Goal: Task Accomplishment & Management: Complete application form

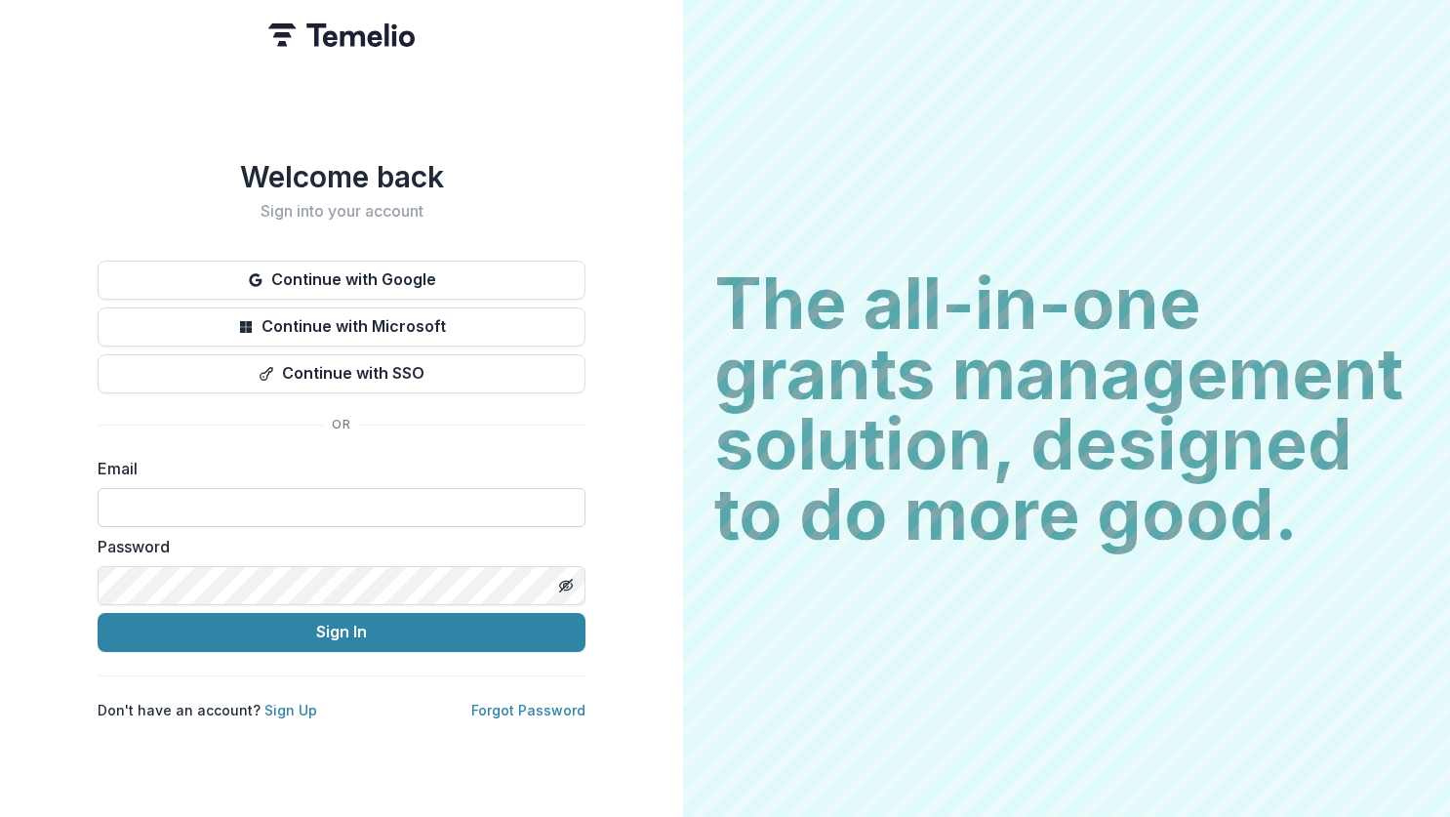
click at [421, 488] on input at bounding box center [342, 507] width 488 height 39
type input "**********"
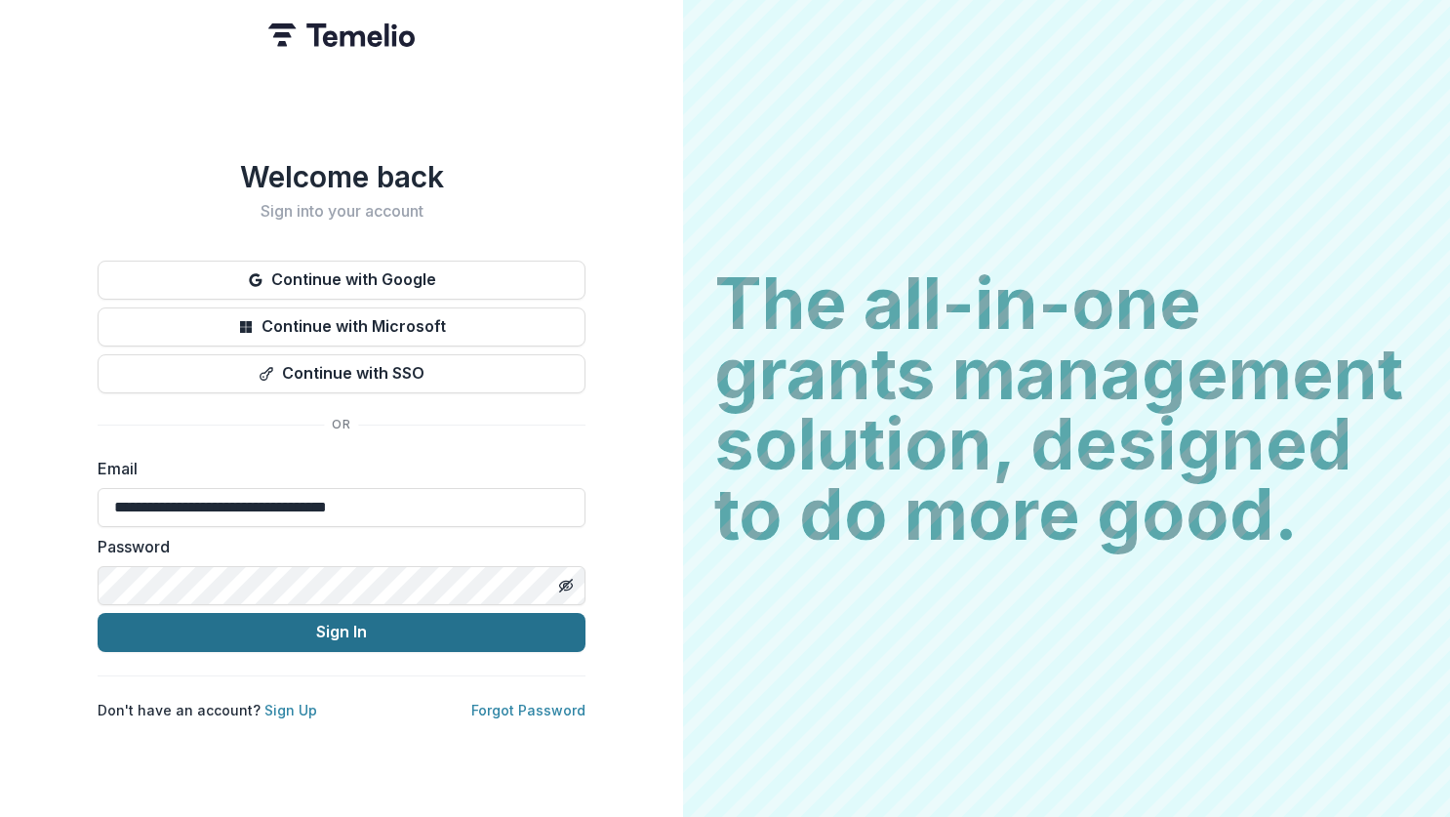
click at [339, 635] on button "Sign In" at bounding box center [342, 632] width 488 height 39
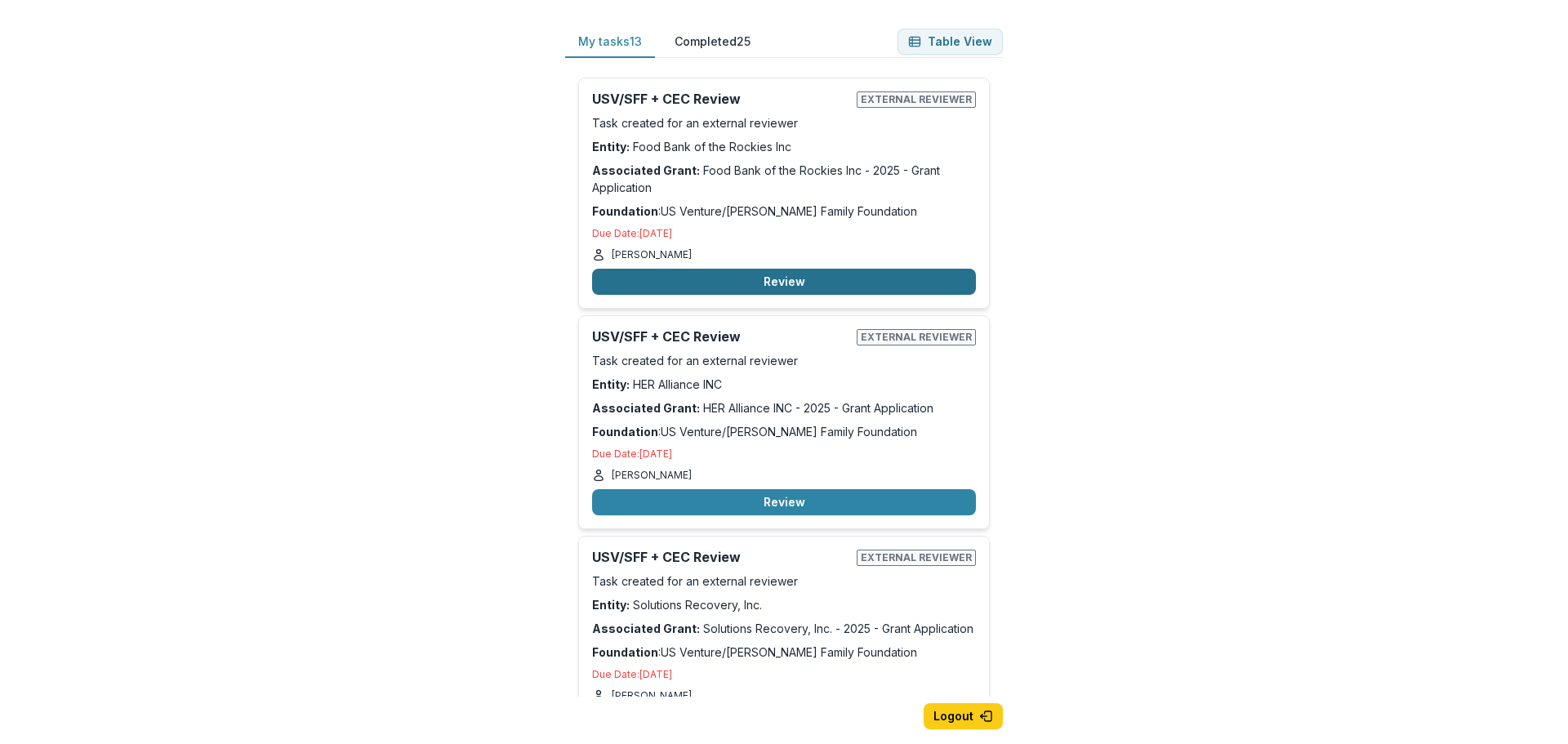
click at [798, 281] on button "Review" at bounding box center [783, 281] width 384 height 26
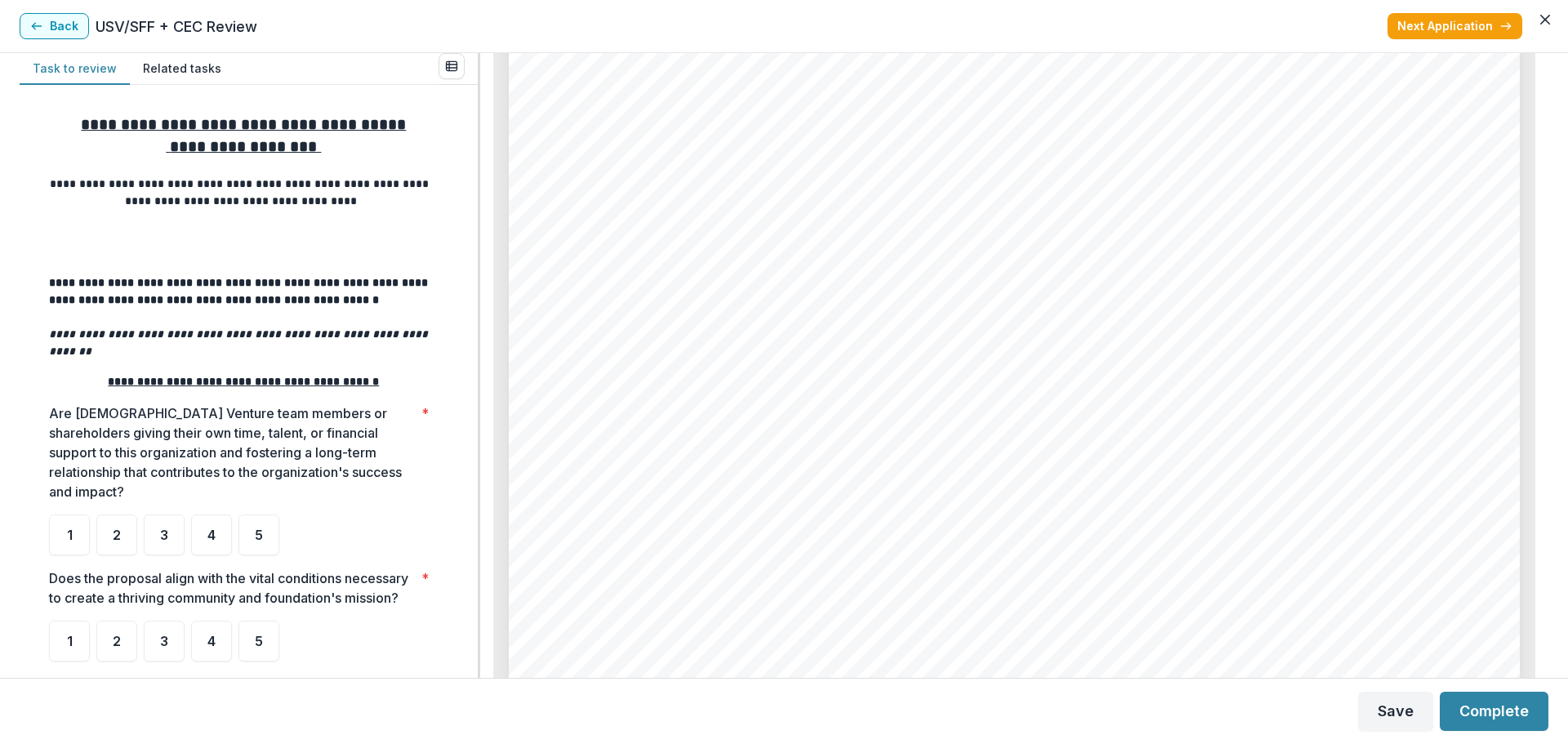
scroll to position [8135, 0]
click at [210, 528] on span "4" at bounding box center [212, 535] width 8 height 13
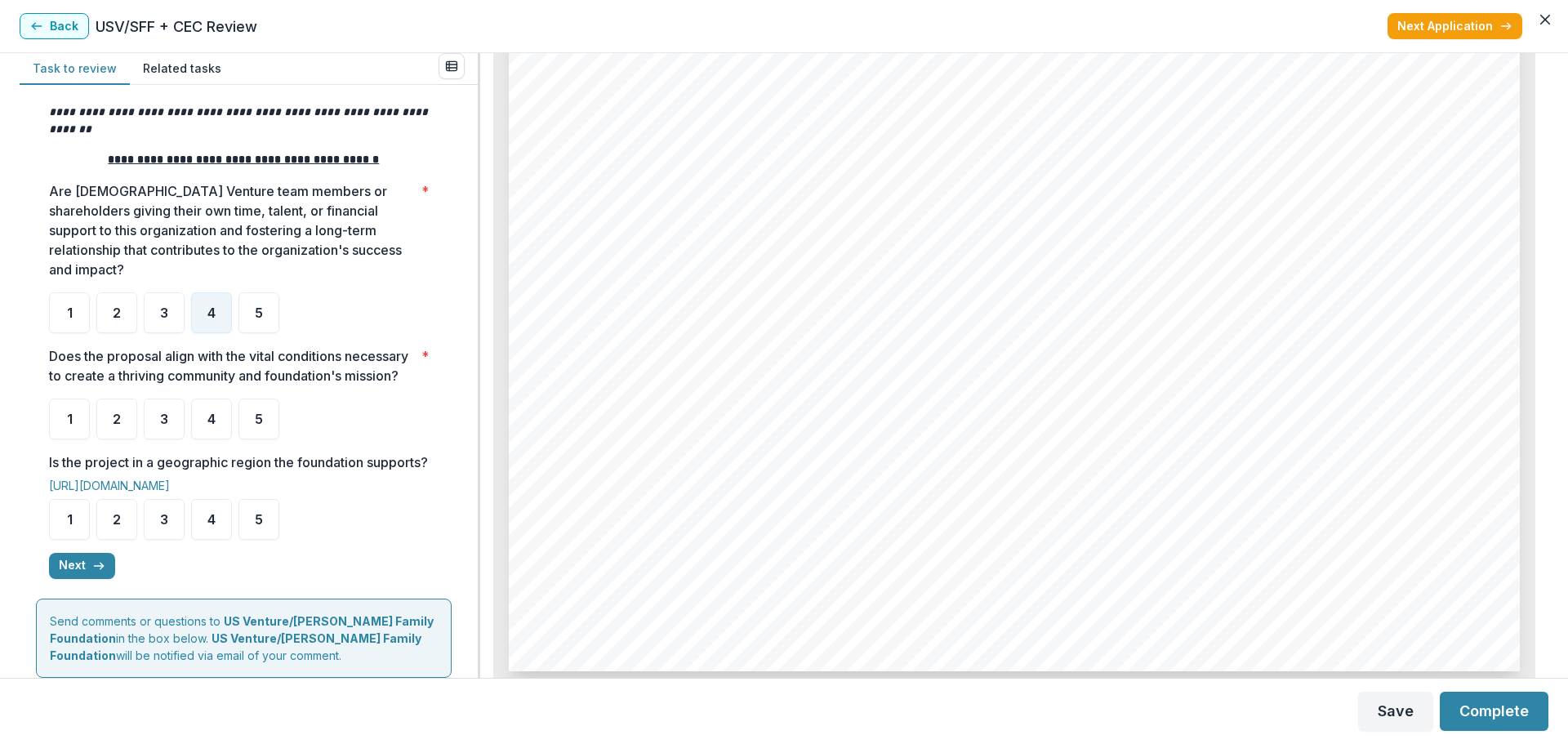
scroll to position [223, 0]
click at [201, 427] on div "4" at bounding box center [211, 418] width 41 height 41
click at [208, 525] on span "4" at bounding box center [212, 519] width 8 height 13
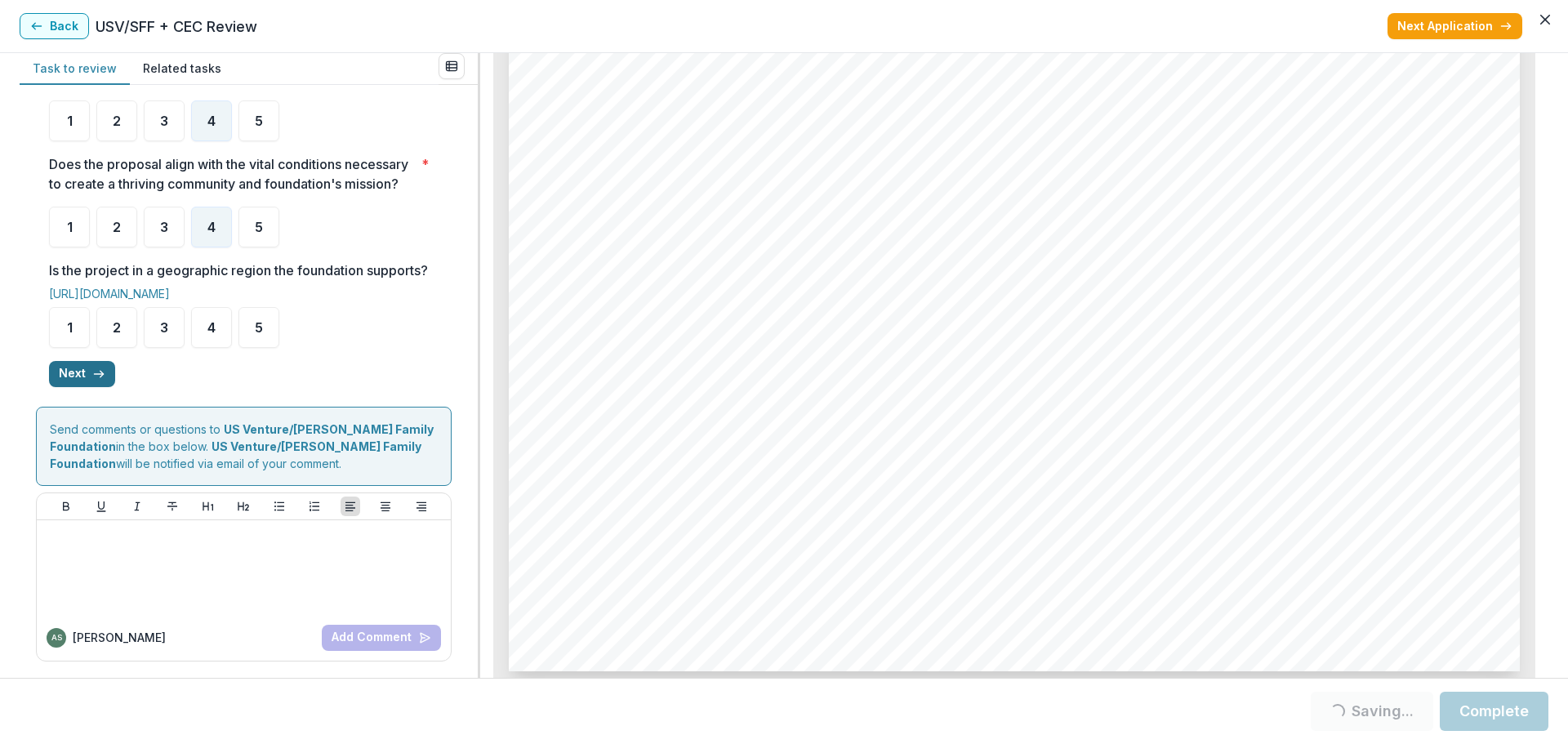
click at [60, 370] on button "Next" at bounding box center [82, 373] width 66 height 26
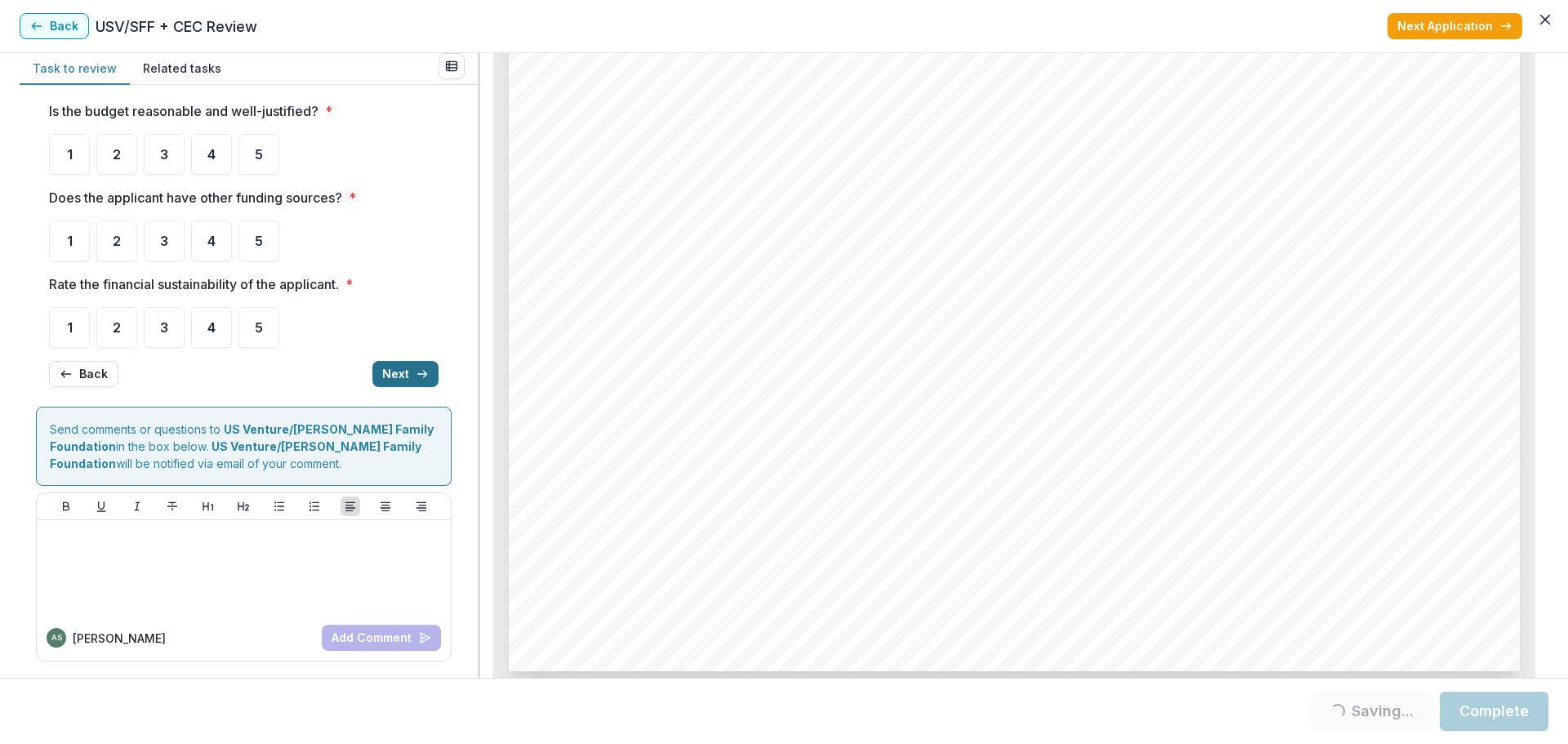
scroll to position [44, 0]
click at [73, 375] on button "Back" at bounding box center [84, 373] width 69 height 26
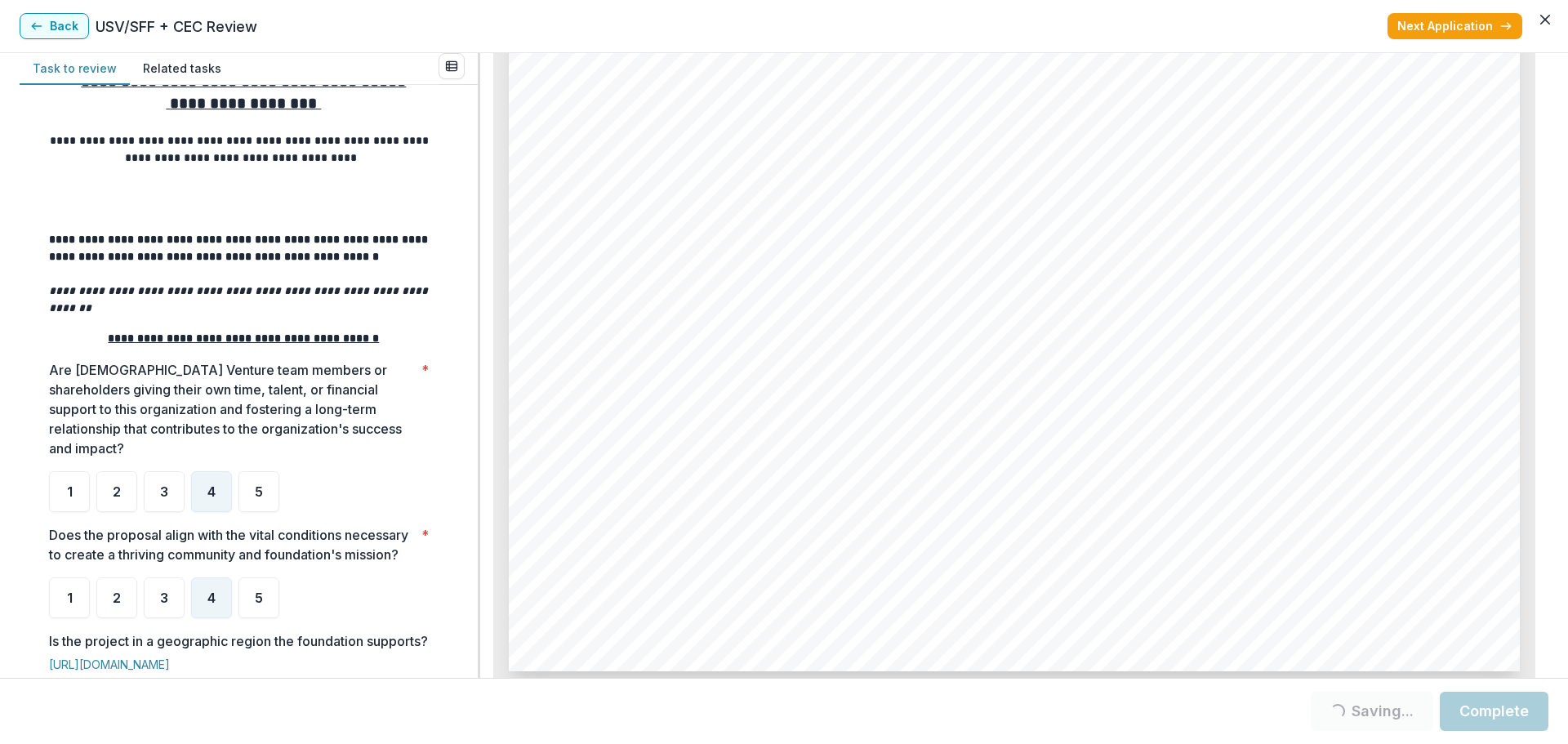
scroll to position [434, 0]
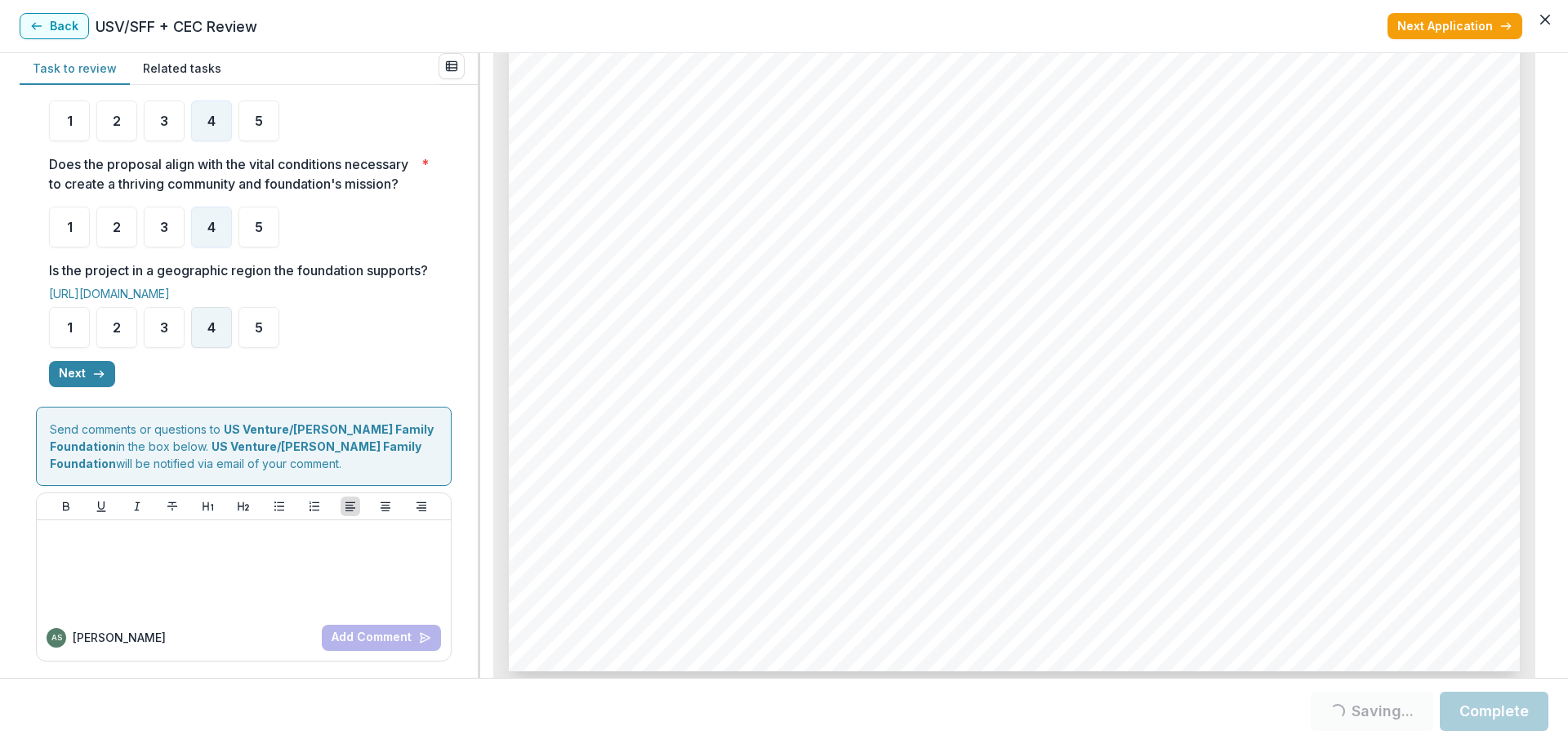
click at [202, 335] on div "4" at bounding box center [211, 327] width 41 height 41
click at [87, 371] on button "Next" at bounding box center [82, 373] width 66 height 26
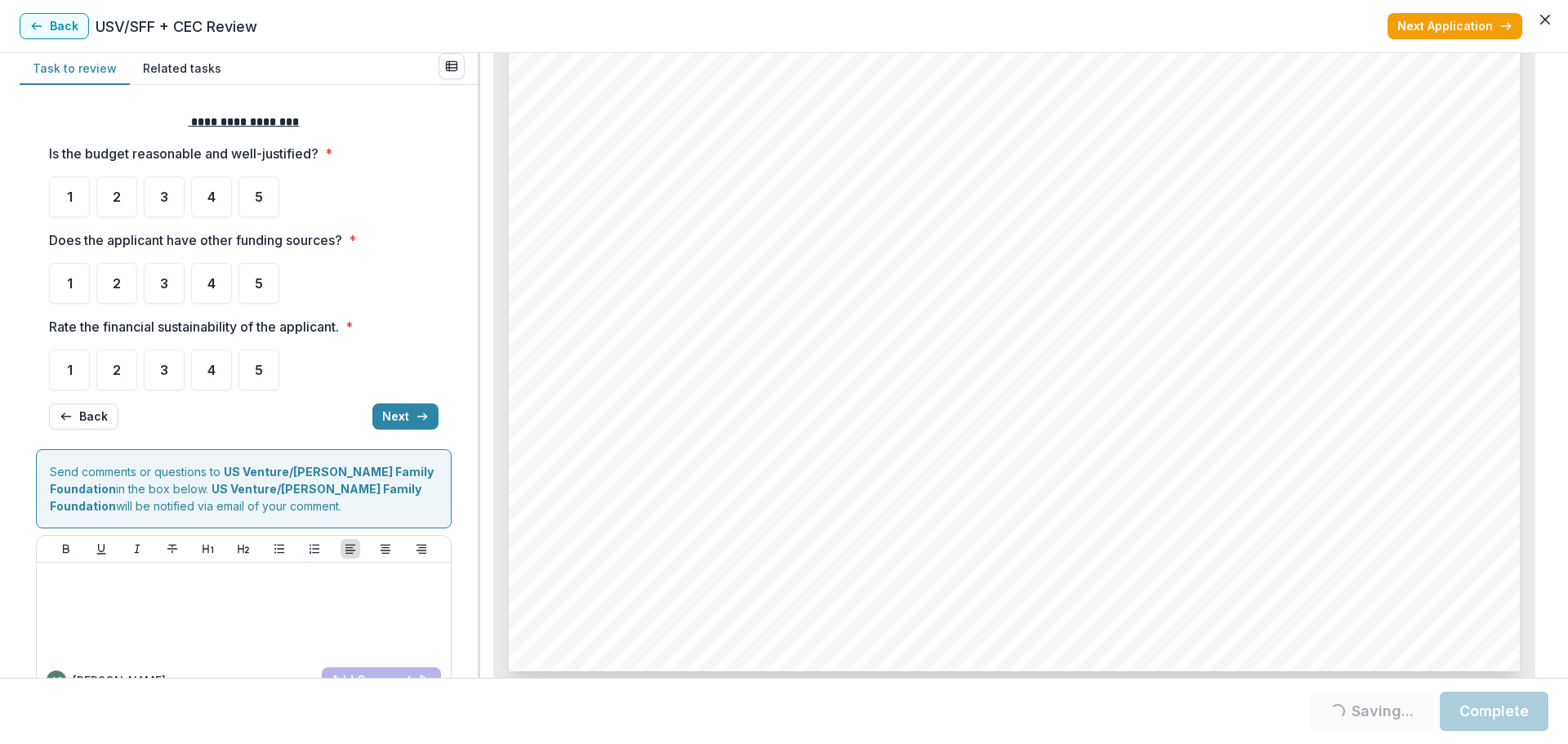
scroll to position [0, 0]
click at [214, 186] on div "4" at bounding box center [211, 198] width 41 height 41
click at [252, 284] on div "5" at bounding box center [259, 284] width 41 height 41
click at [218, 364] on div "4" at bounding box center [211, 371] width 41 height 41
click at [409, 409] on button "Next" at bounding box center [405, 417] width 66 height 26
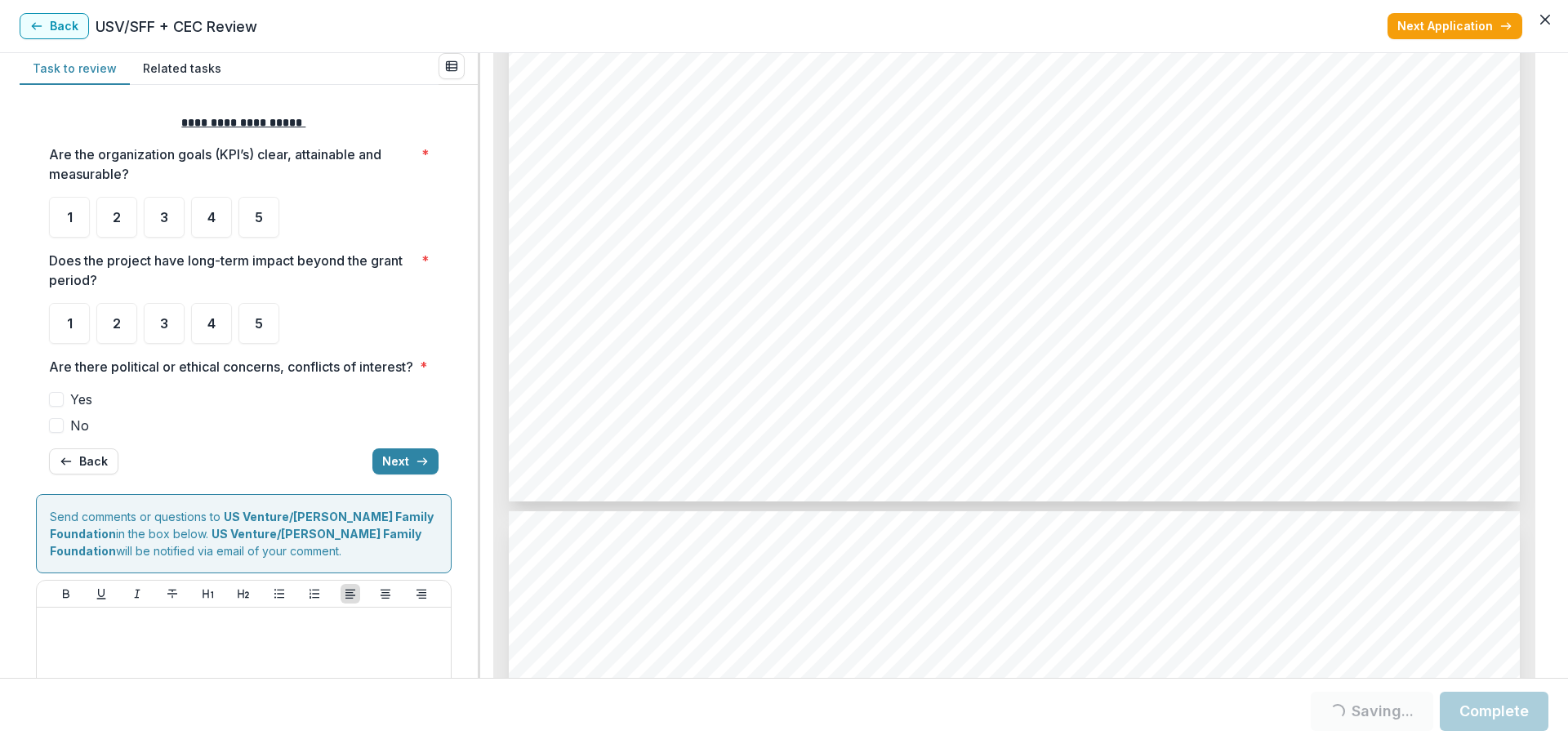
scroll to position [6911, 0]
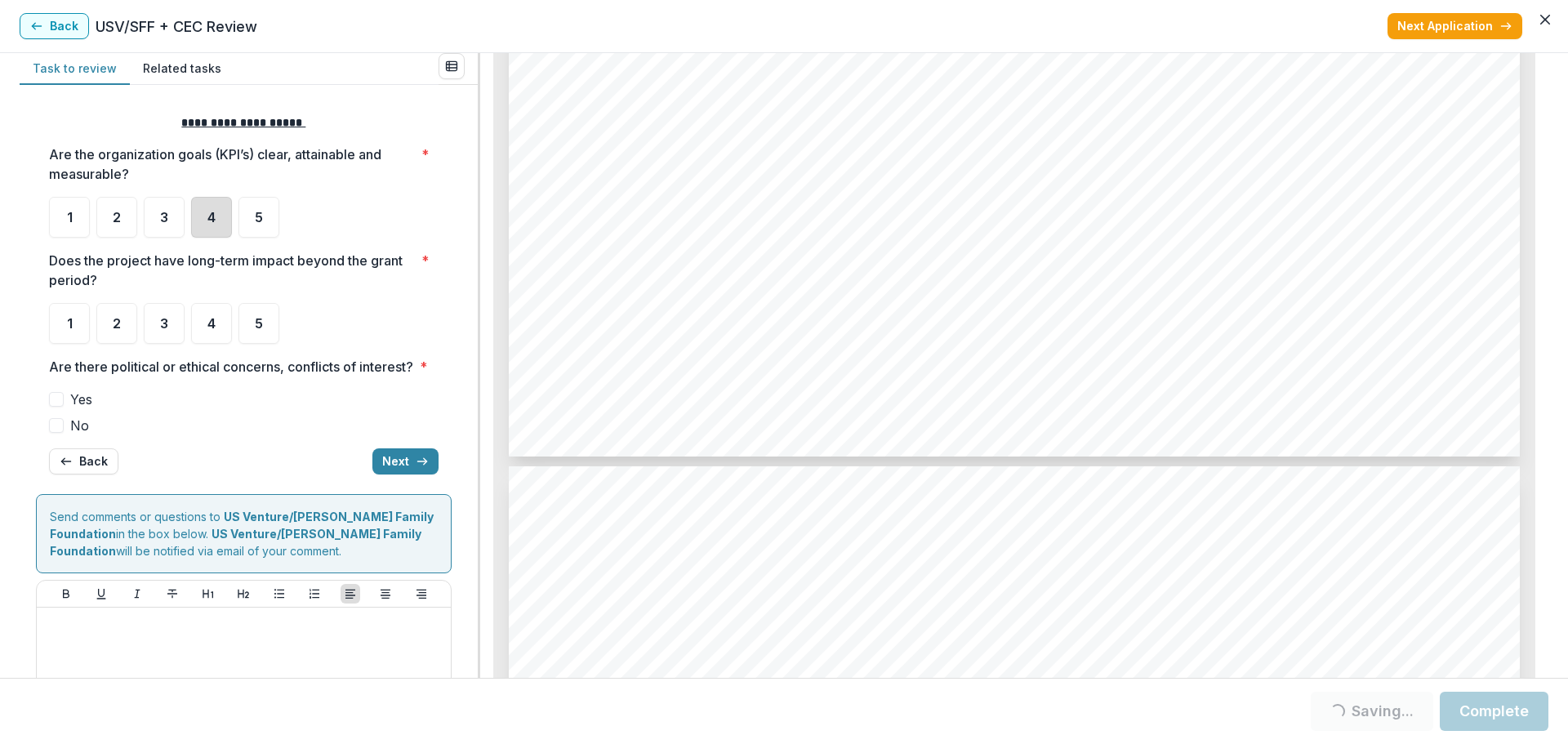
click at [206, 216] on div "4" at bounding box center [211, 217] width 41 height 41
click at [210, 327] on span "4" at bounding box center [212, 324] width 8 height 13
click at [84, 435] on span "No" at bounding box center [79, 425] width 18 height 19
click at [393, 475] on button "Next" at bounding box center [405, 461] width 66 height 26
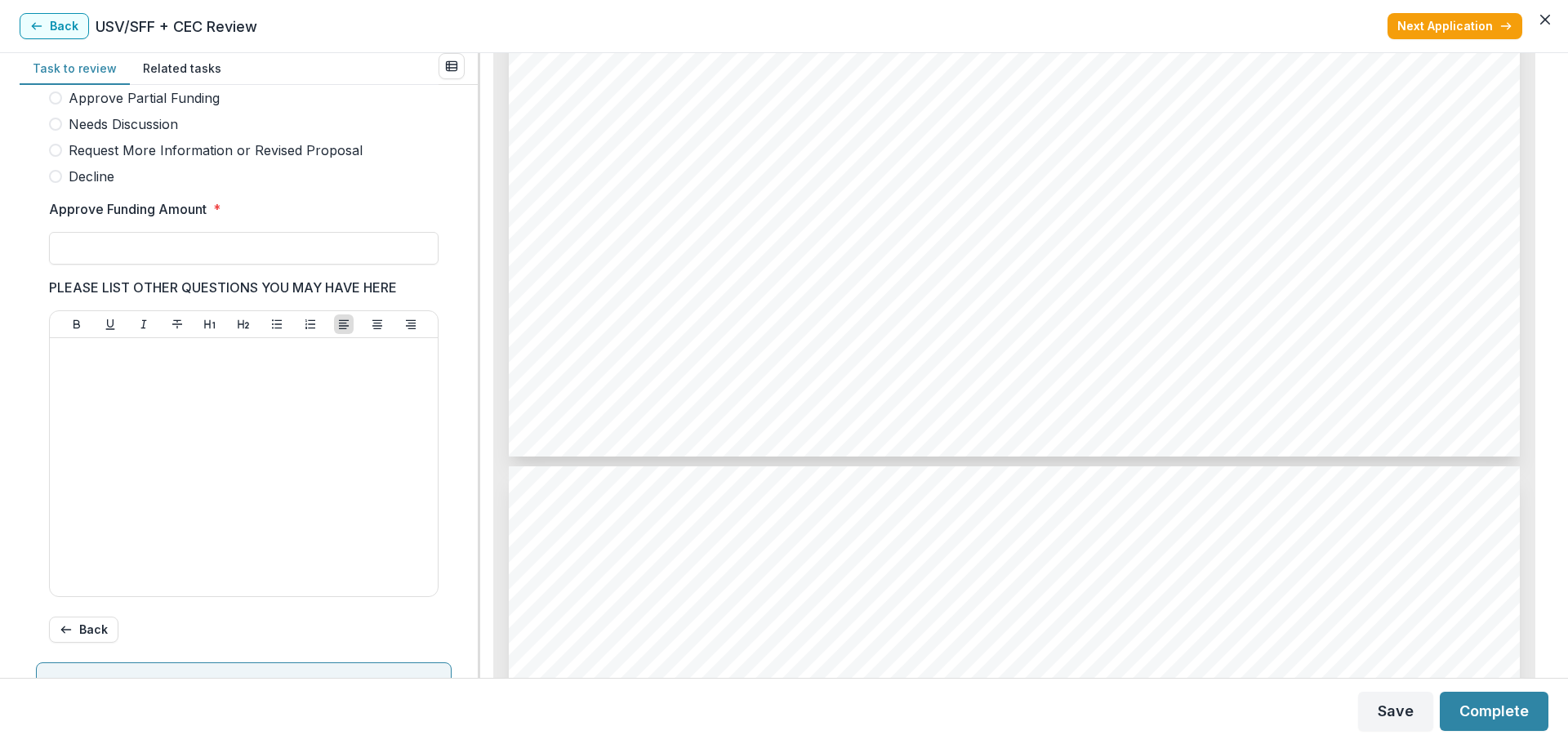
scroll to position [449, 0]
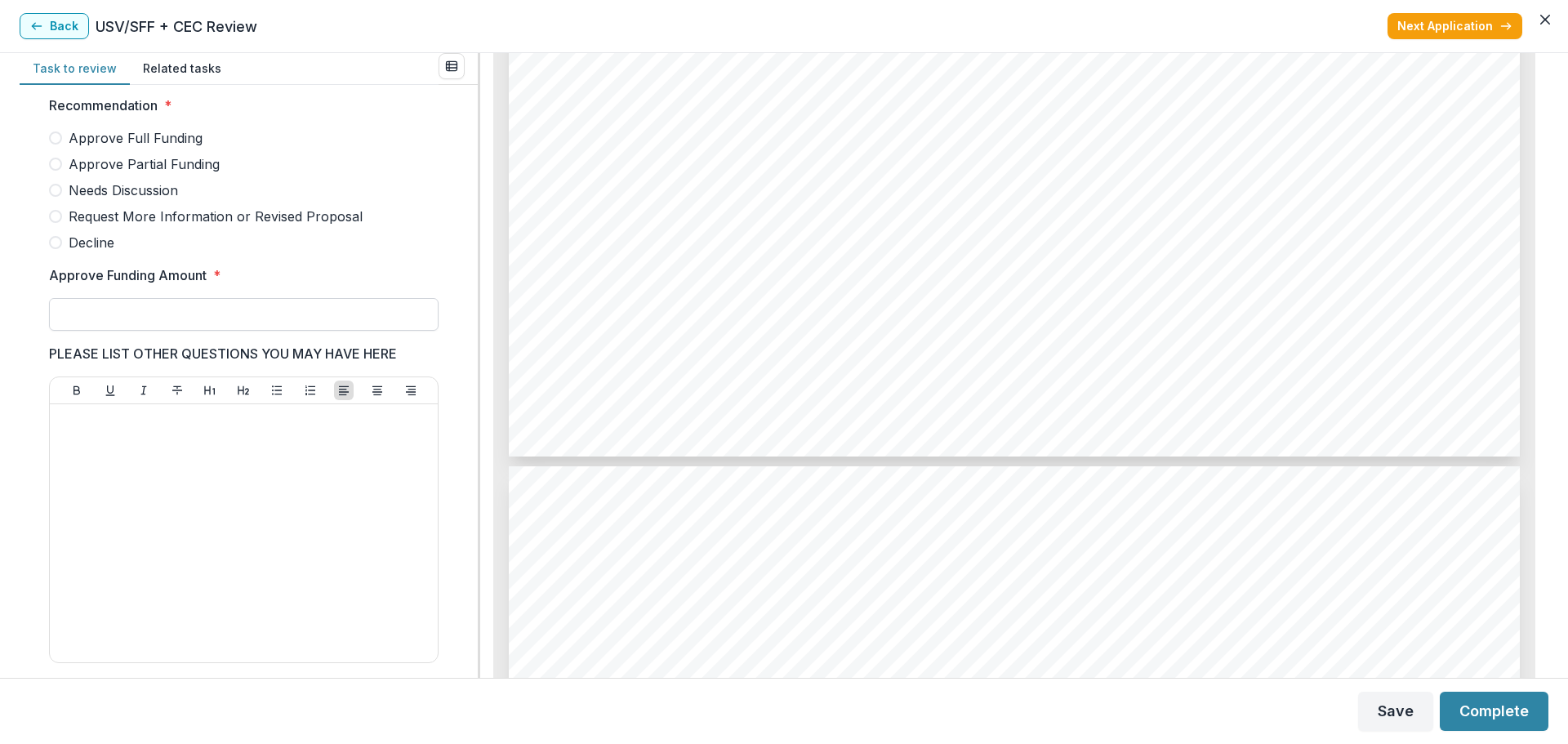
click at [316, 323] on input "Approve Funding Amount *" at bounding box center [243, 314] width 389 height 33
click at [187, 148] on span "Approve Full Funding" at bounding box center [136, 137] width 134 height 19
type input "*******"
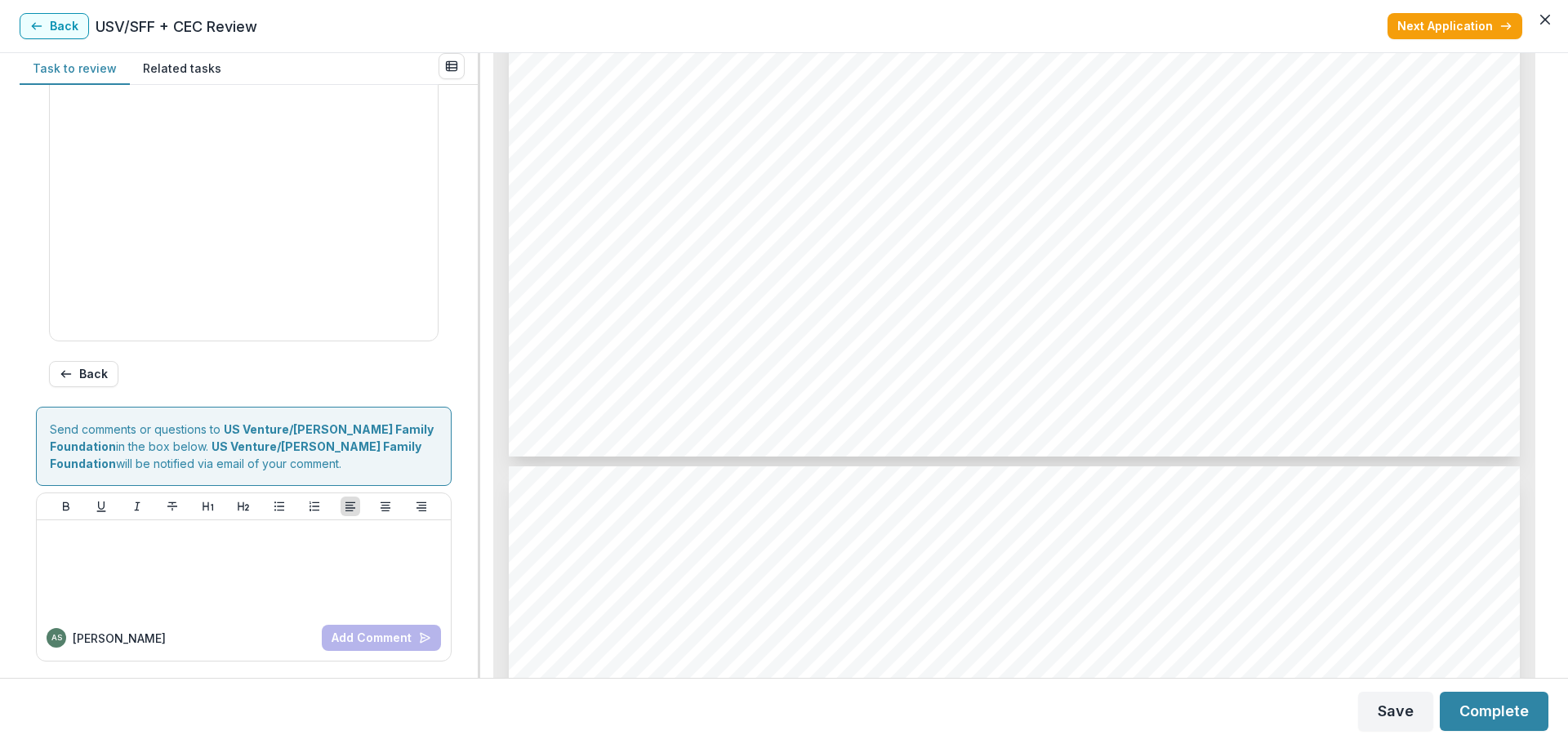
scroll to position [783, 0]
click at [1212, 683] on button "Complete" at bounding box center [1494, 711] width 109 height 39
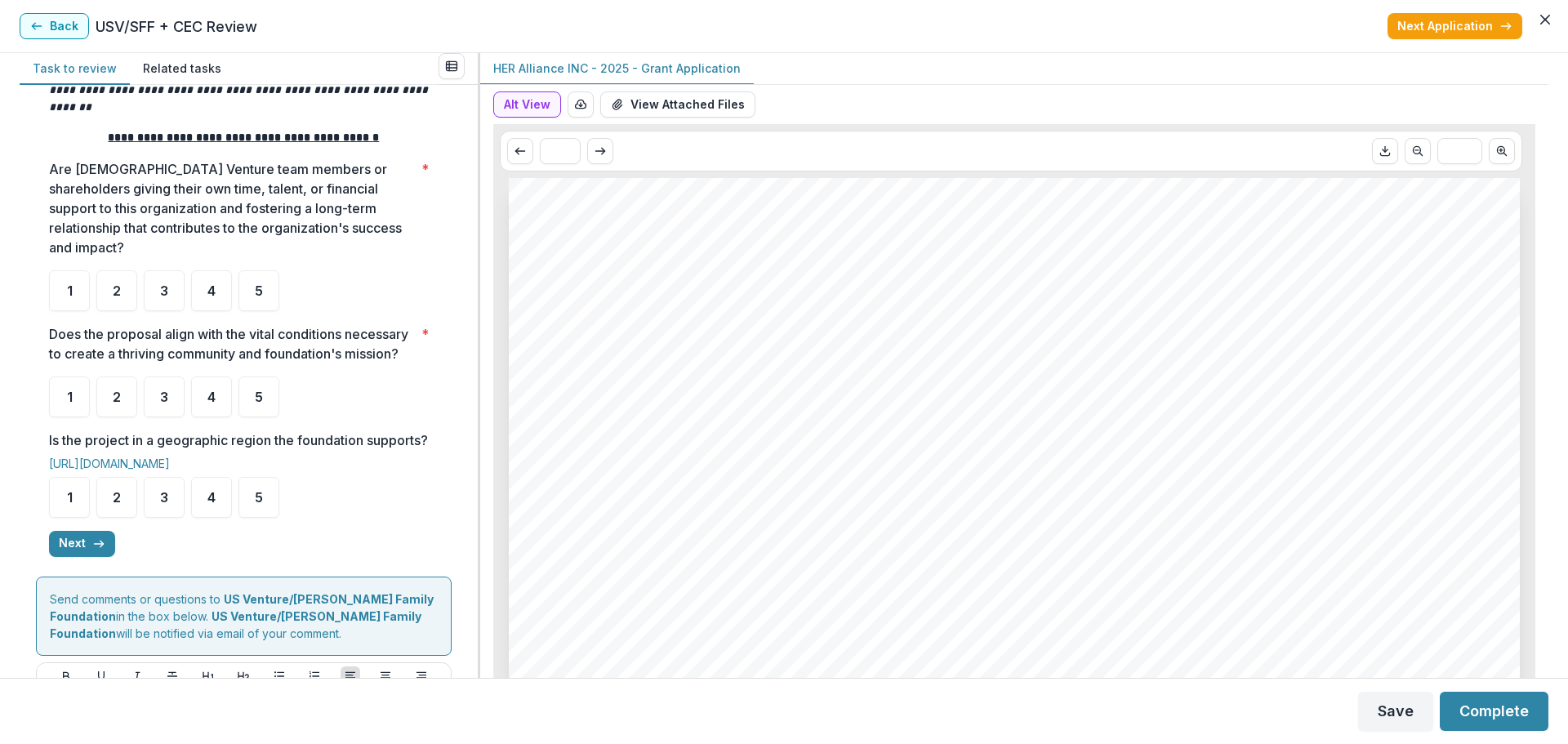
scroll to position [245, 0]
click at [220, 275] on div "4" at bounding box center [211, 290] width 41 height 41
click at [213, 398] on span "4" at bounding box center [212, 396] width 8 height 13
click at [208, 503] on span "4" at bounding box center [212, 497] width 8 height 13
click at [73, 557] on button "Next" at bounding box center [82, 542] width 66 height 26
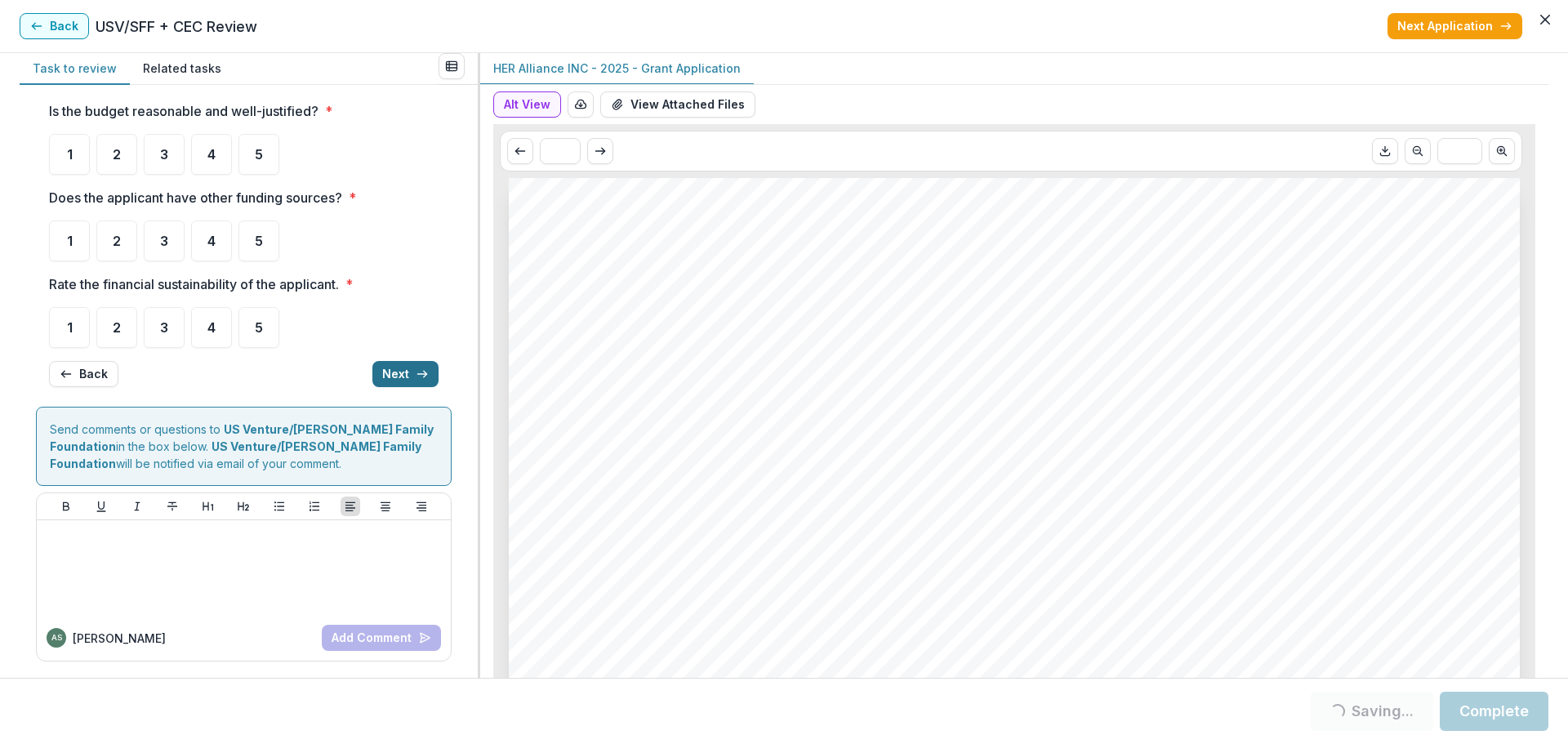
scroll to position [0, 0]
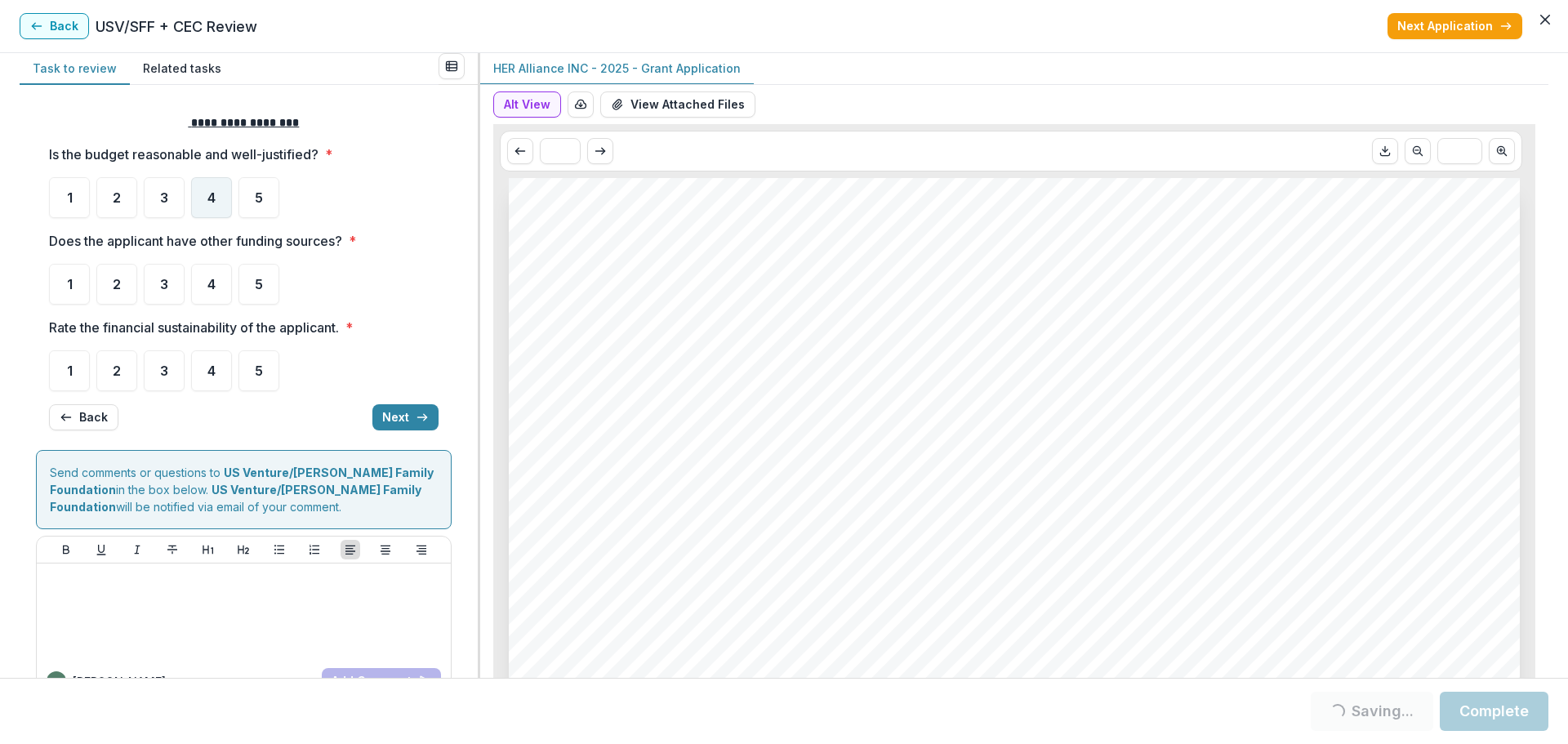
click at [217, 196] on div "4" at bounding box center [211, 198] width 41 height 41
click at [205, 204] on div "4" at bounding box center [211, 198] width 41 height 41
click at [211, 293] on div "4" at bounding box center [211, 284] width 41 height 41
click at [212, 374] on span "4" at bounding box center [212, 371] width 8 height 13
click at [208, 186] on div "4" at bounding box center [211, 198] width 41 height 41
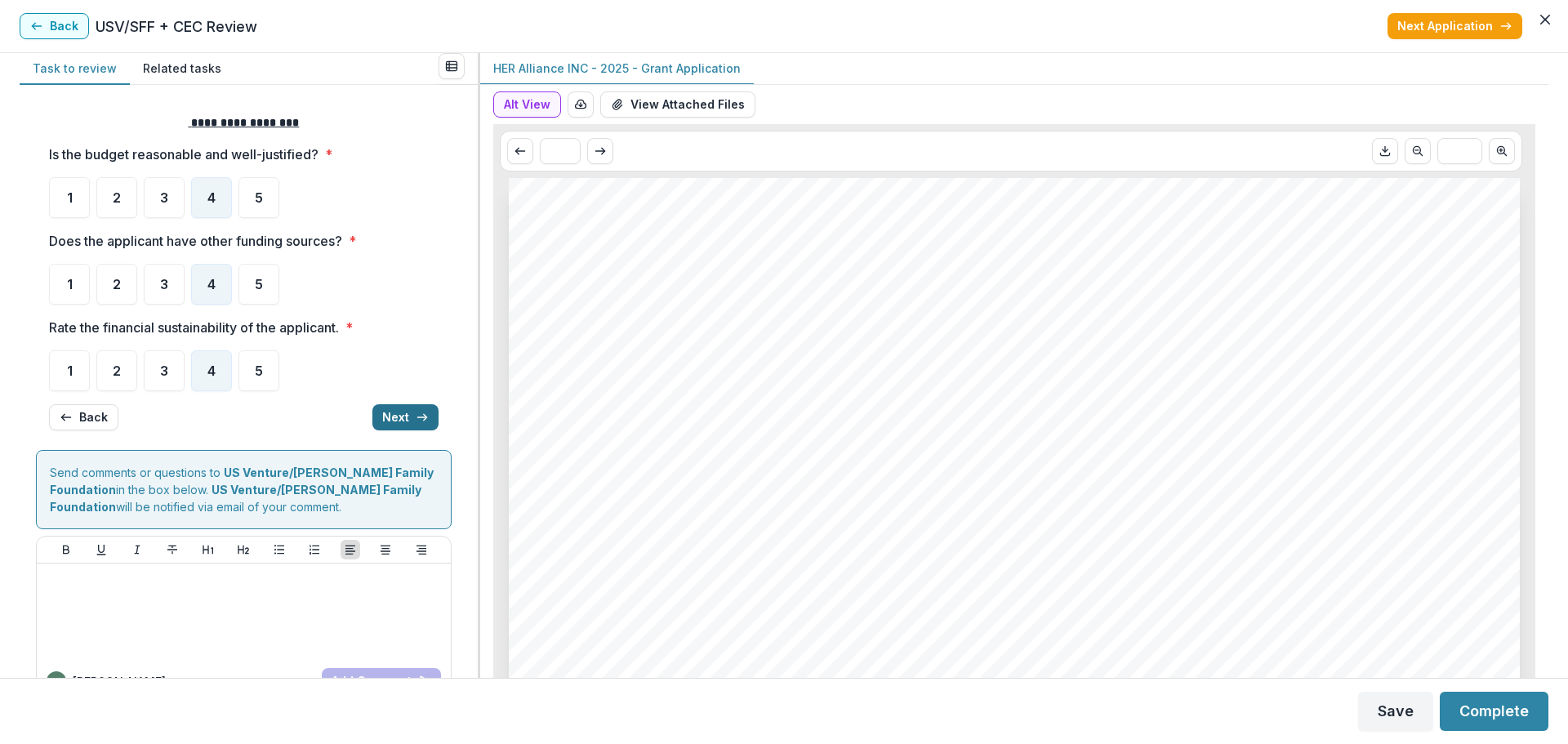
click at [389, 413] on button "Next" at bounding box center [405, 417] width 66 height 26
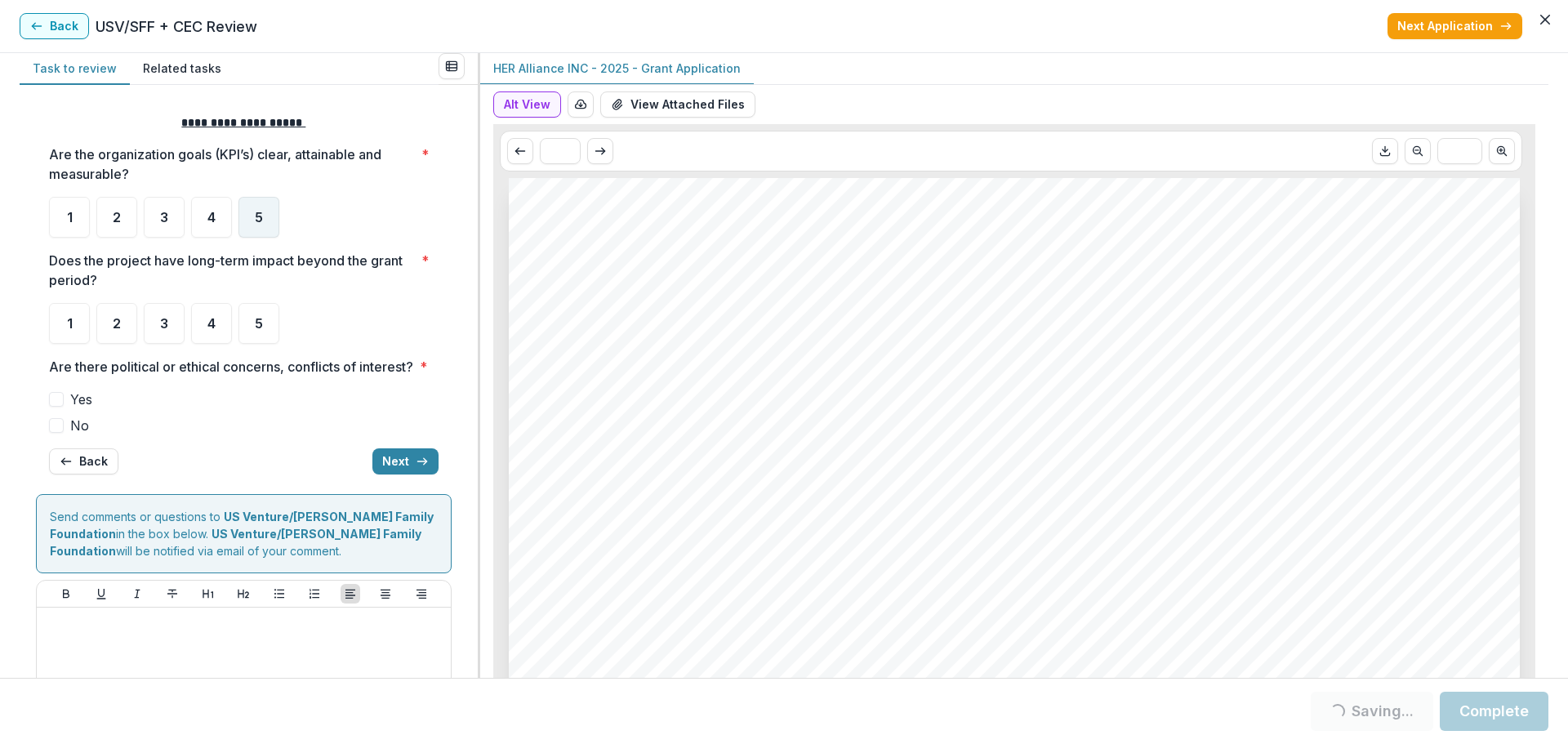
click at [265, 208] on div "5" at bounding box center [259, 217] width 41 height 41
click at [253, 321] on div "5" at bounding box center [259, 323] width 41 height 41
click at [271, 321] on div "5" at bounding box center [259, 323] width 41 height 41
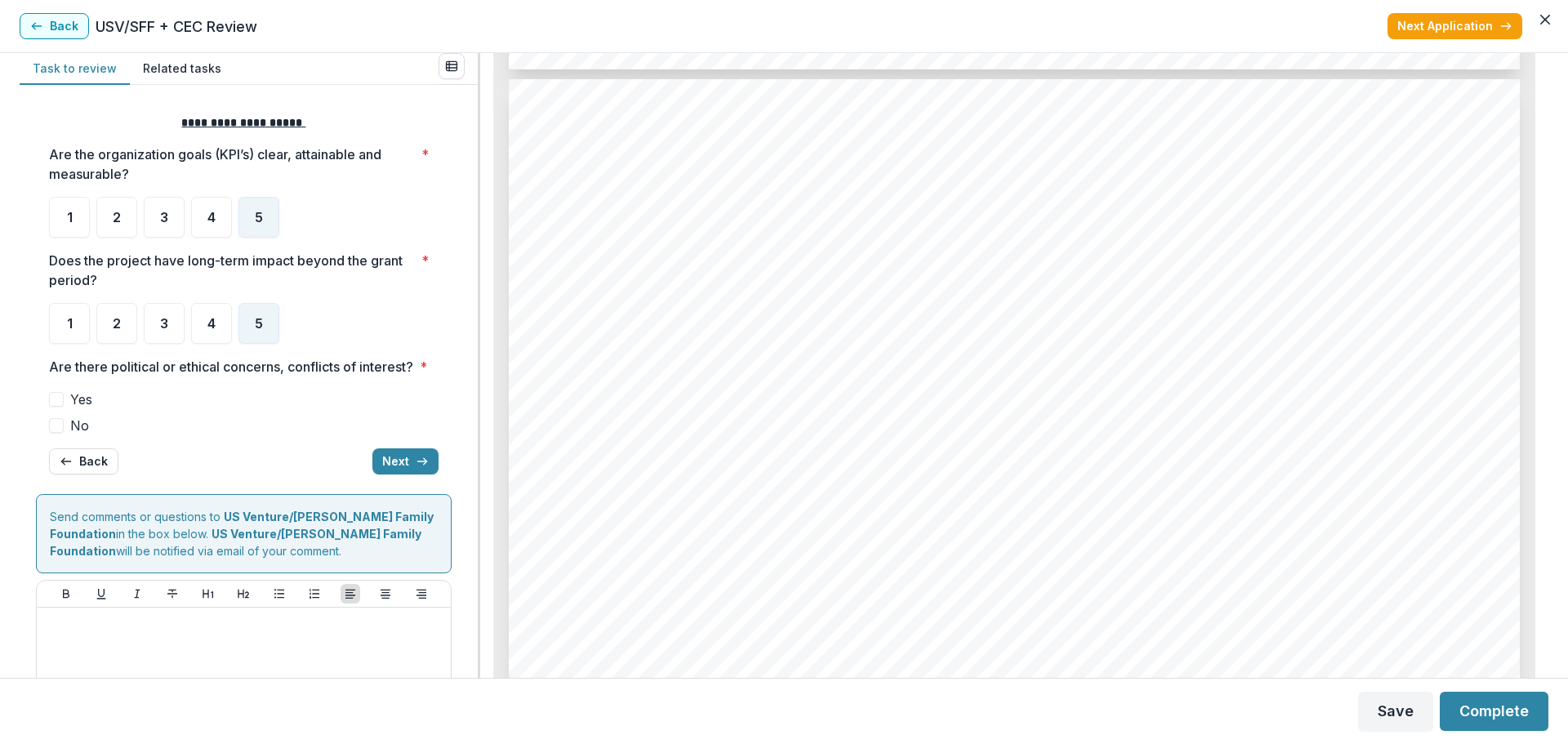
scroll to position [5888, 0]
click at [87, 435] on span "No" at bounding box center [79, 425] width 18 height 19
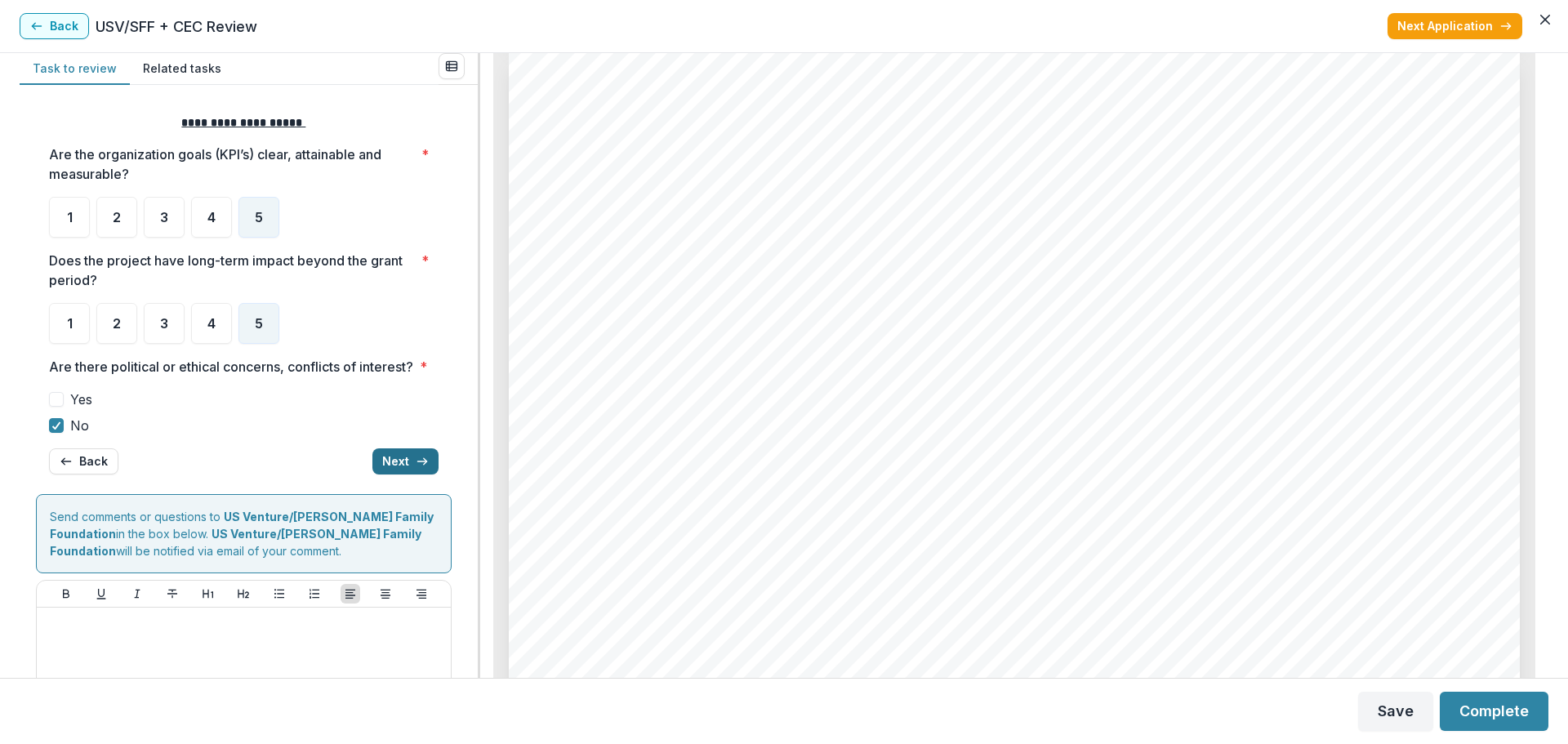
click at [391, 475] on button "Next" at bounding box center [405, 461] width 66 height 26
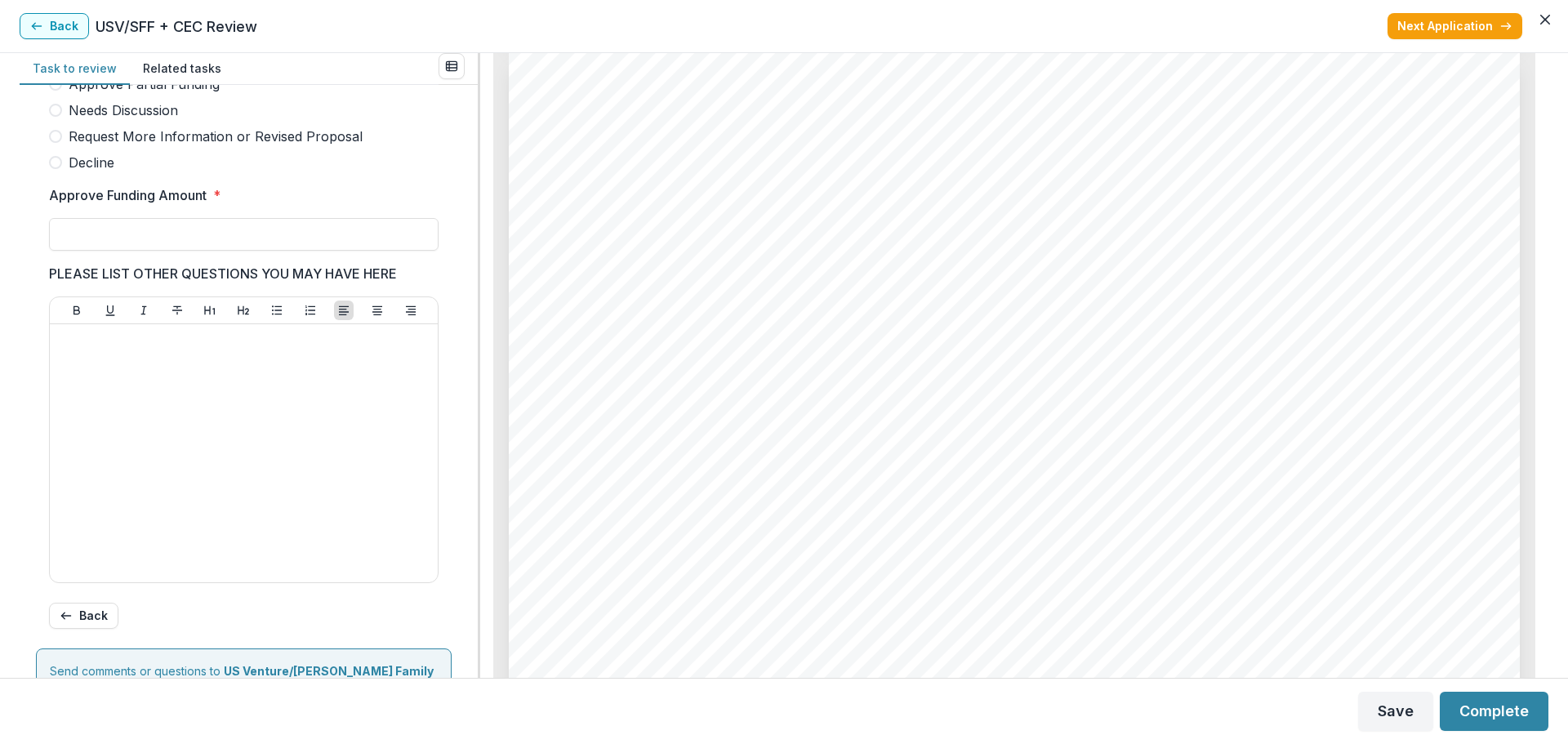
scroll to position [286, 0]
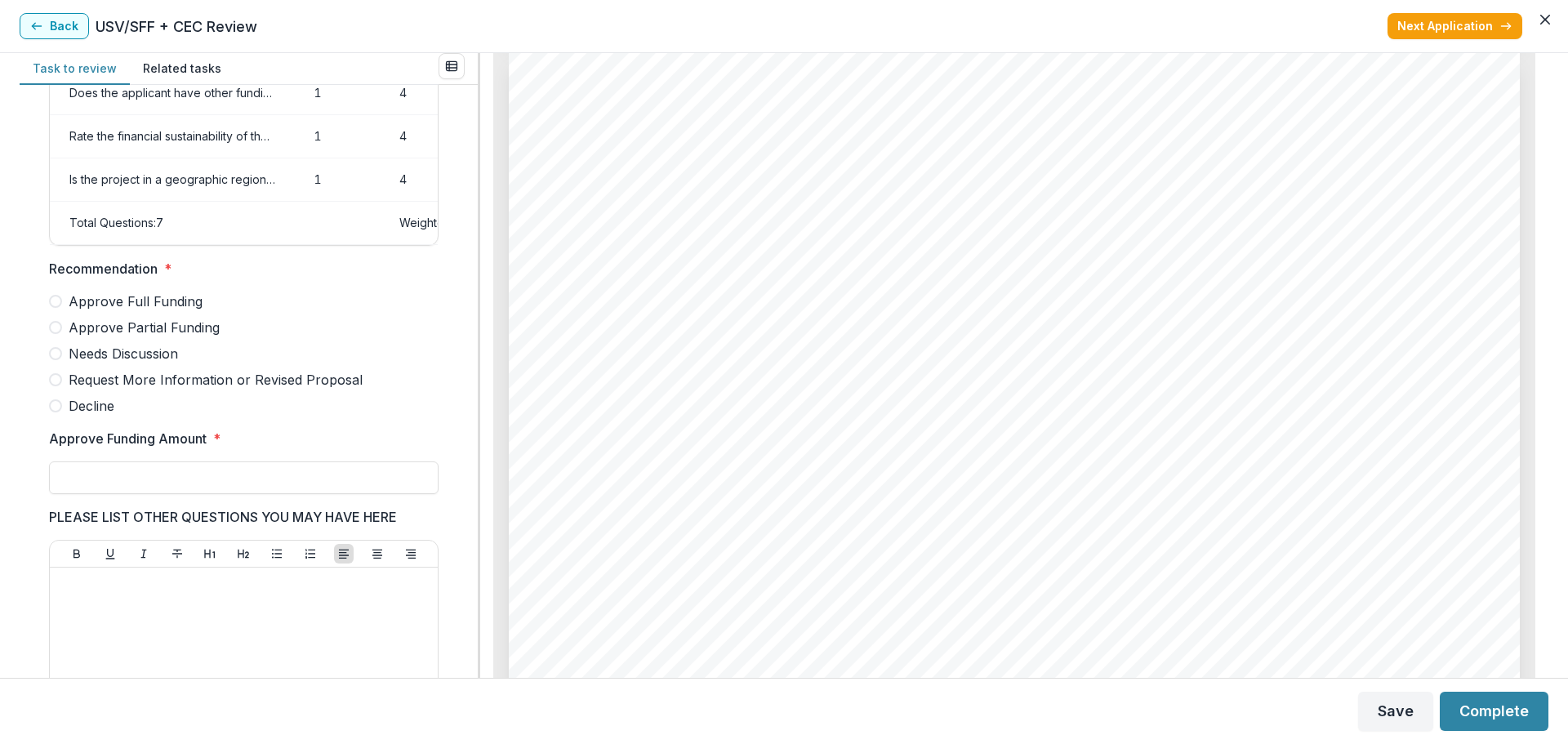
click at [120, 311] on span "Approve Full Funding" at bounding box center [136, 300] width 134 height 19
click at [190, 489] on input "Approve Funding Amount *" at bounding box center [243, 477] width 389 height 33
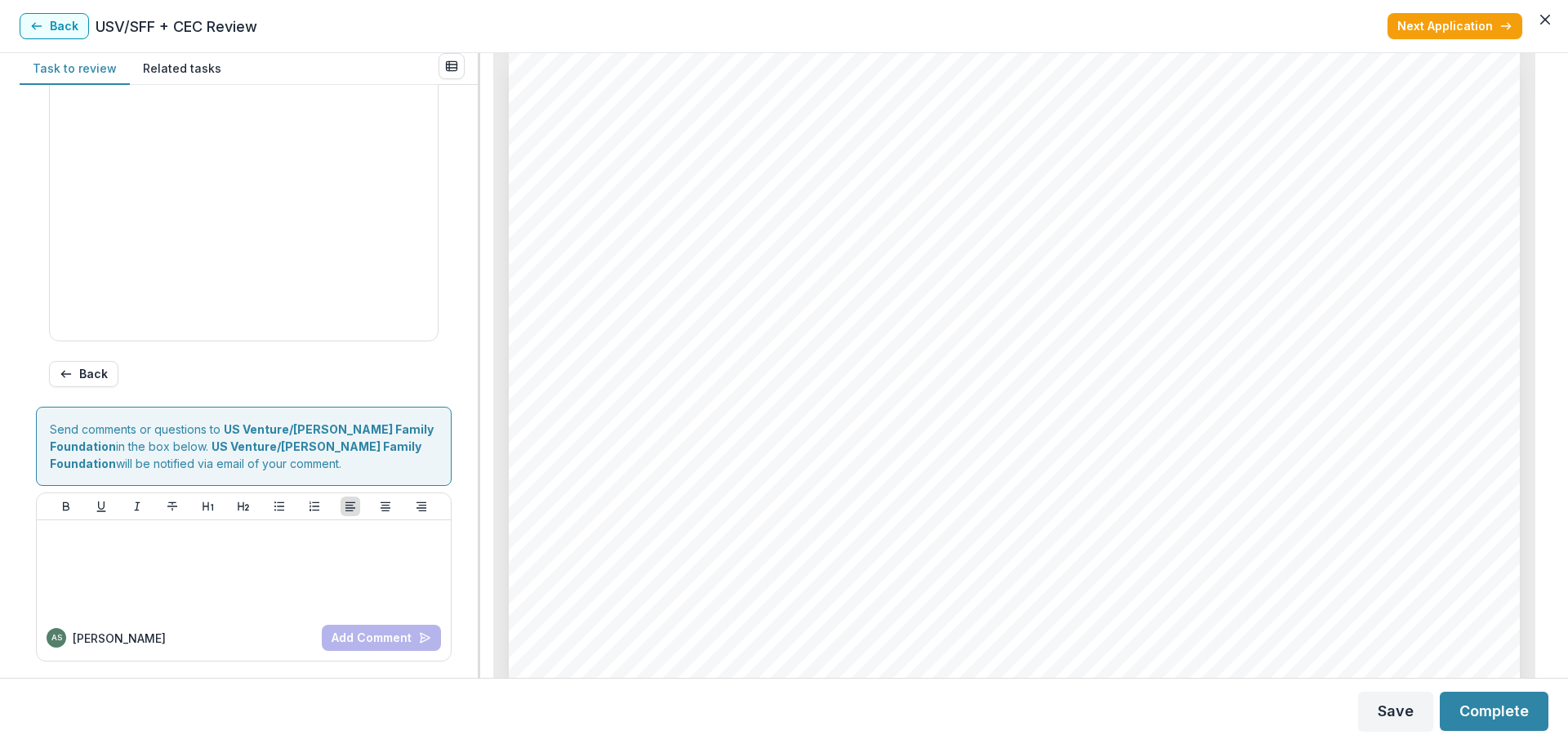
scroll to position [783, 0]
type input "*******"
click at [1212, 683] on button "Complete" at bounding box center [1494, 711] width 109 height 39
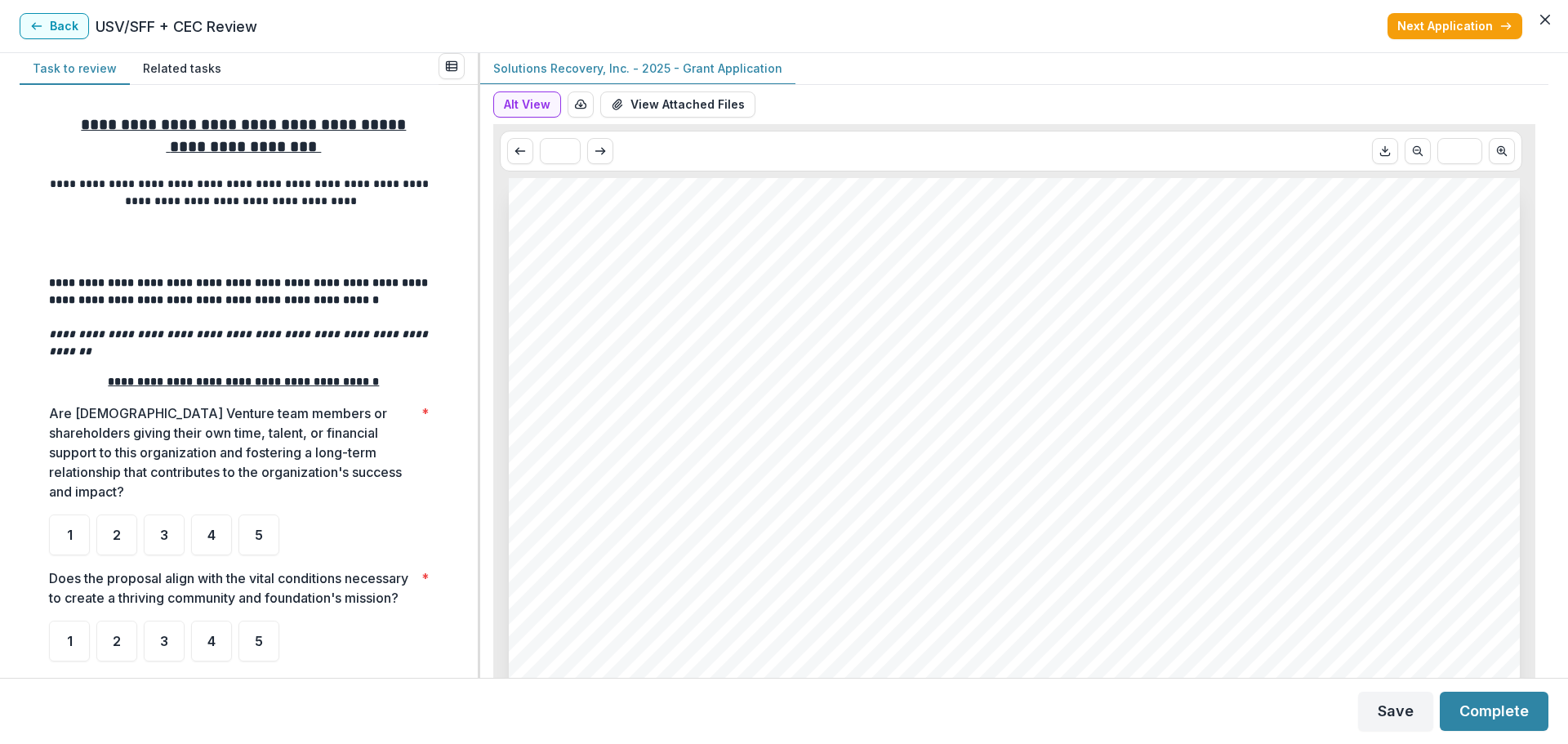
drag, startPoint x: 1550, startPoint y: 59, endPoint x: 1549, endPoint y: 90, distance: 31.0
click at [1212, 90] on div "**********" at bounding box center [784, 365] width 1568 height 625
click at [1068, 392] on div "Page: 3 Solutions Recovery, Inc. - 2025 - Grant Application Please provide the …" at bounding box center [1014, 180] width 1011 height 1431
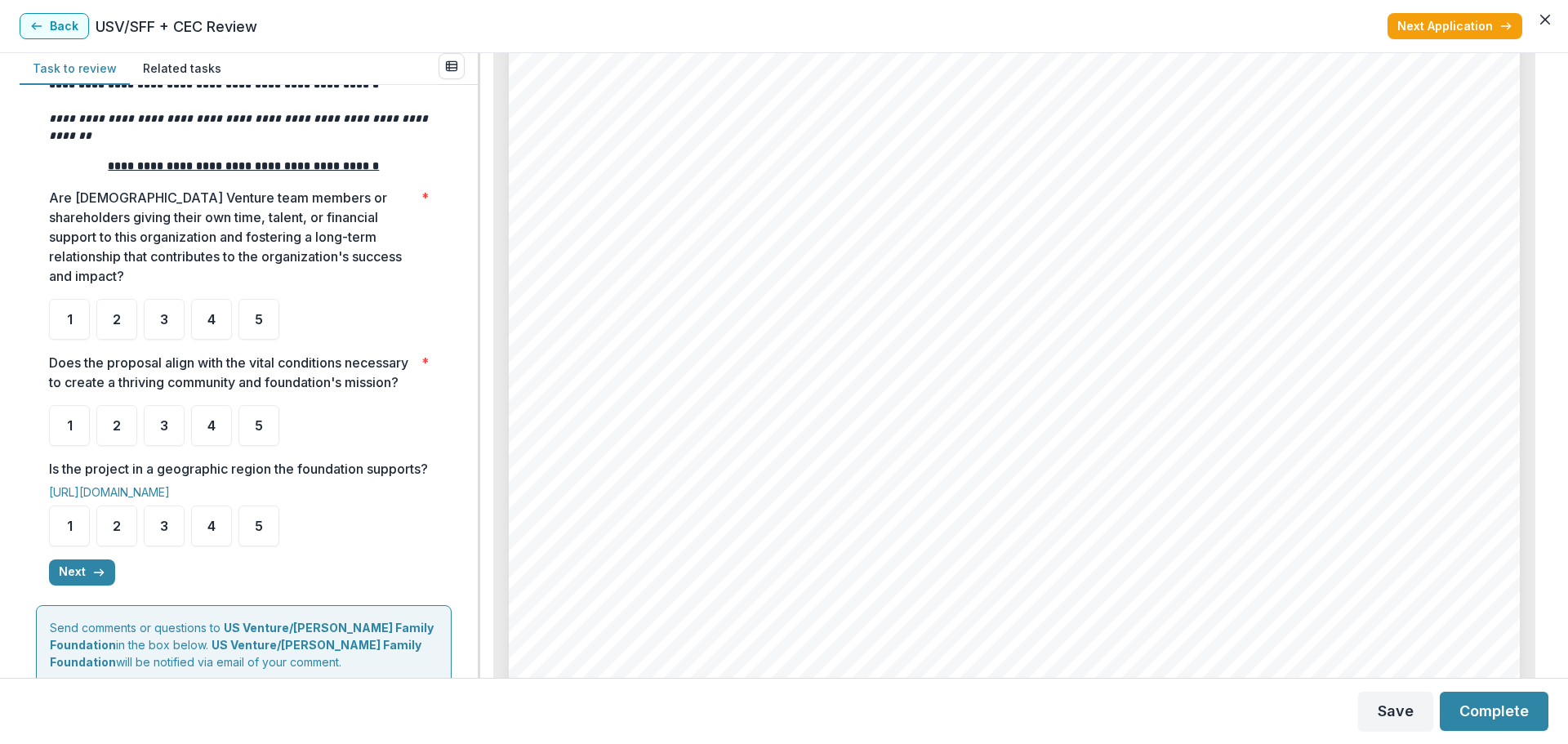
scroll to position [245, 0]
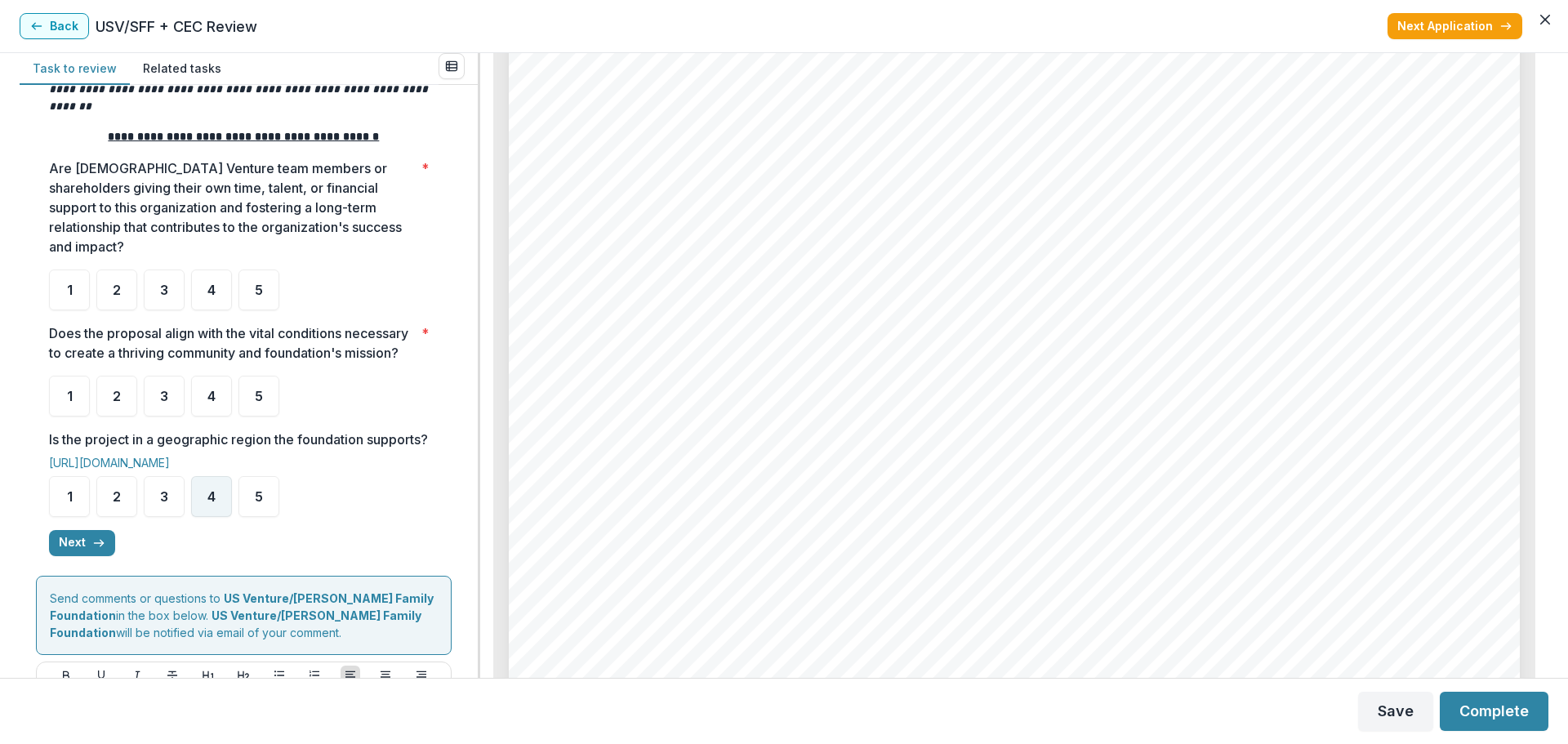
click at [217, 507] on div "4" at bounding box center [211, 496] width 41 height 41
click at [215, 387] on div "4" at bounding box center [211, 396] width 41 height 41
click at [124, 270] on div "2" at bounding box center [116, 290] width 41 height 41
click at [116, 269] on div "2" at bounding box center [116, 290] width 41 height 41
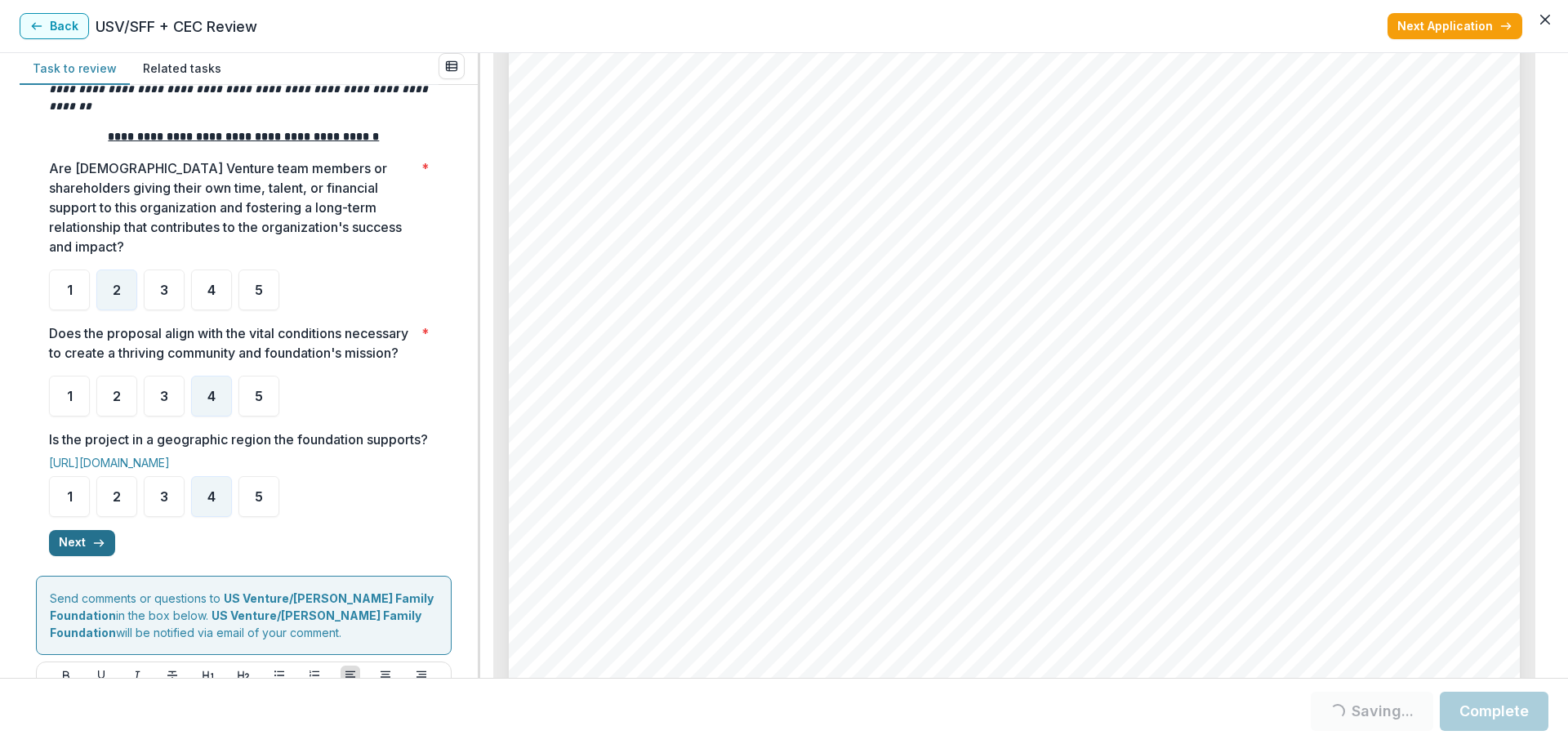
click at [66, 557] on button "Next" at bounding box center [82, 542] width 66 height 26
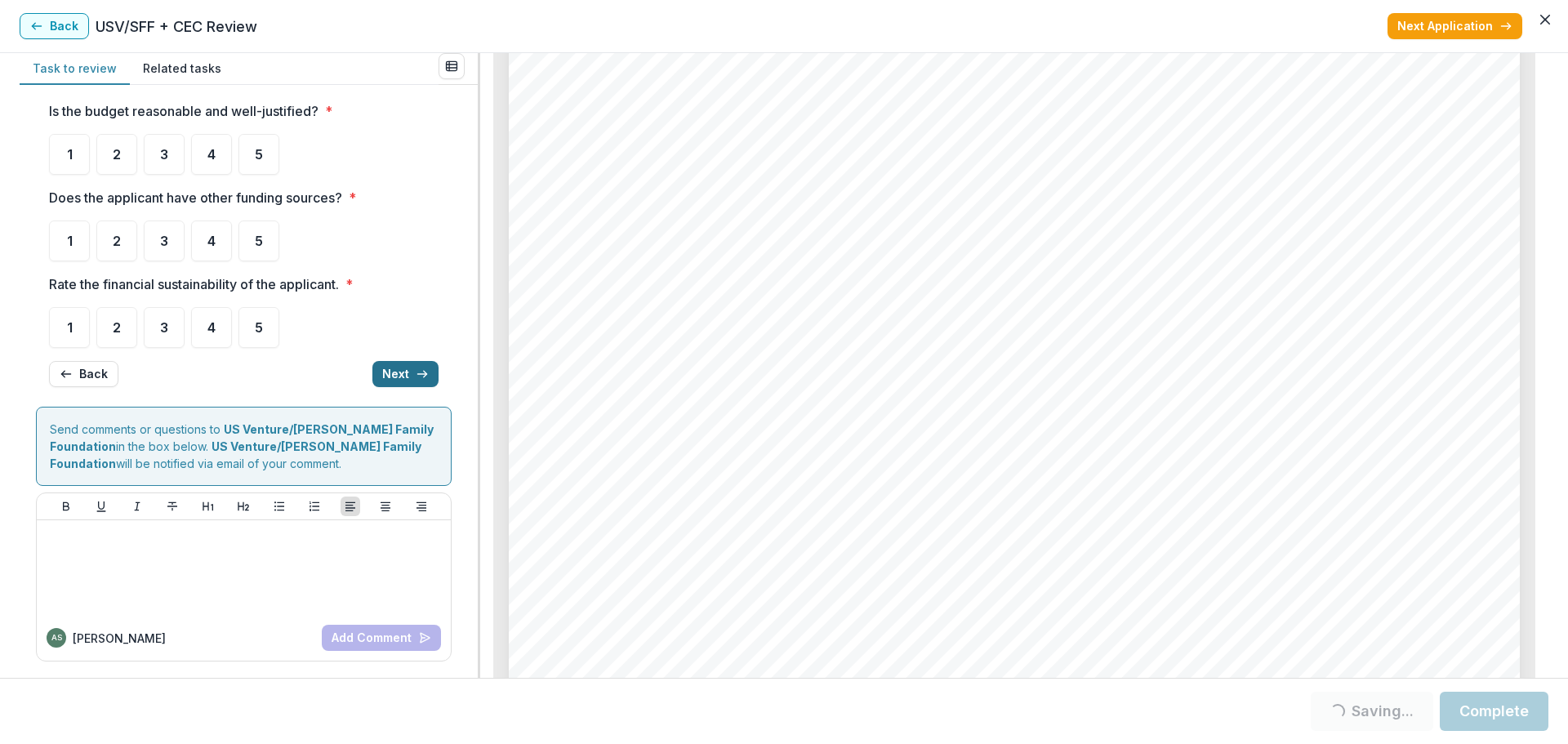
scroll to position [0, 0]
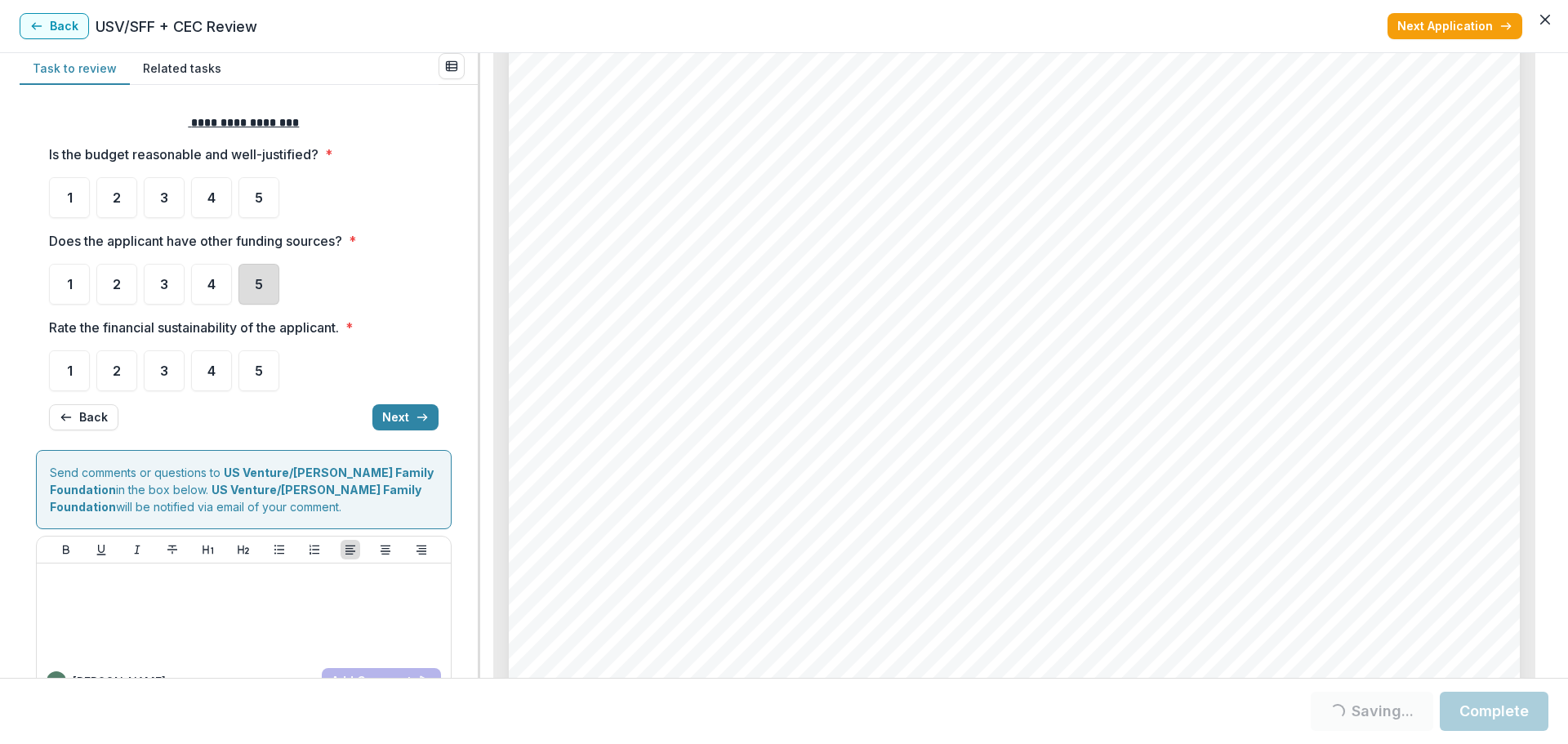
click at [272, 285] on div "5" at bounding box center [259, 284] width 41 height 41
click at [210, 367] on span "4" at bounding box center [212, 371] width 8 height 13
click at [204, 188] on div "4" at bounding box center [211, 198] width 41 height 41
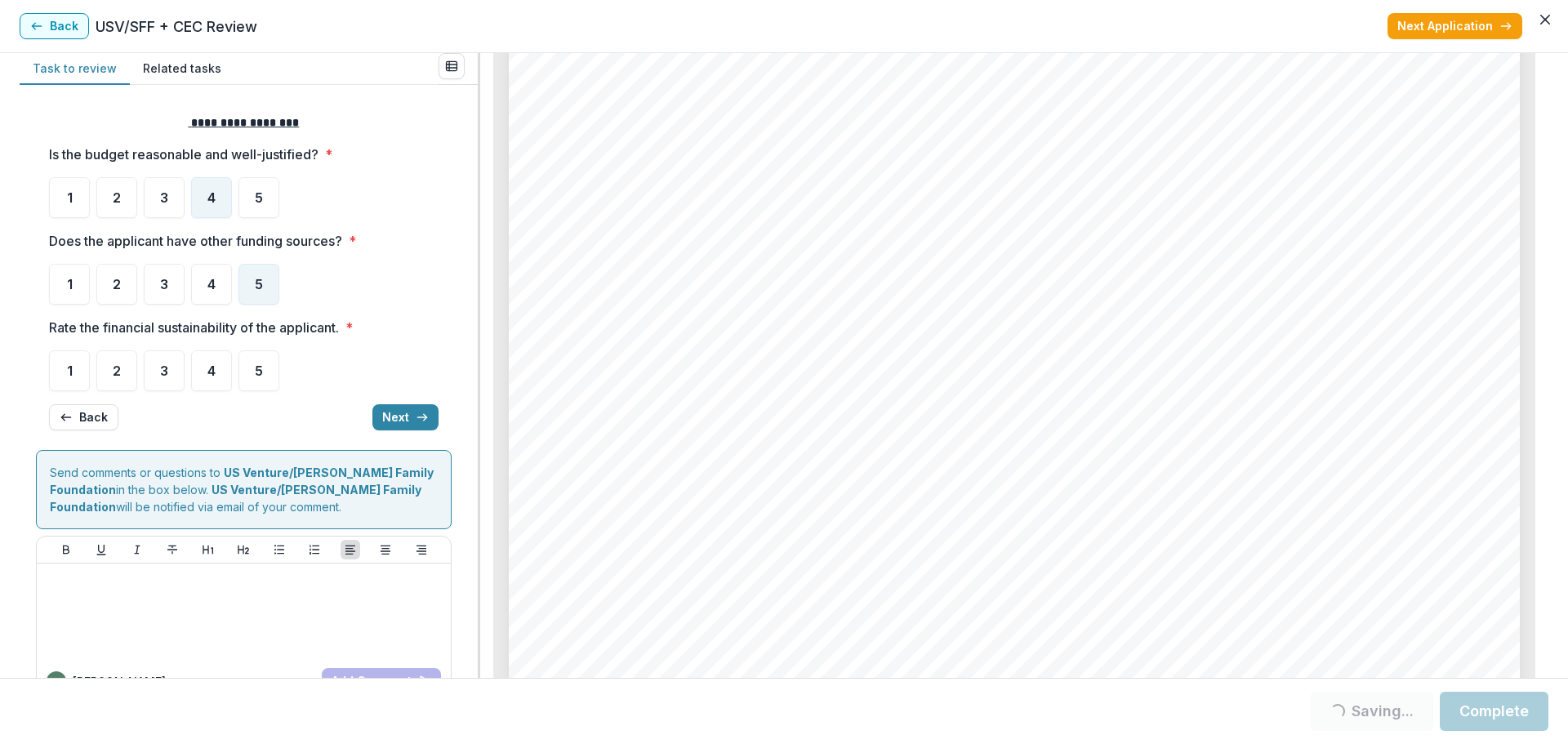
drag, startPoint x: 1541, startPoint y: 506, endPoint x: 1533, endPoint y: 135, distance: 371.1
click at [1212, 135] on div "Solutions Recovery, Inc. - 2025 - Grant Application Alt View Word Download Word…" at bounding box center [1014, 365] width 1068 height 625
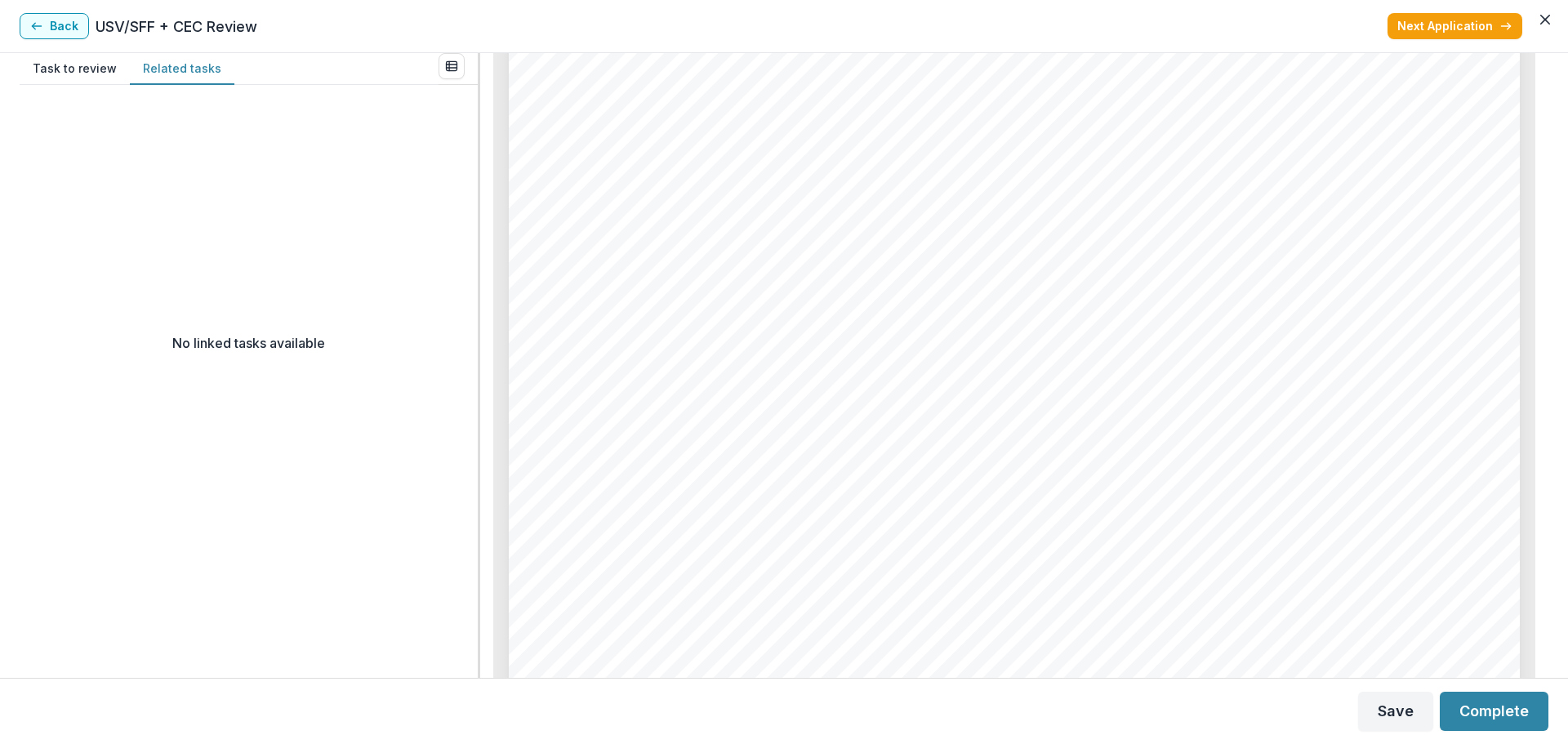
click at [182, 69] on button "Related tasks" at bounding box center [182, 69] width 105 height 32
click at [80, 68] on button "Task to review" at bounding box center [74, 69] width 110 height 32
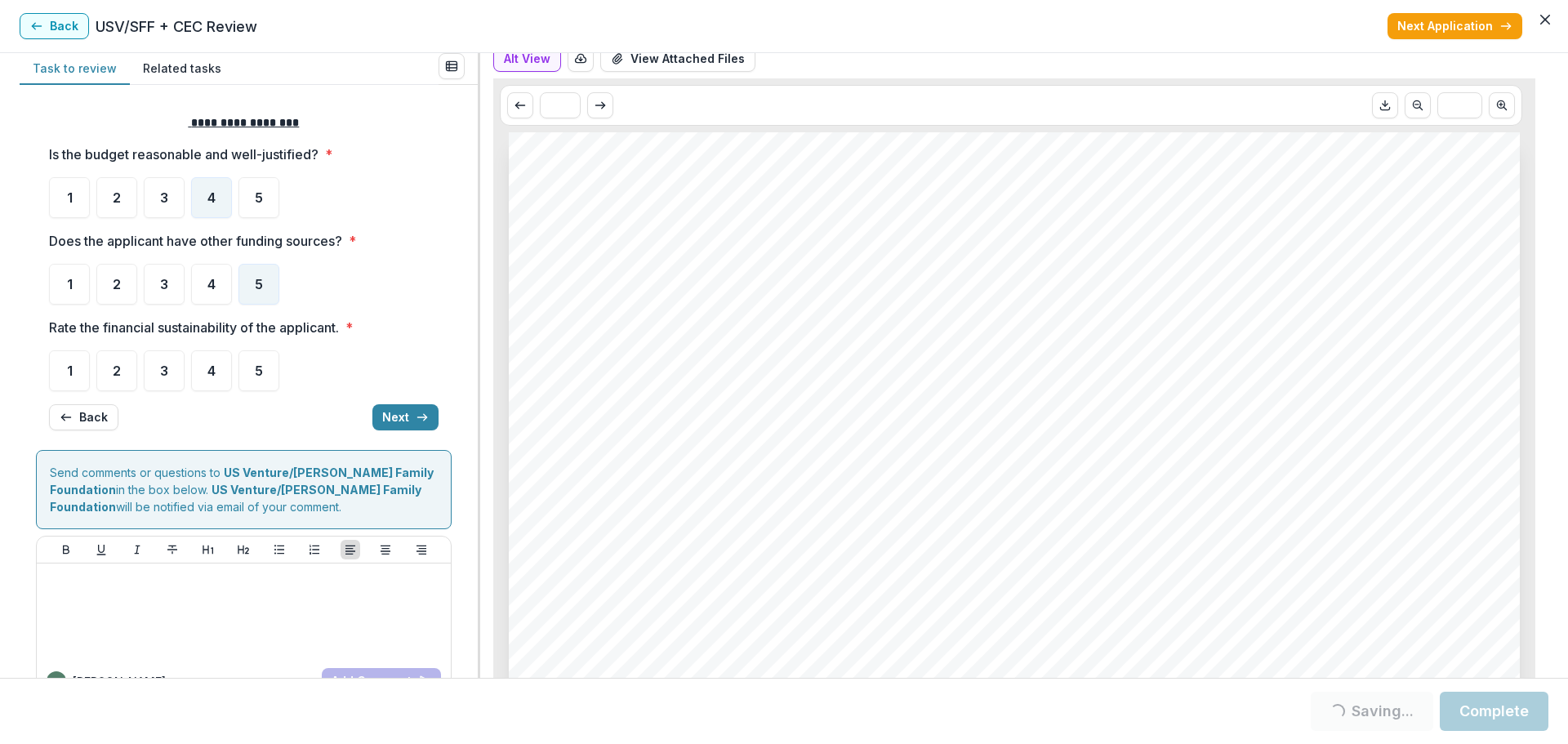
scroll to position [0, 0]
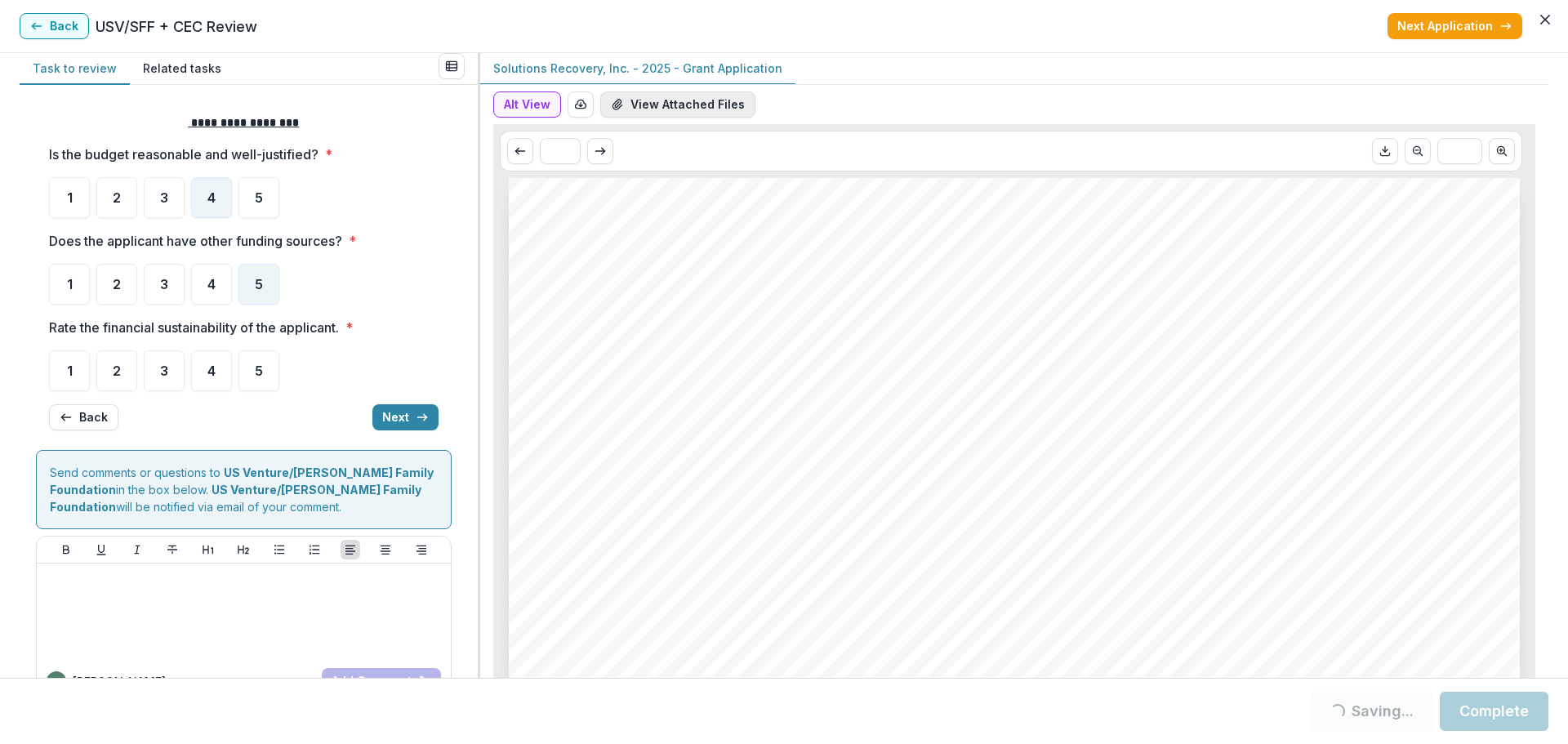
click at [678, 113] on button "View Attached Files" at bounding box center [677, 104] width 155 height 26
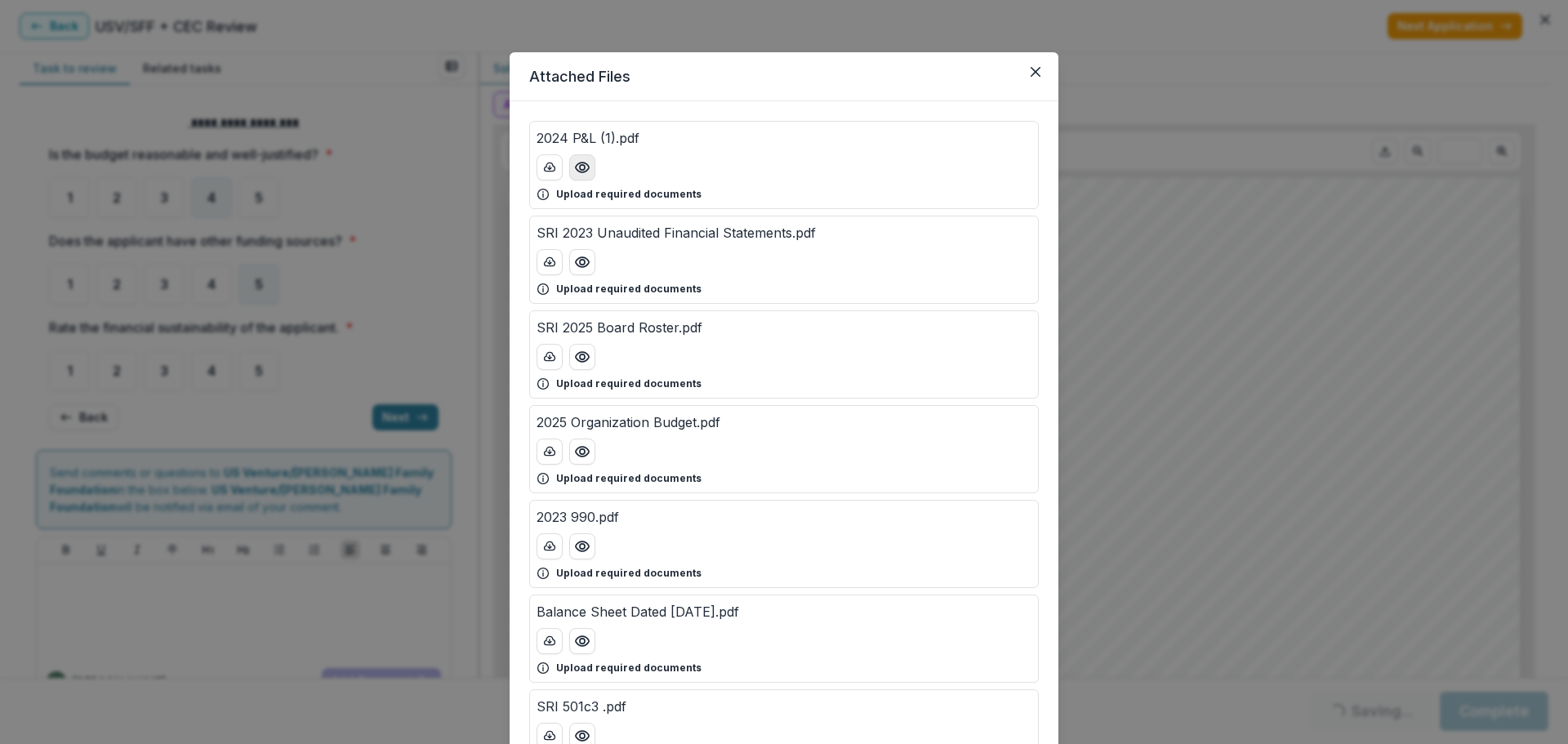
click at [584, 169] on icon "Preview 2024 P&L (1).pdf" at bounding box center [582, 167] width 17 height 17
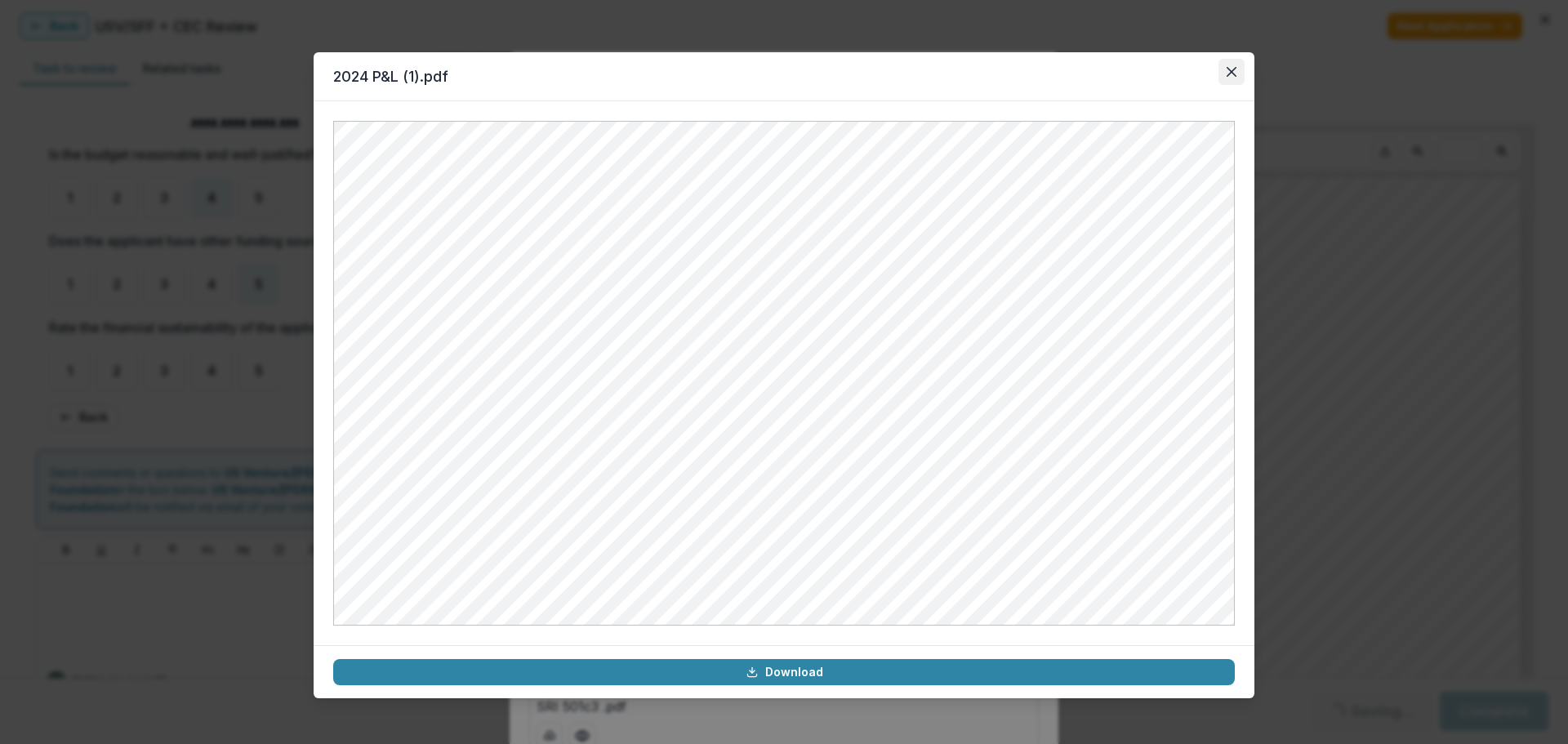
click at [1212, 68] on button "Close" at bounding box center [1231, 71] width 26 height 26
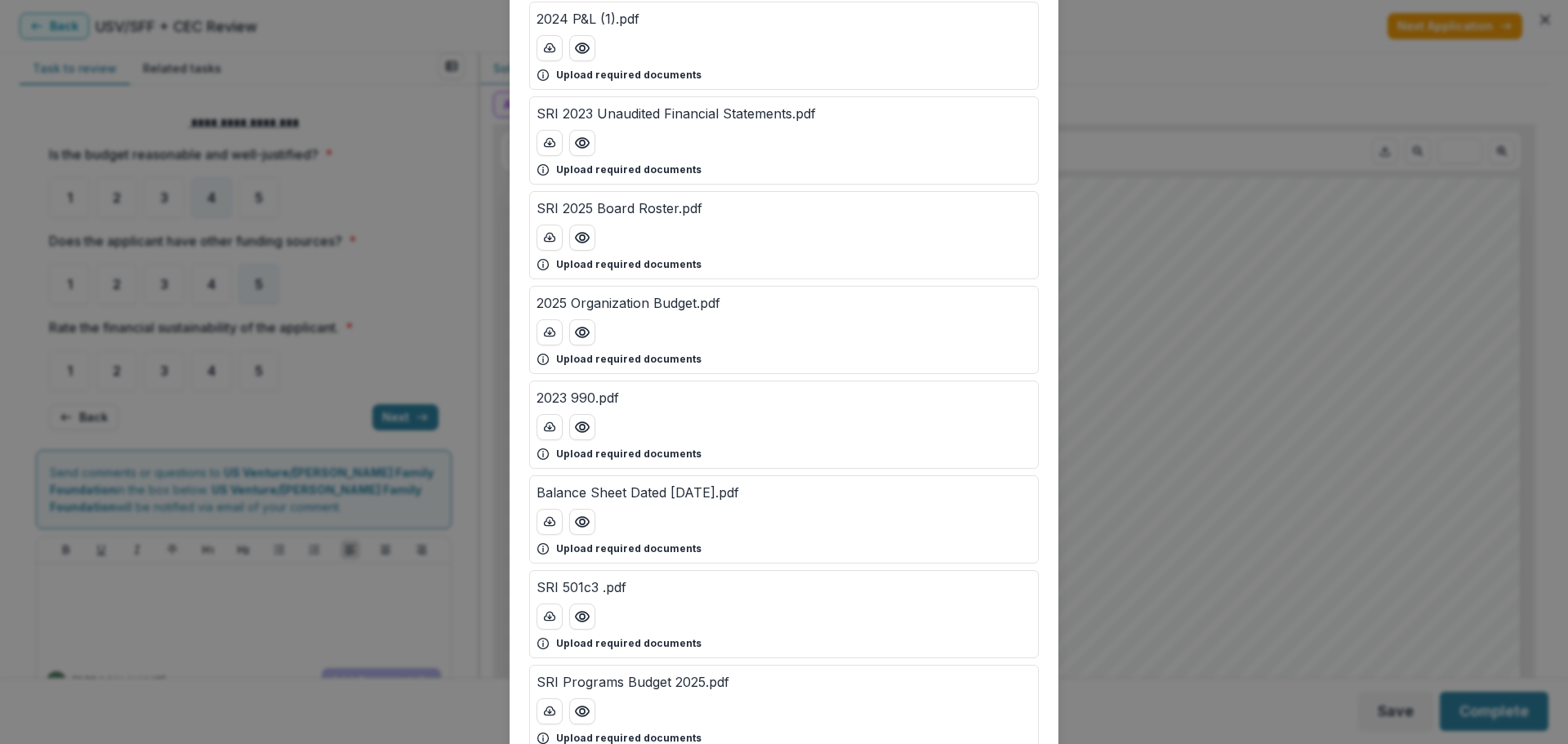
scroll to position [326, 0]
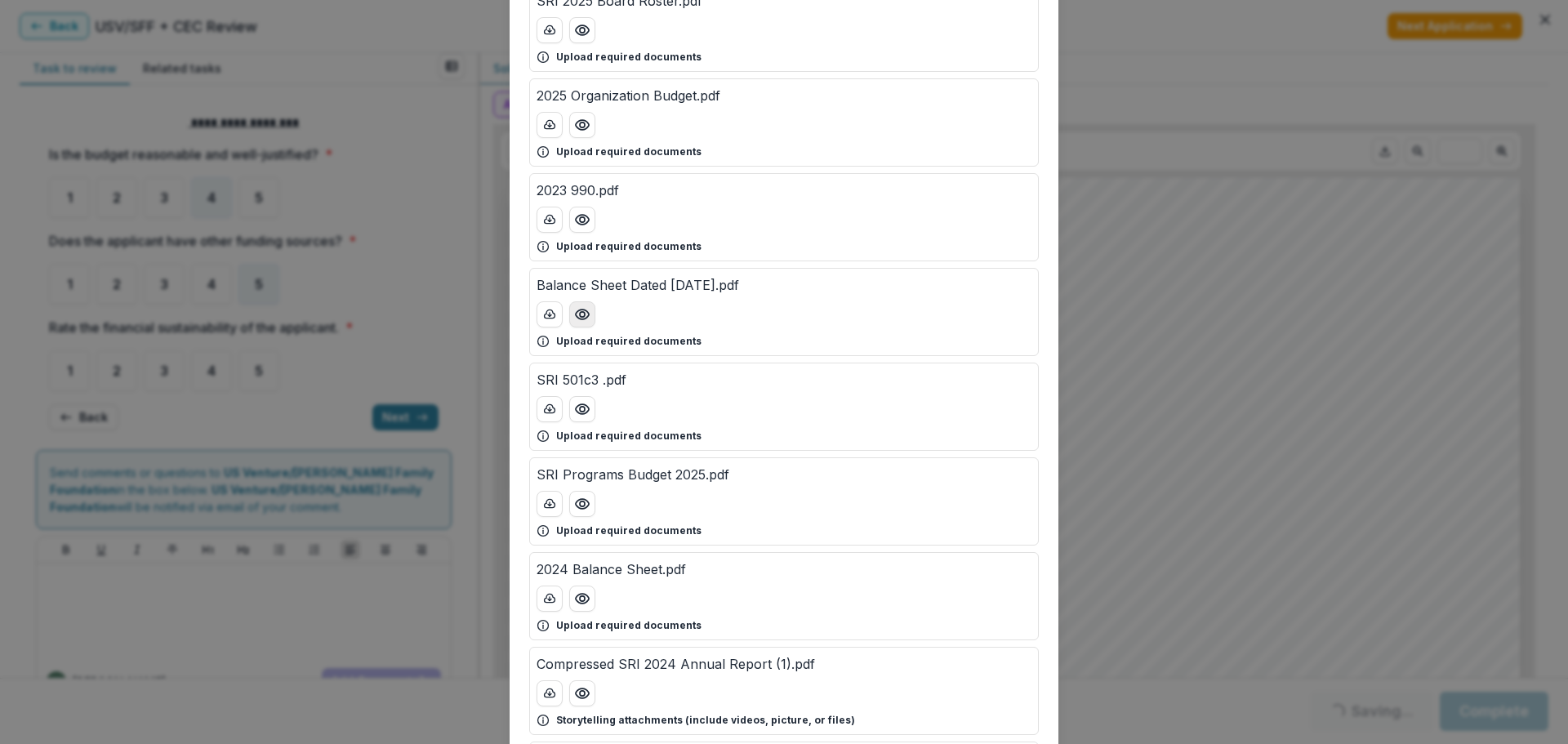
click at [583, 313] on icon "Preview Balance Sheet Dated 5-31-25.pdf" at bounding box center [582, 315] width 17 height 17
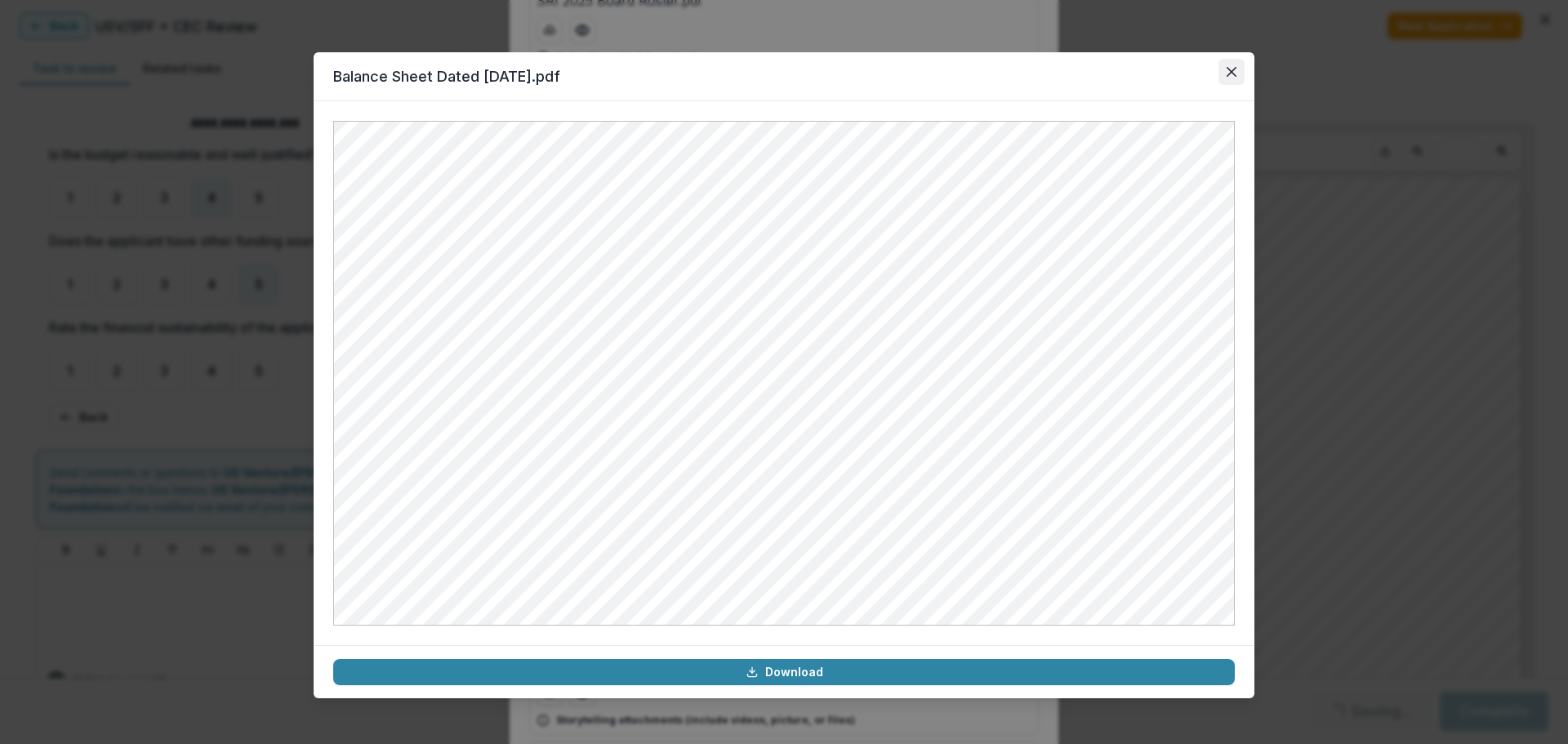
click at [1212, 70] on icon "Close" at bounding box center [1232, 72] width 10 height 10
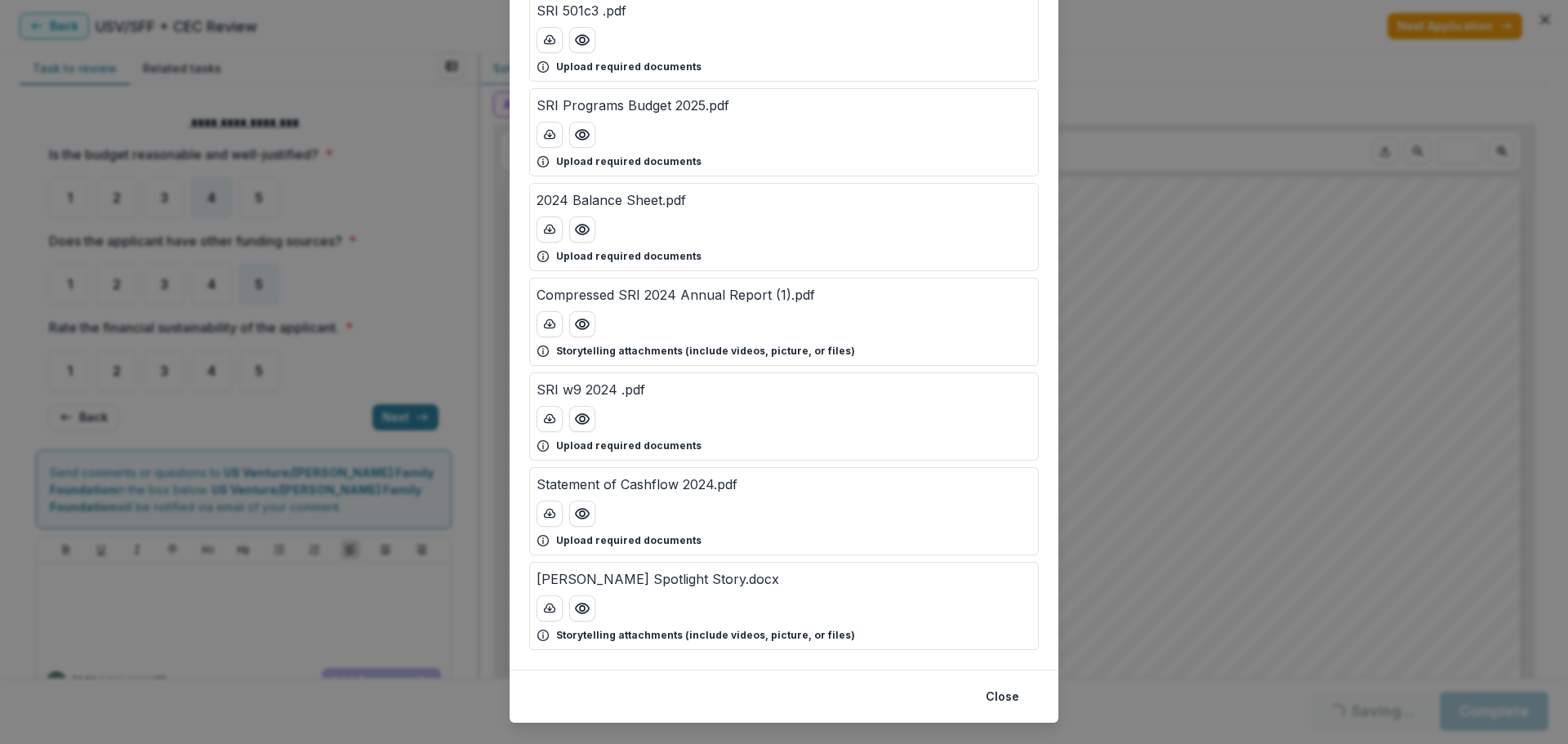
scroll to position [727, 0]
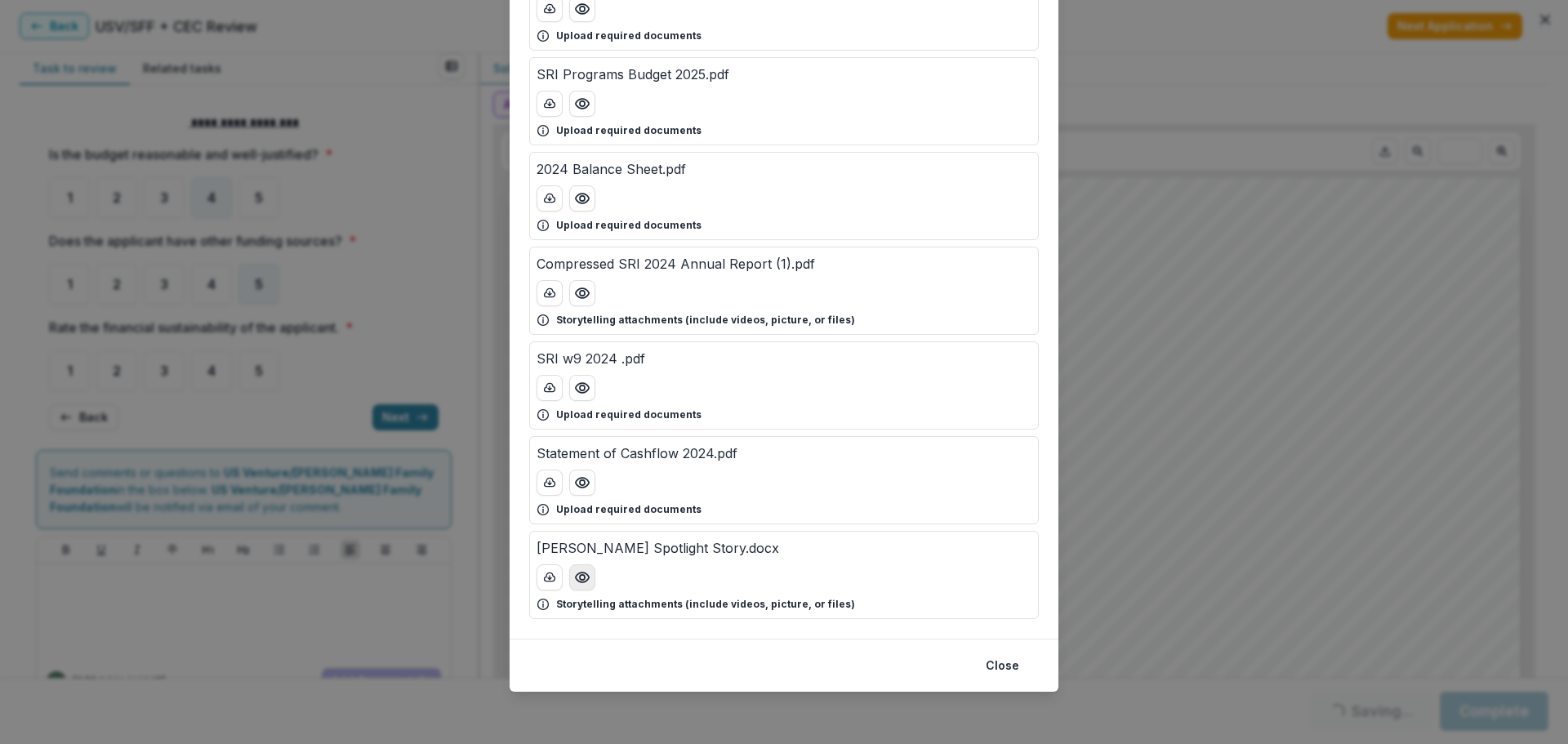
click at [585, 582] on icon "Preview Tracy Spotlight Story.docx" at bounding box center [582, 577] width 17 height 17
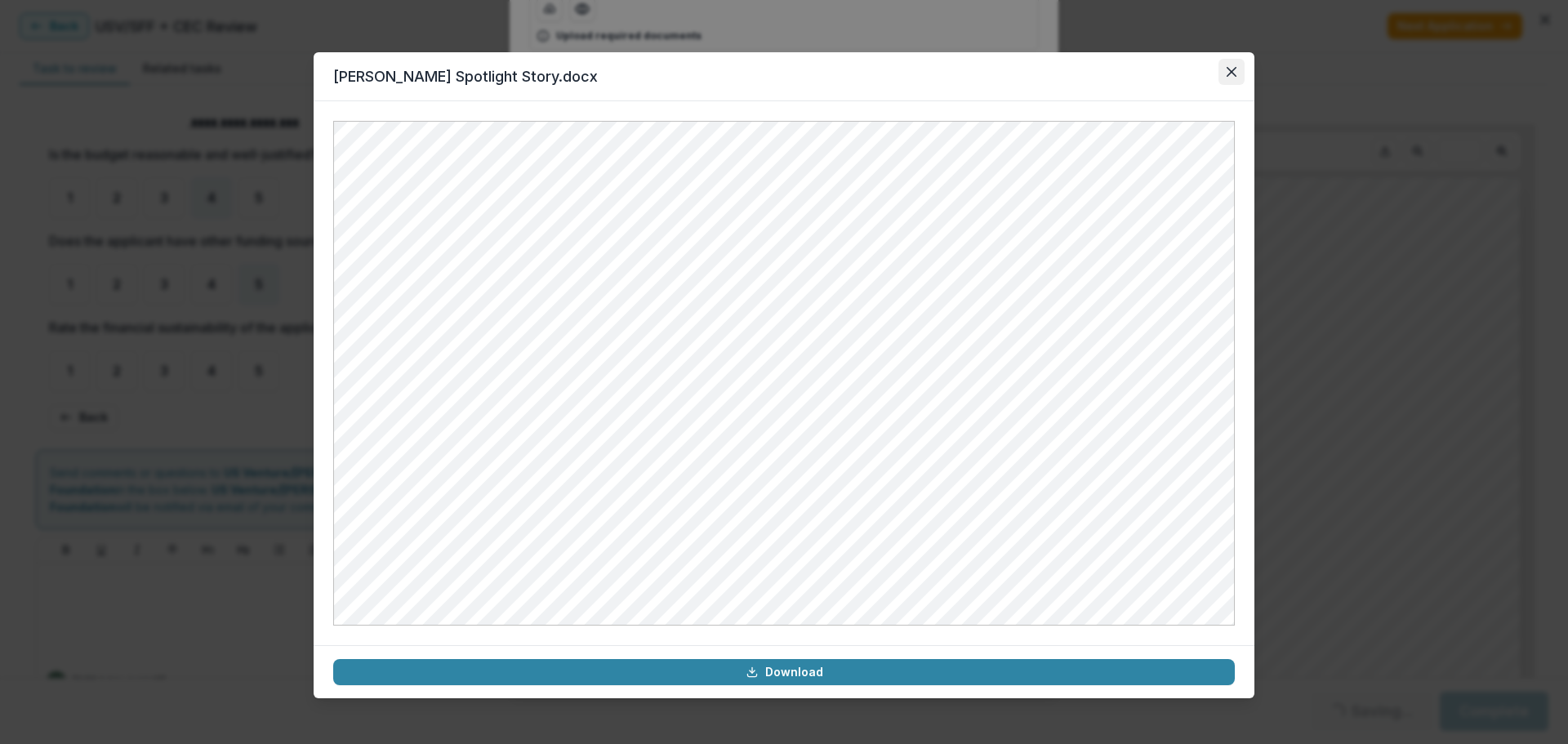
click at [1212, 73] on icon "Close" at bounding box center [1232, 72] width 10 height 10
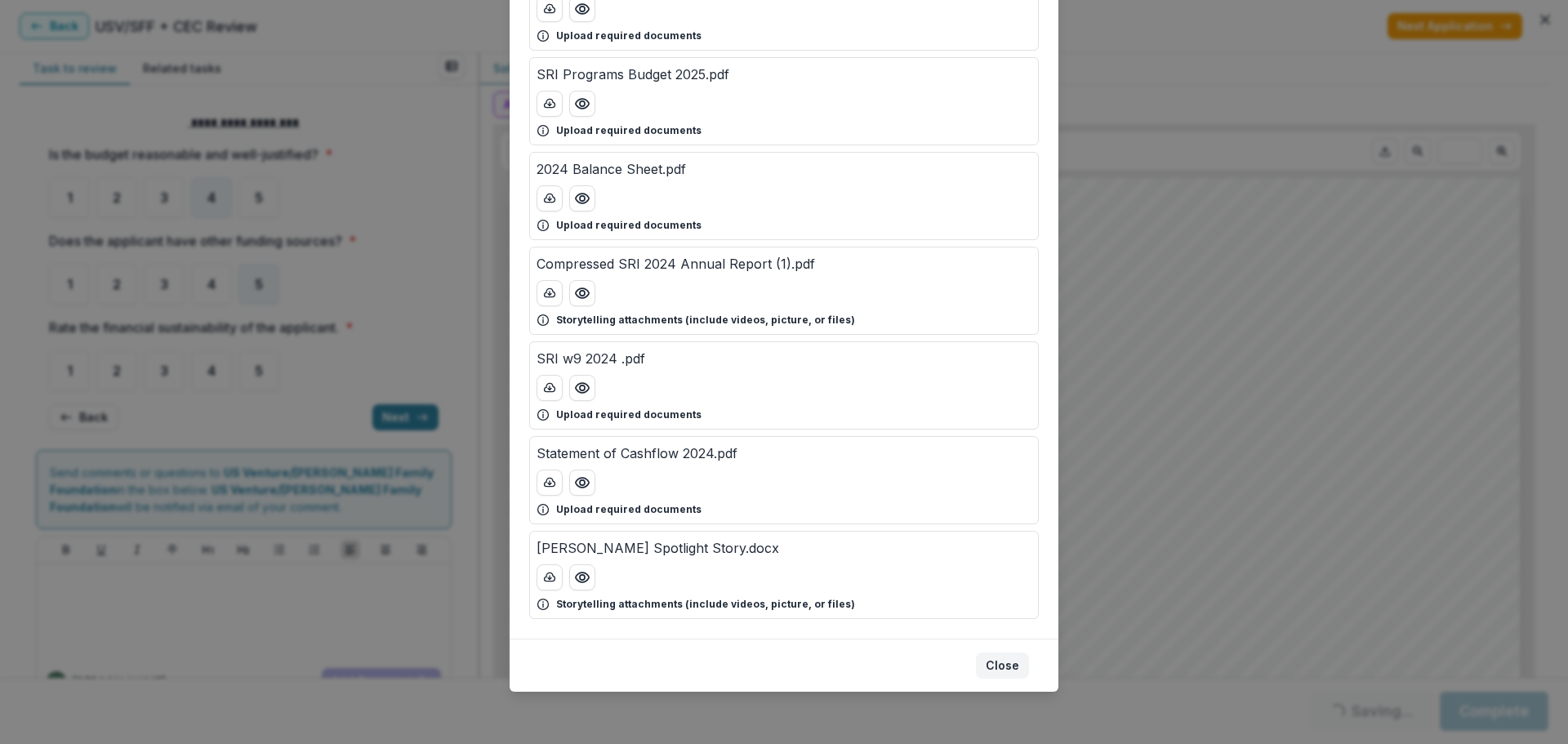
click at [1002, 667] on button "Close" at bounding box center [1002, 665] width 53 height 26
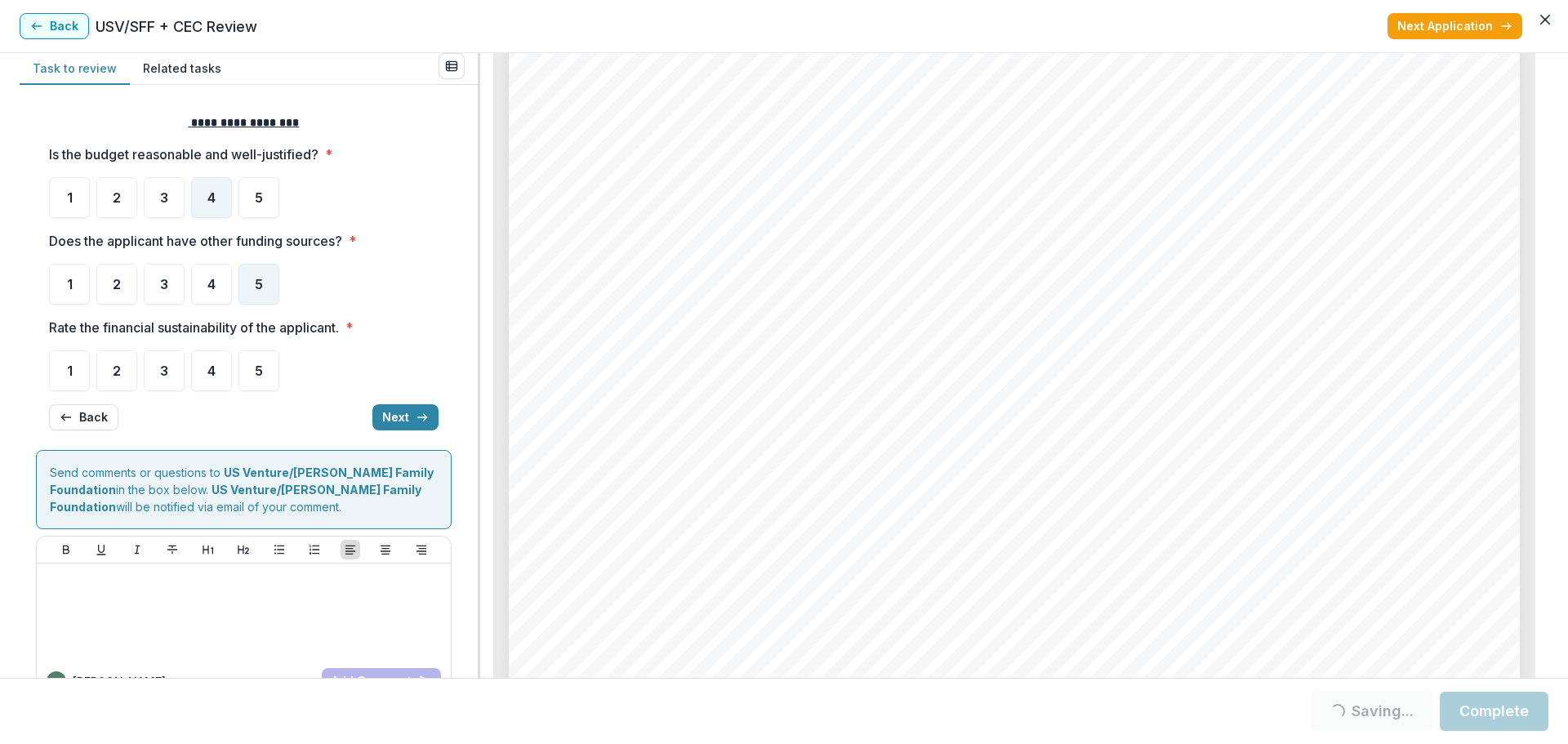
scroll to position [5812, 0]
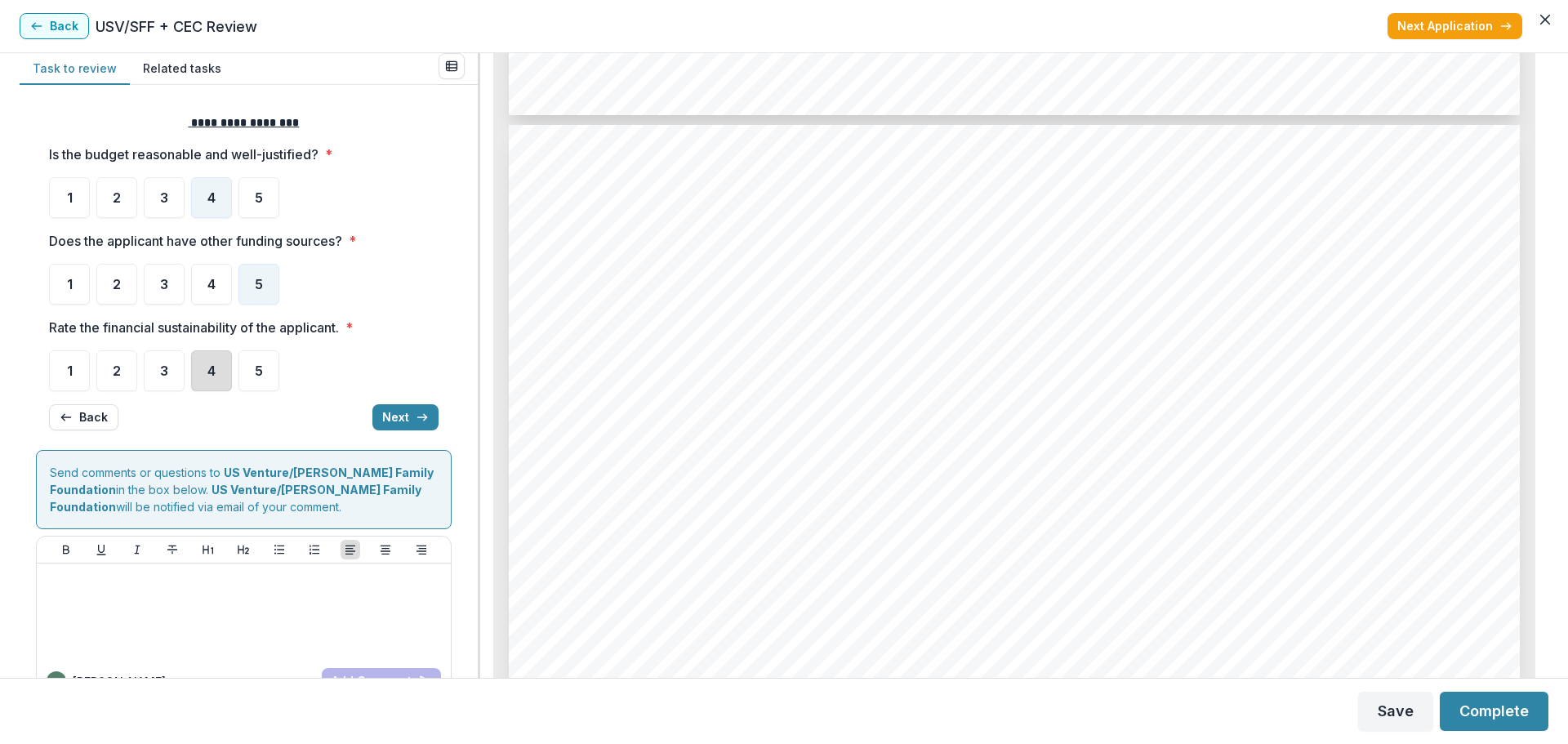
click at [204, 370] on div "4" at bounding box center [211, 371] width 41 height 41
click at [389, 413] on button "Next" at bounding box center [405, 417] width 66 height 26
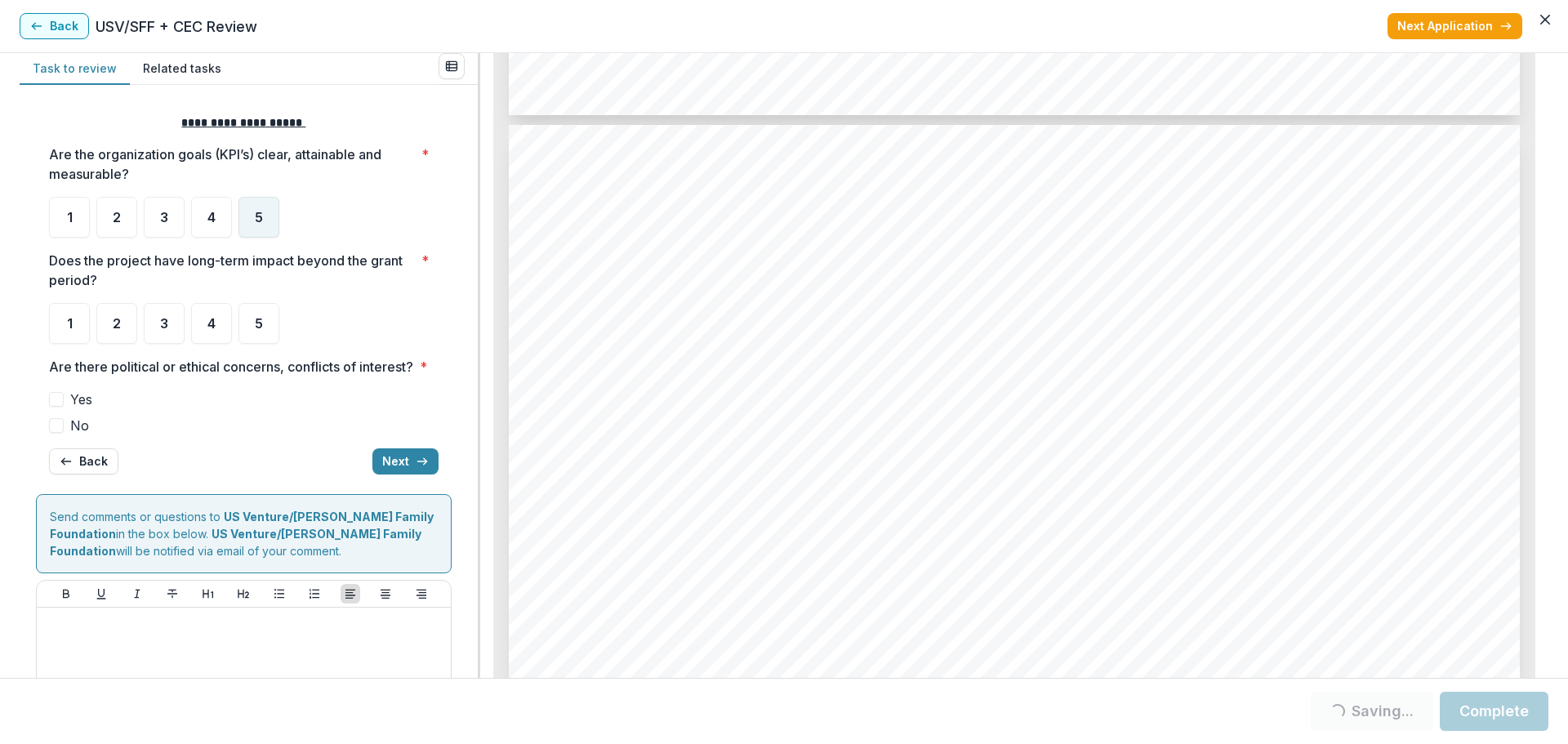
click at [264, 218] on div "5" at bounding box center [259, 217] width 41 height 41
click at [224, 322] on div "4" at bounding box center [211, 323] width 41 height 41
click at [85, 435] on span "No" at bounding box center [79, 425] width 18 height 19
click at [387, 475] on button "Next" at bounding box center [405, 461] width 66 height 26
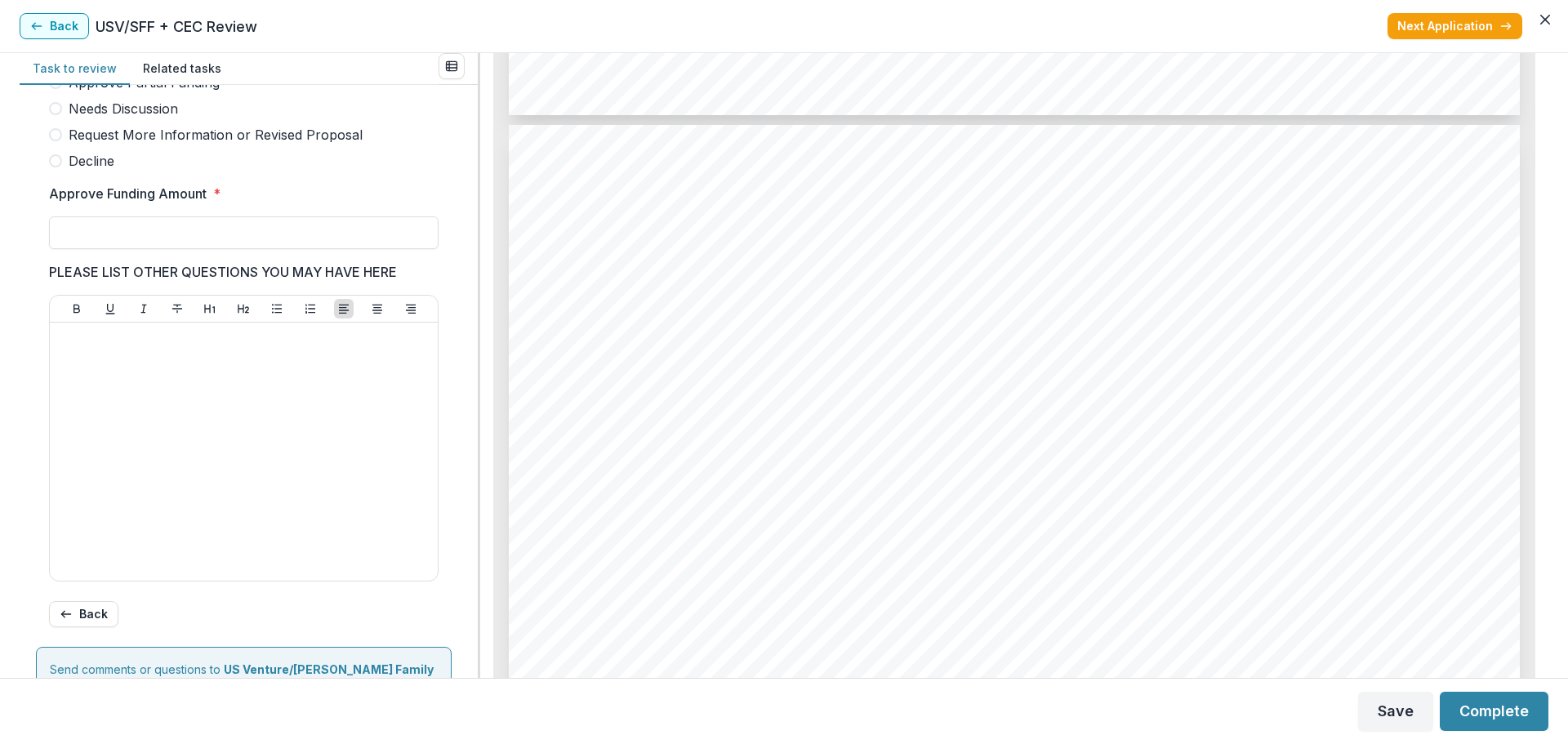
scroll to position [449, 0]
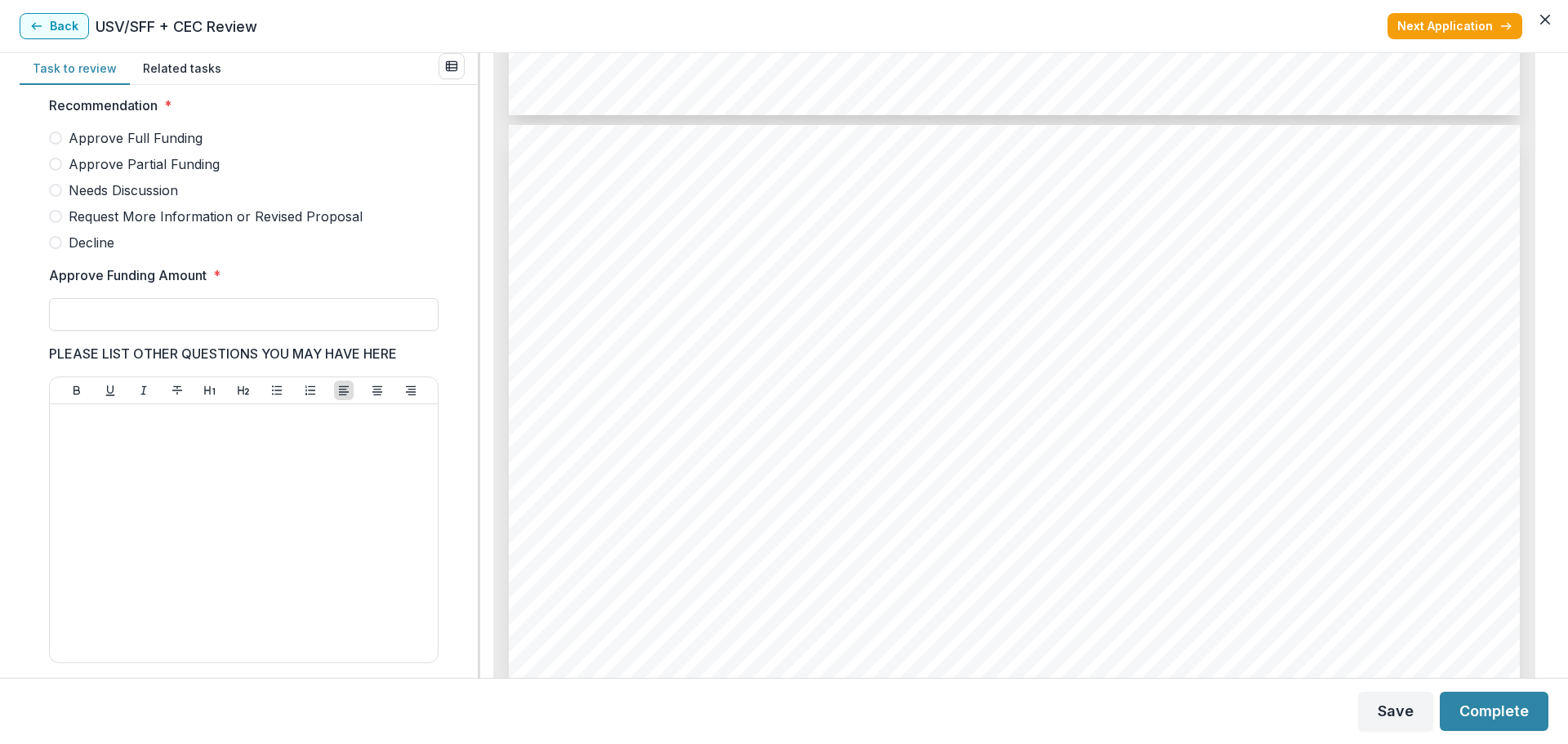
click at [177, 148] on span "Approve Full Funding" at bounding box center [136, 137] width 134 height 19
click at [183, 169] on span "Approve Partial Funding" at bounding box center [144, 163] width 151 height 19
click at [200, 324] on input "Approve Funding Amount *" at bounding box center [243, 314] width 389 height 33
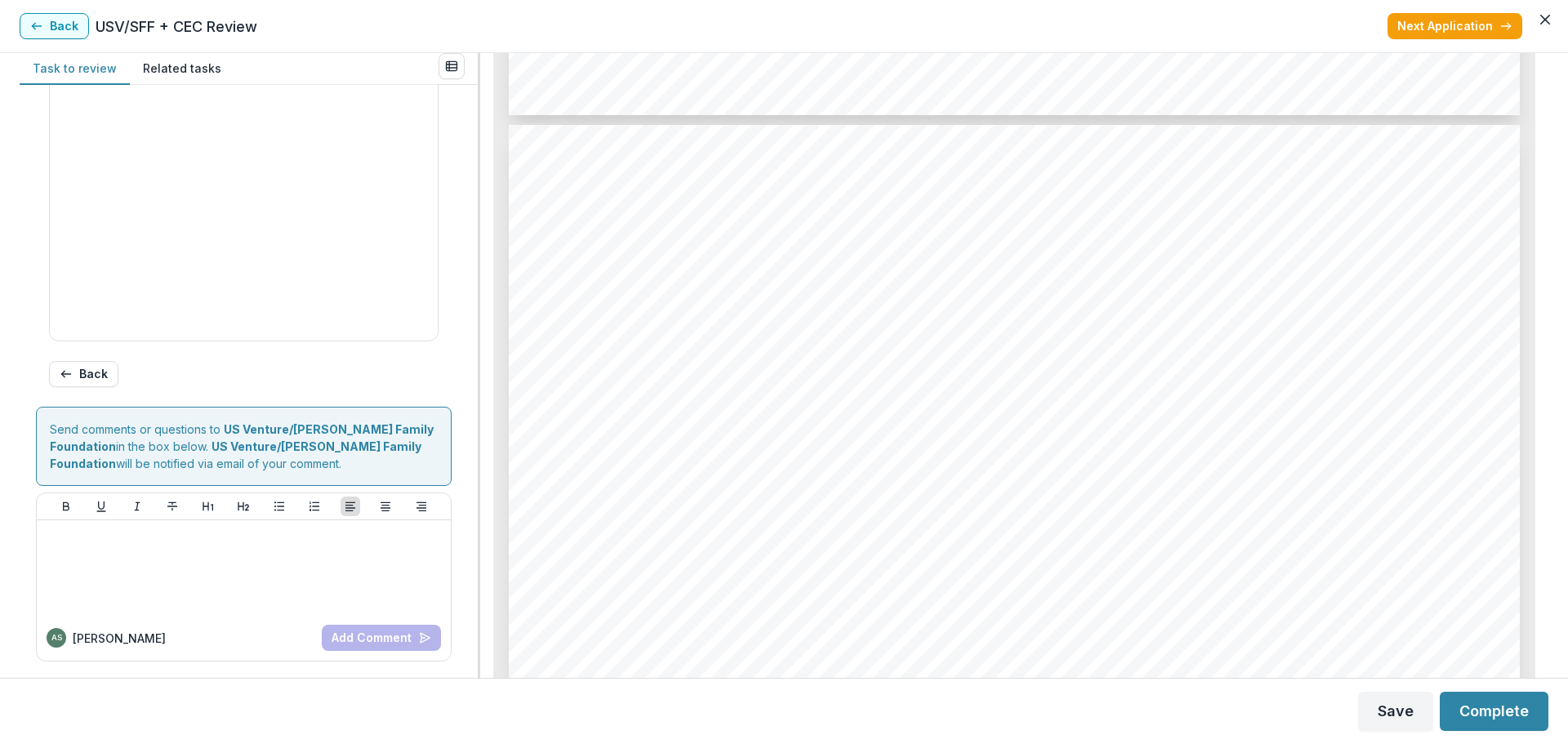
scroll to position [783, 0]
type input "*******"
click at [1212, 683] on button "Complete" at bounding box center [1494, 711] width 109 height 39
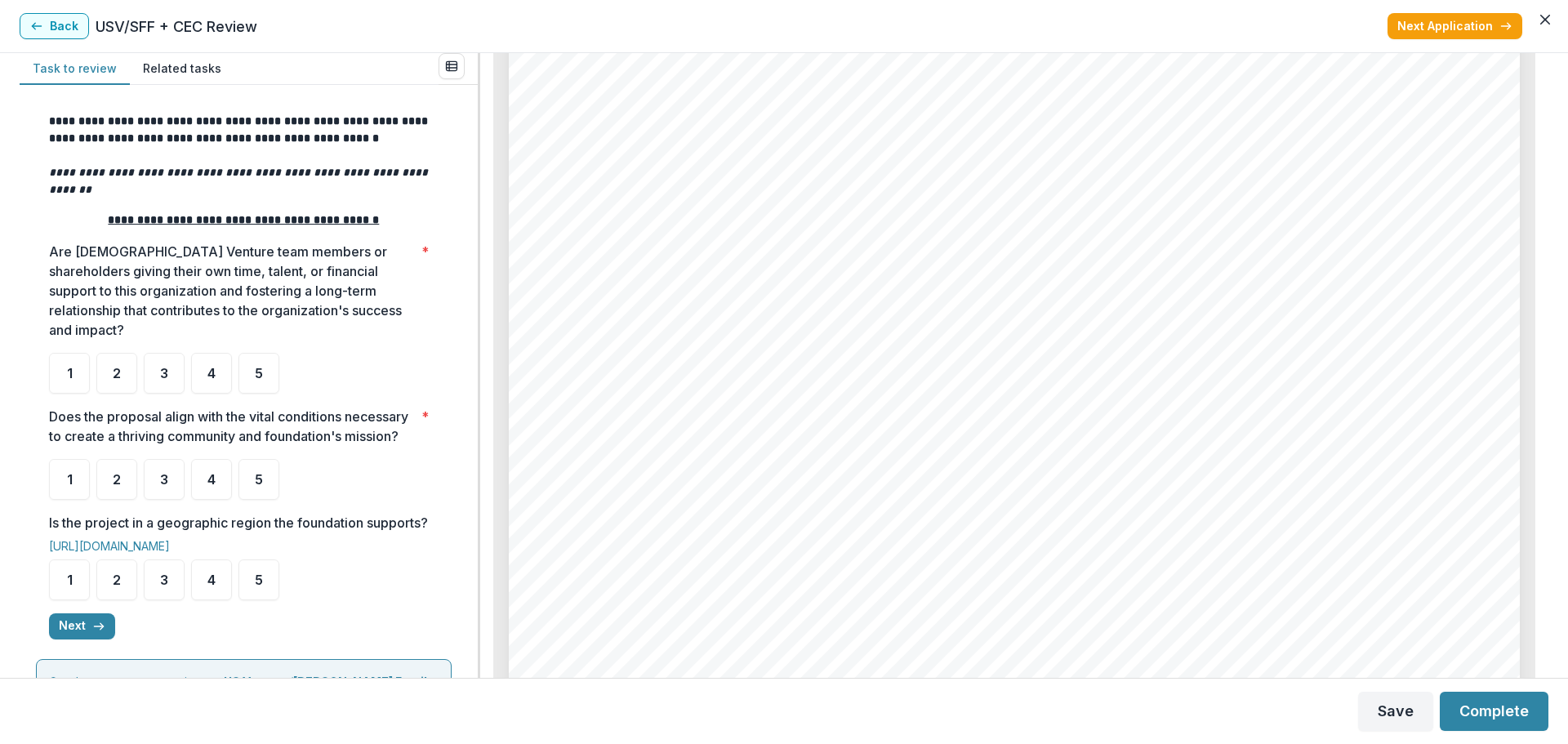
scroll to position [163, 0]
click at [112, 351] on div "2" at bounding box center [116, 372] width 41 height 41
click at [83, 355] on div "1" at bounding box center [69, 372] width 41 height 41
click at [156, 475] on div "3" at bounding box center [164, 477] width 41 height 41
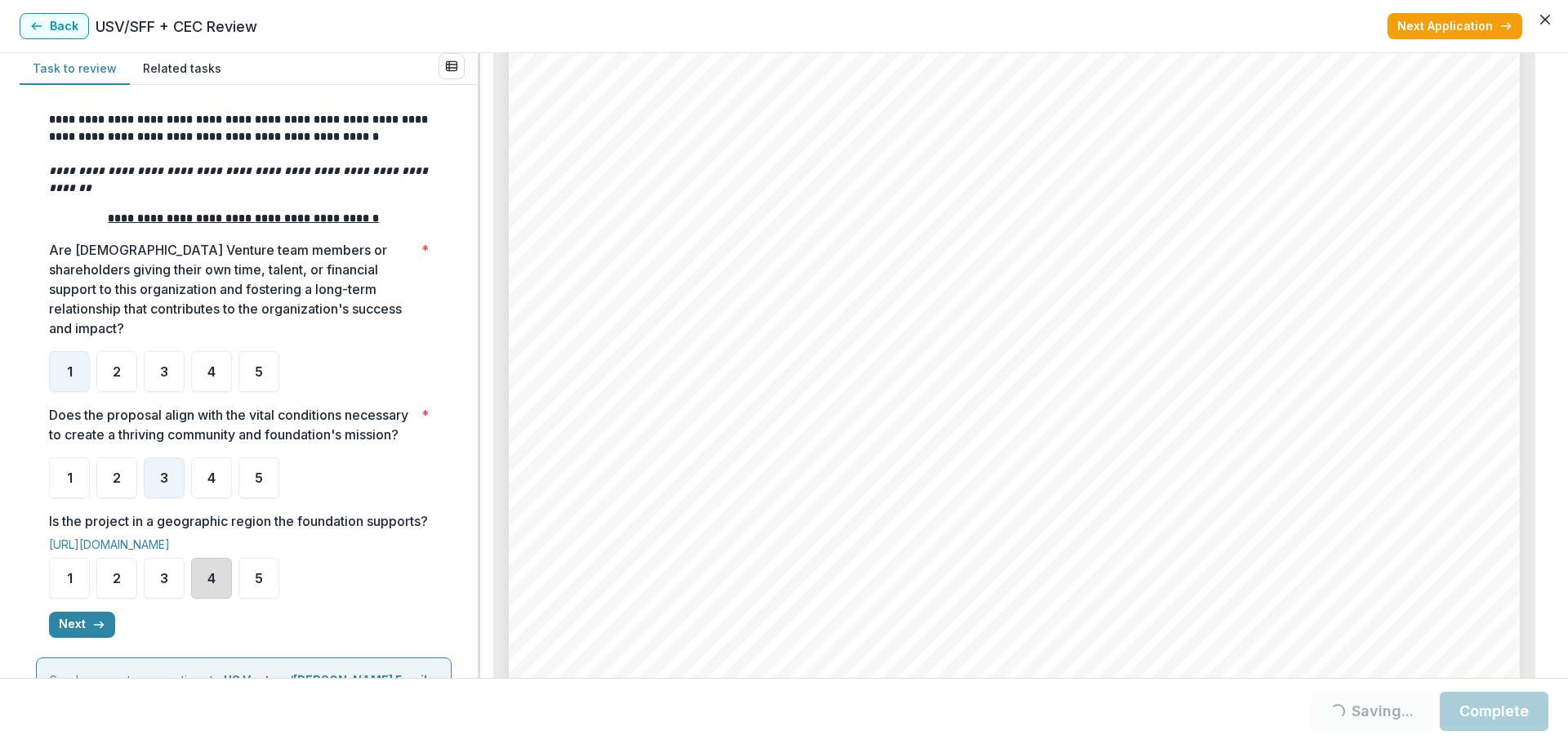
click at [227, 598] on div "4" at bounding box center [211, 578] width 41 height 41
click at [218, 595] on div "4" at bounding box center [211, 578] width 41 height 41
click at [70, 638] on button "Next" at bounding box center [82, 624] width 66 height 26
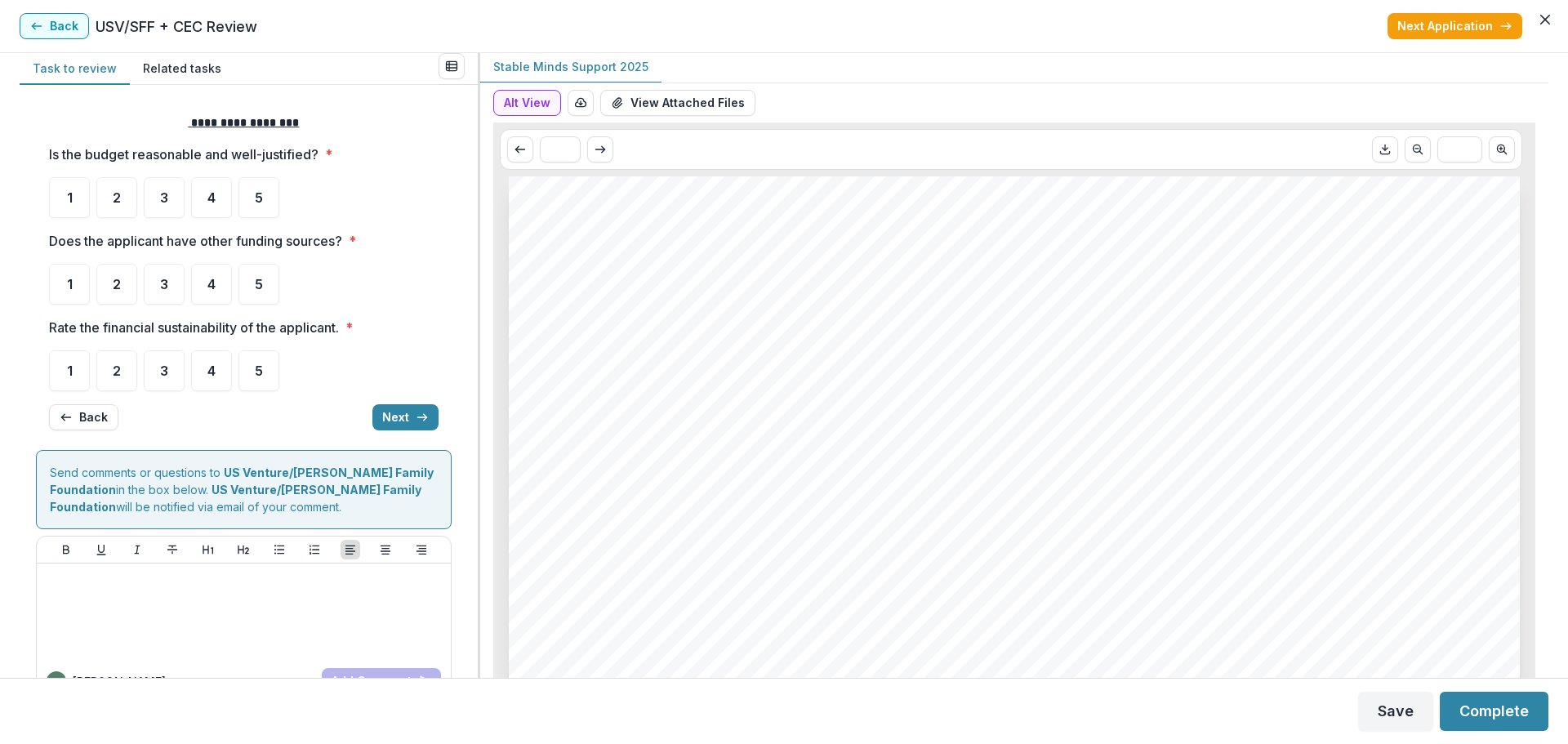
scroll to position [0, 0]
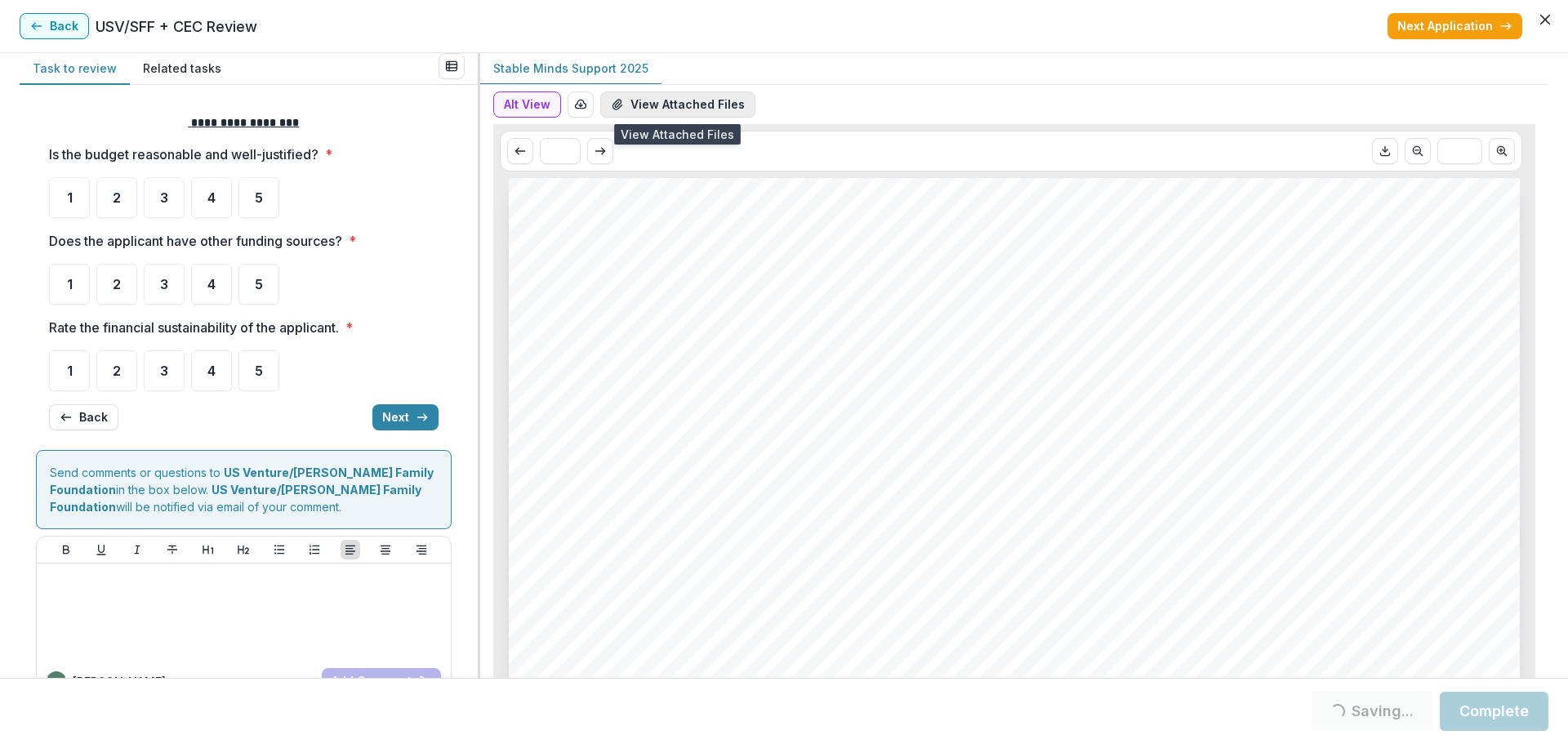
click at [704, 109] on button "View Attached Files" at bounding box center [677, 104] width 155 height 26
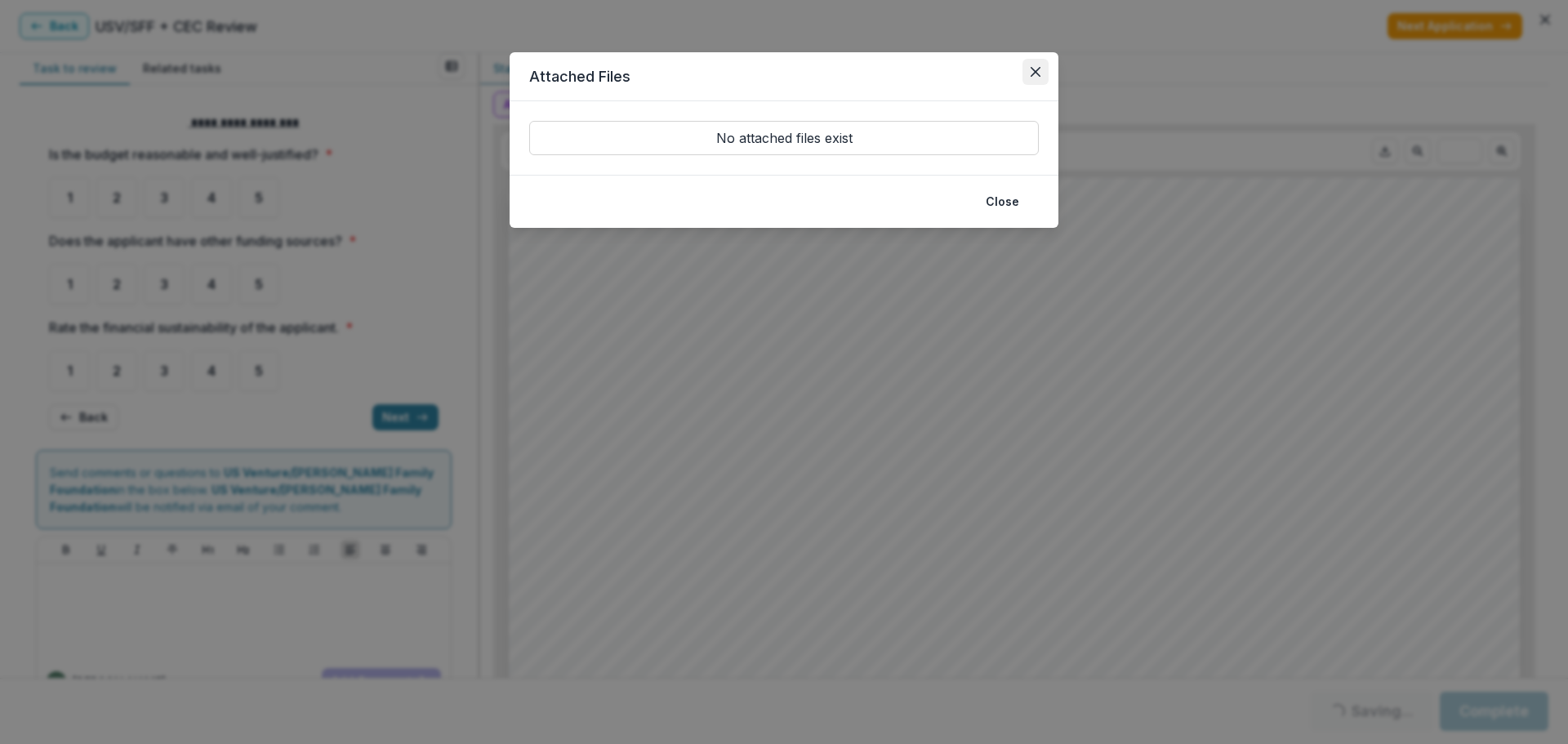
click at [1033, 68] on icon "Close" at bounding box center [1036, 72] width 10 height 10
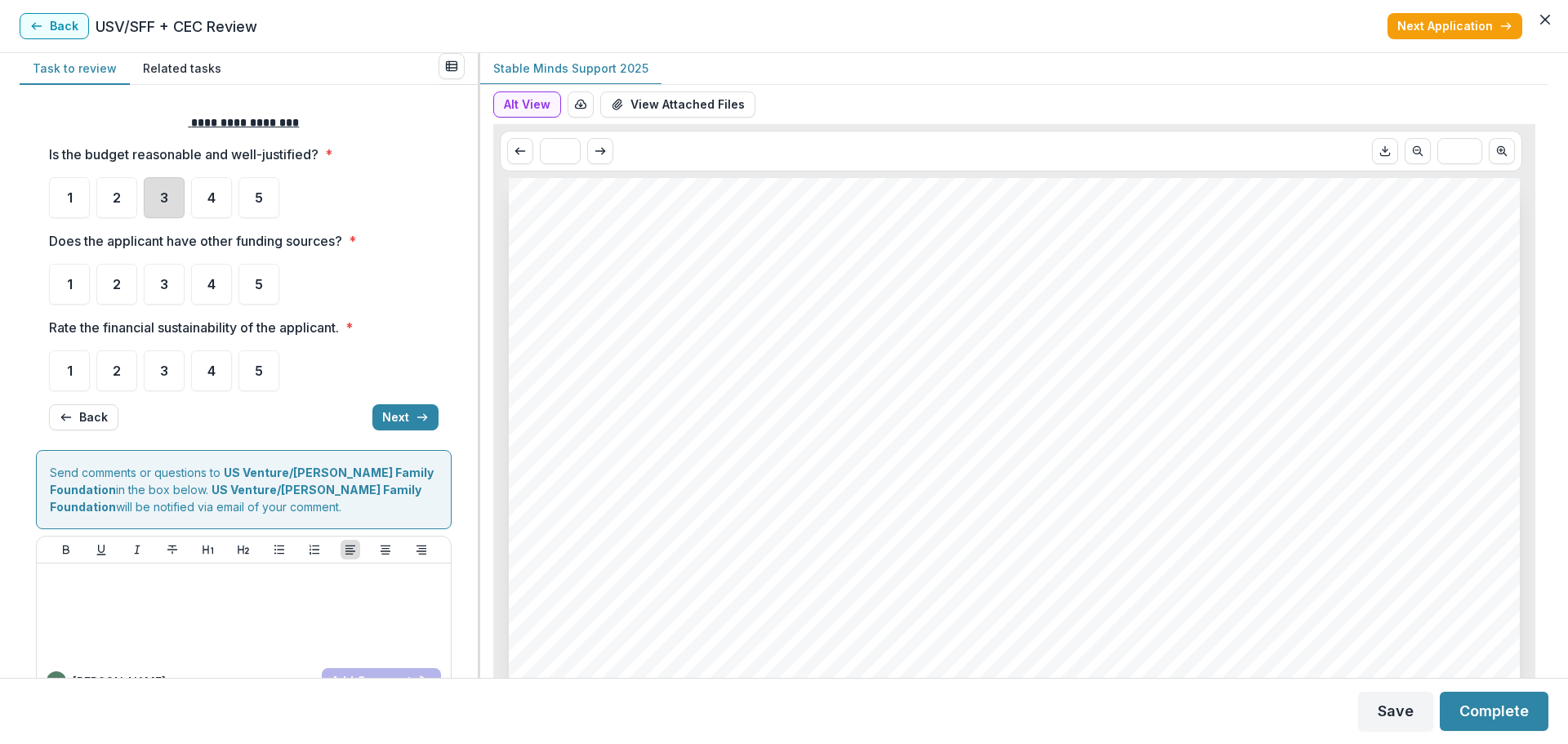
click at [154, 194] on div "3" at bounding box center [164, 198] width 41 height 41
click at [173, 206] on div "3" at bounding box center [164, 198] width 41 height 41
click at [71, 285] on span "1" at bounding box center [69, 285] width 6 height 13
click at [68, 368] on span "1" at bounding box center [69, 371] width 6 height 13
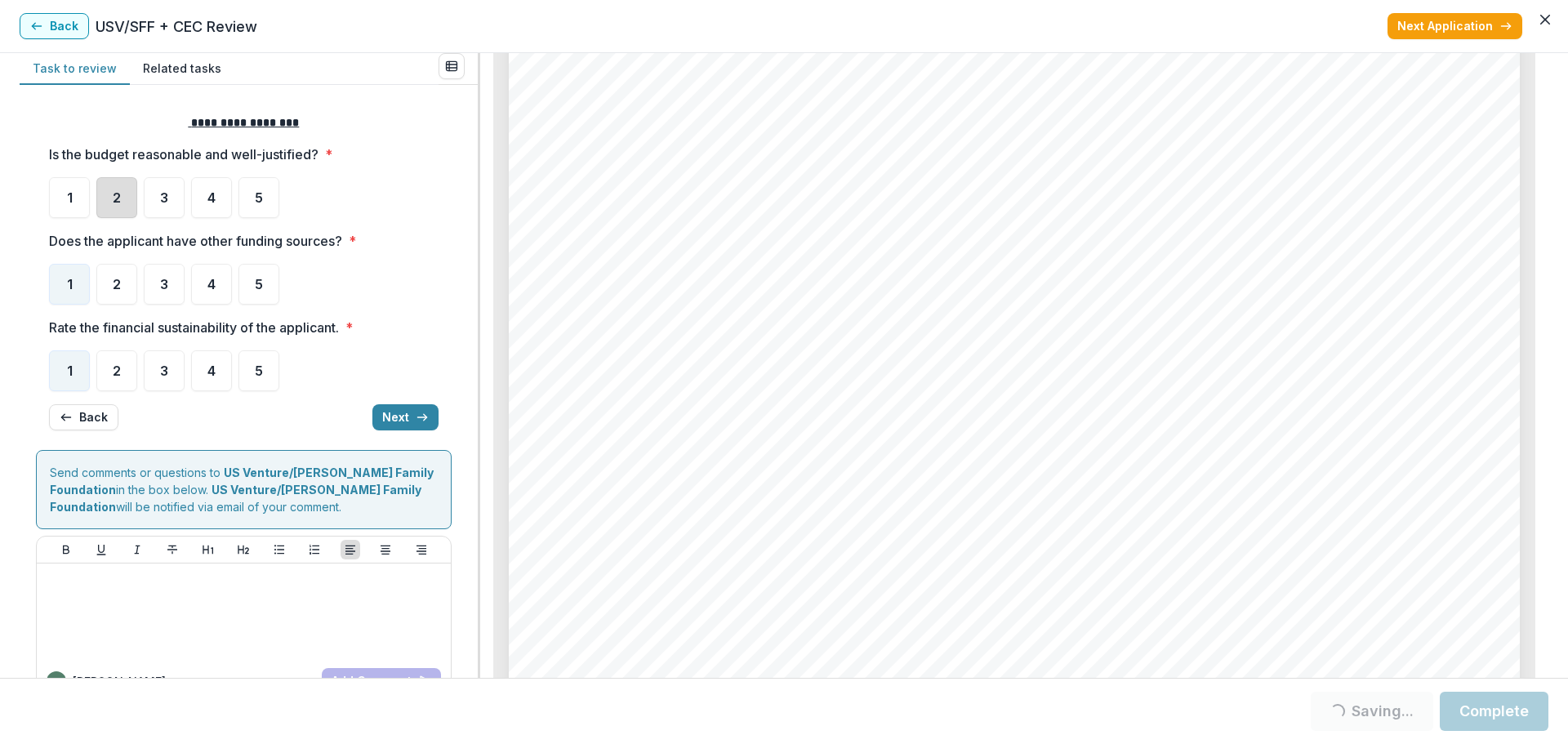
click at [121, 195] on div "2" at bounding box center [116, 198] width 41 height 41
click at [116, 193] on span "2" at bounding box center [117, 198] width 8 height 13
click at [397, 415] on button "Next" at bounding box center [405, 417] width 66 height 26
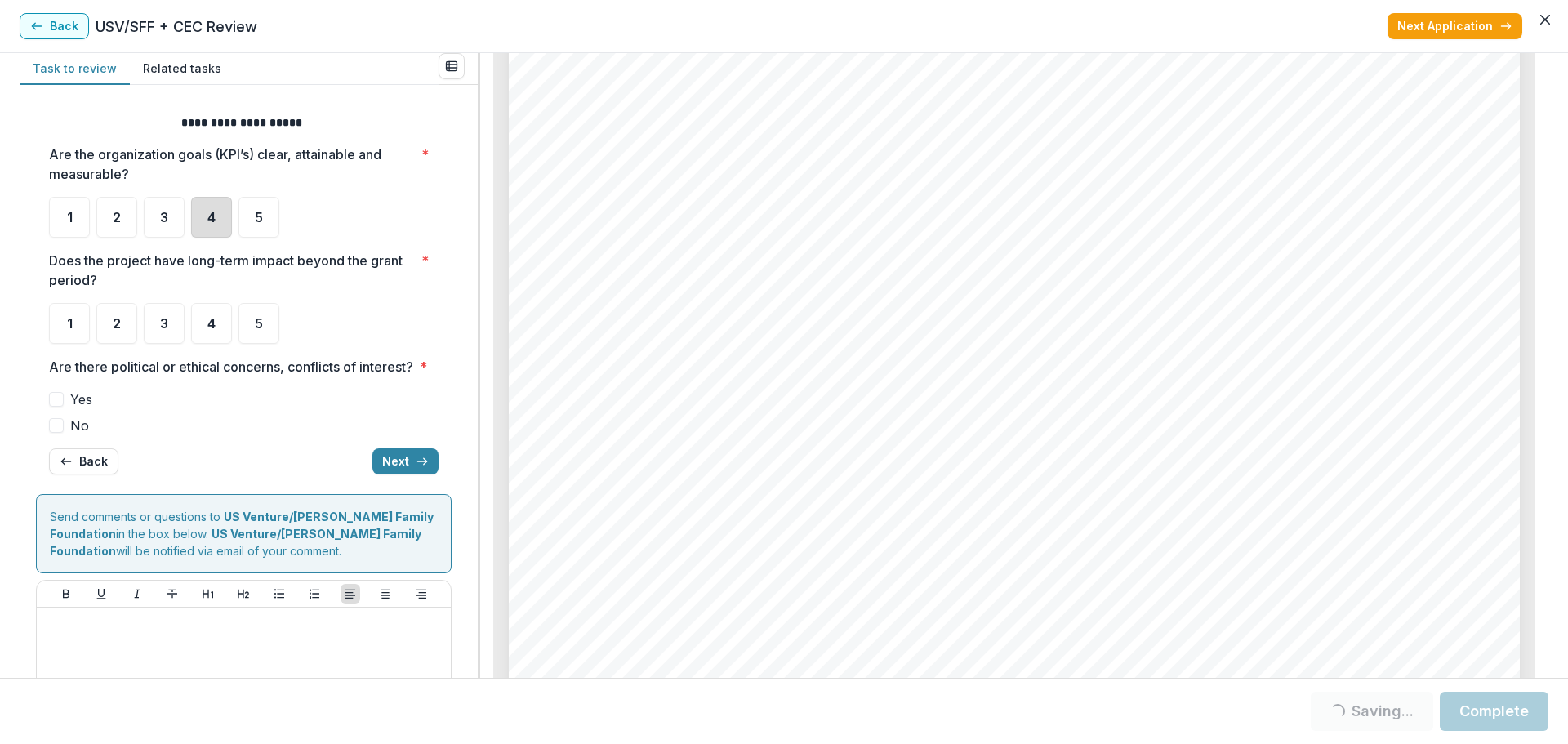
click at [203, 213] on div "4" at bounding box center [211, 217] width 41 height 41
click at [172, 216] on div "3" at bounding box center [164, 217] width 41 height 41
click at [176, 319] on div "3" at bounding box center [164, 323] width 41 height 41
click at [157, 331] on div "3" at bounding box center [164, 323] width 41 height 41
click at [78, 435] on span "No" at bounding box center [79, 425] width 18 height 19
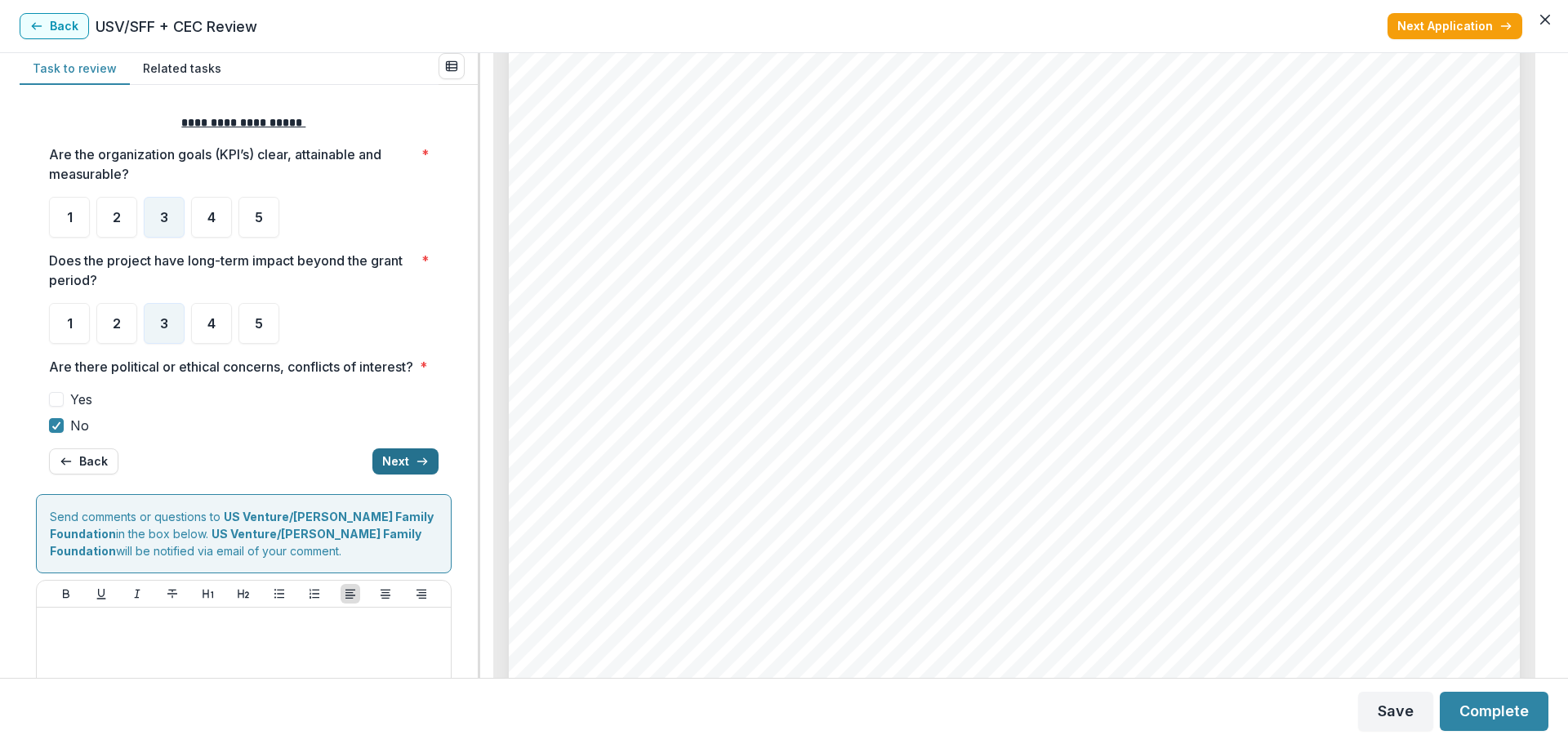
click at [389, 475] on button "Next" at bounding box center [405, 461] width 66 height 26
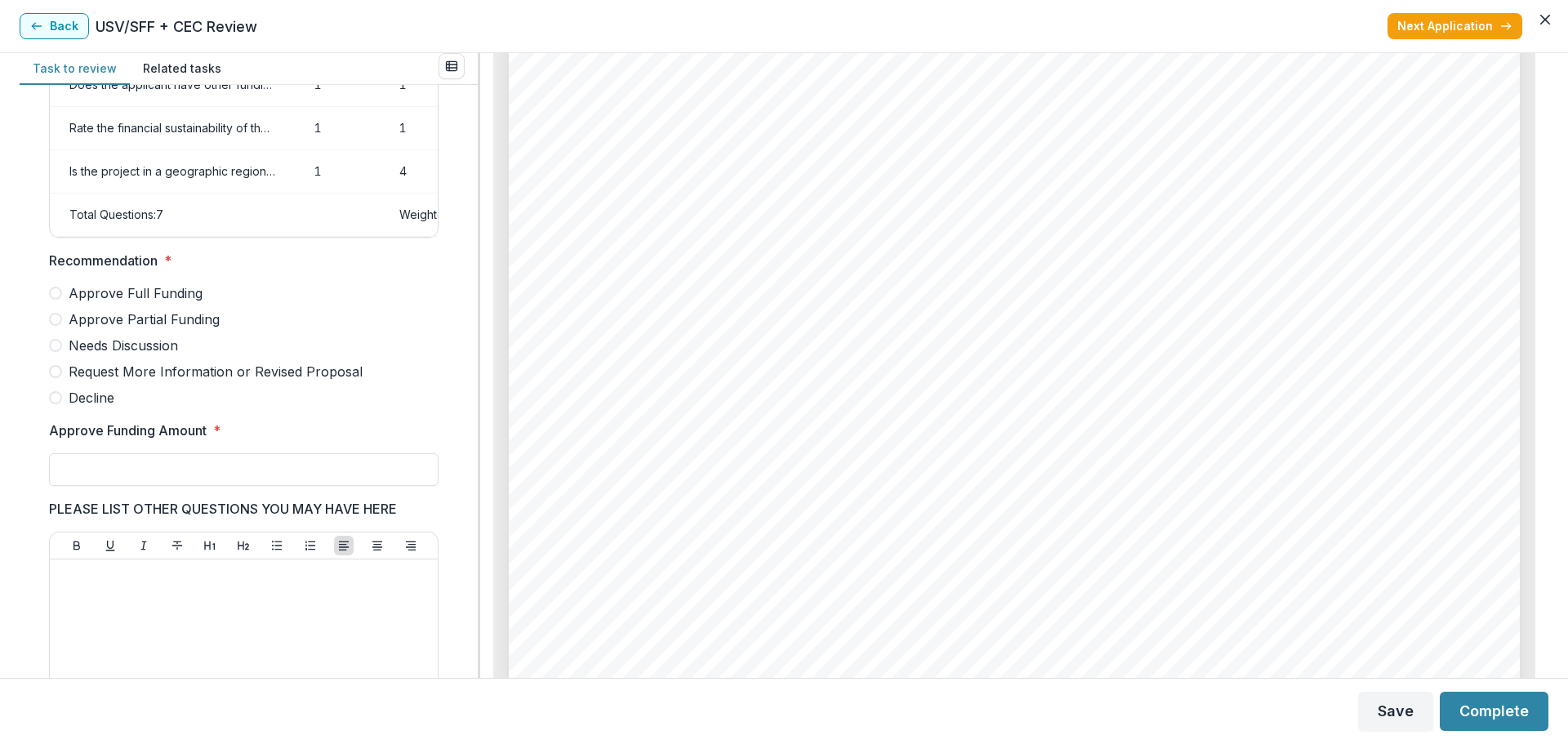
scroll to position [286, 0]
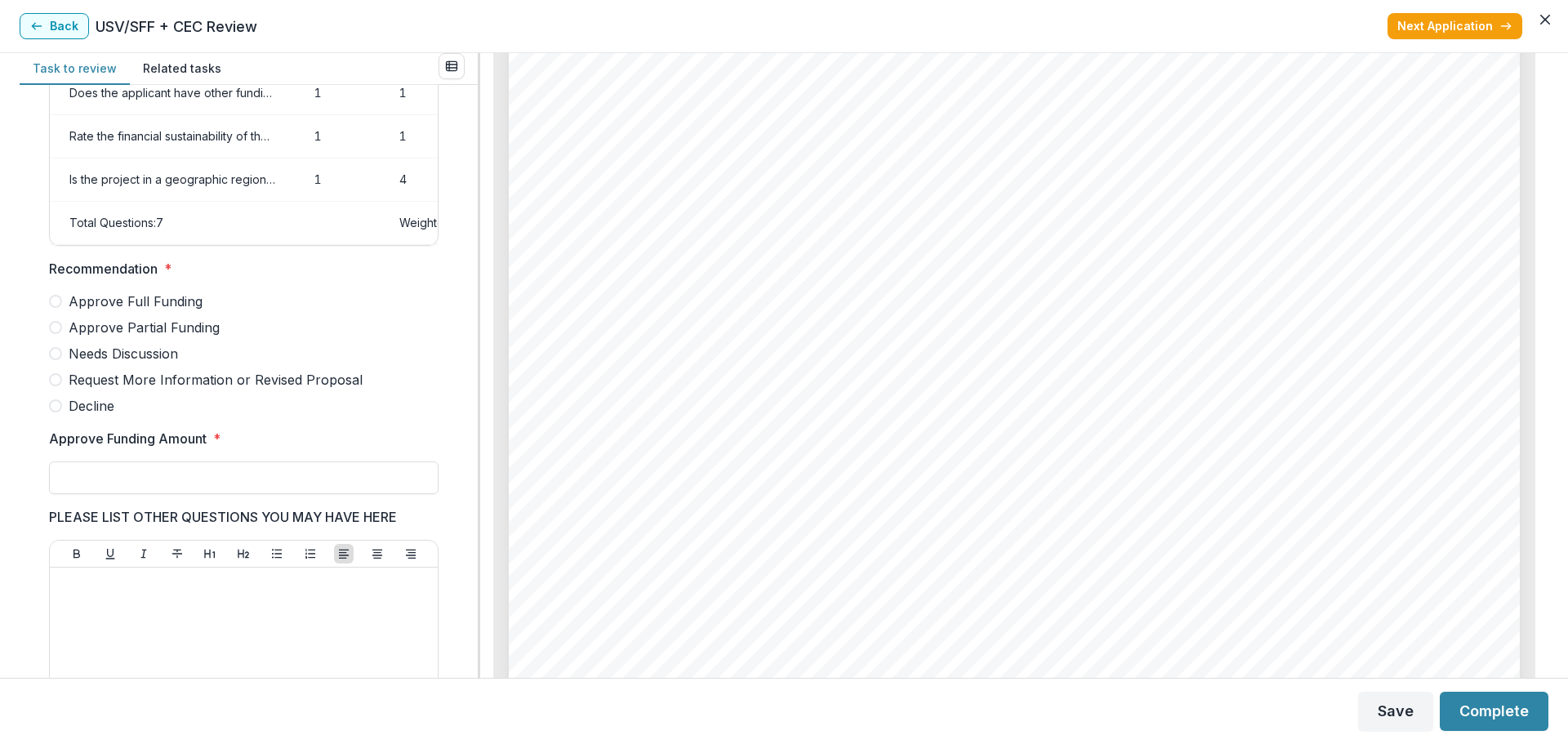
click at [97, 416] on span "Decline" at bounding box center [91, 405] width 46 height 19
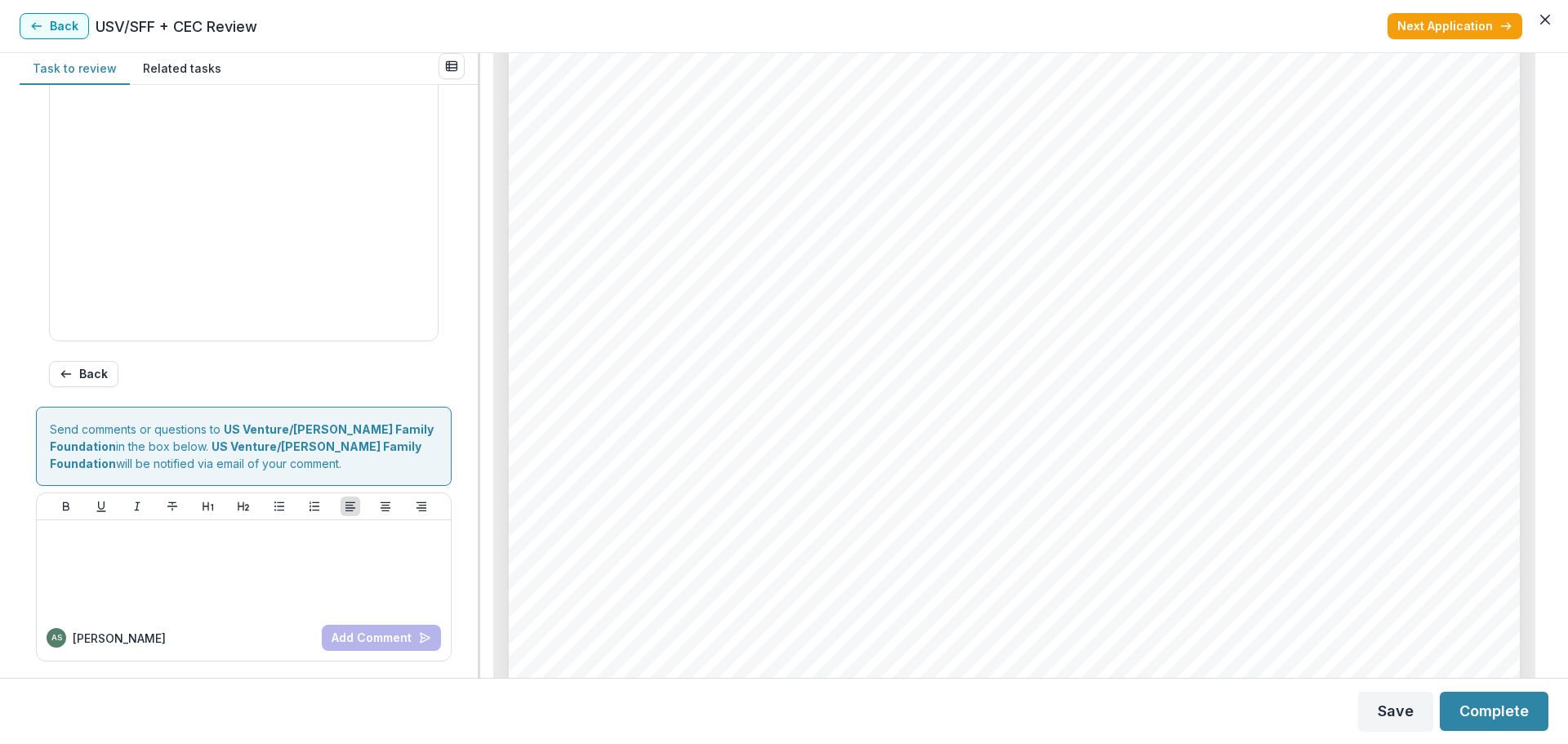
scroll to position [776, 0]
click at [1212, 683] on button "Complete" at bounding box center [1494, 711] width 109 height 39
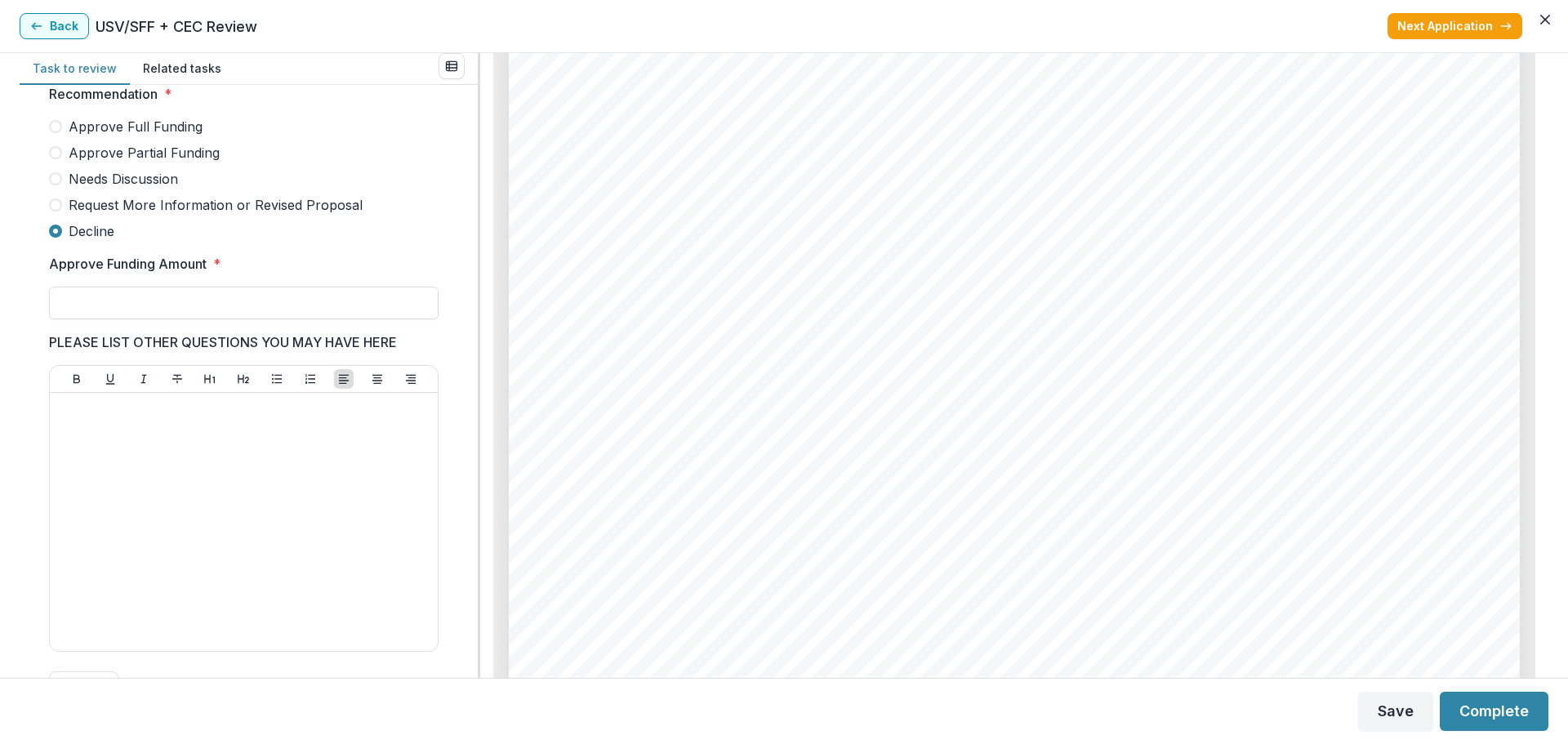
scroll to position [429, 0]
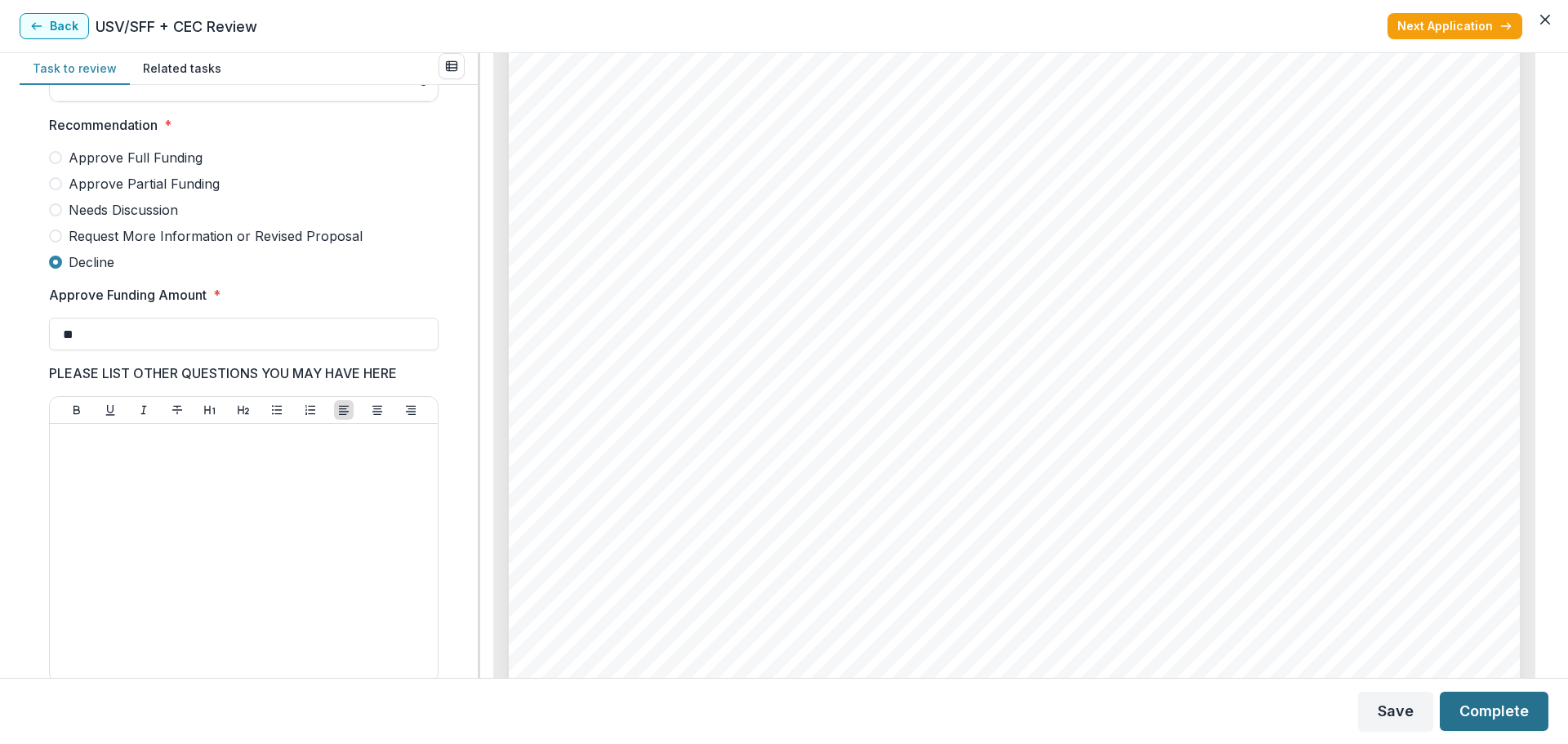
type input "**"
click at [1212, 683] on button "Complete" at bounding box center [1494, 711] width 109 height 39
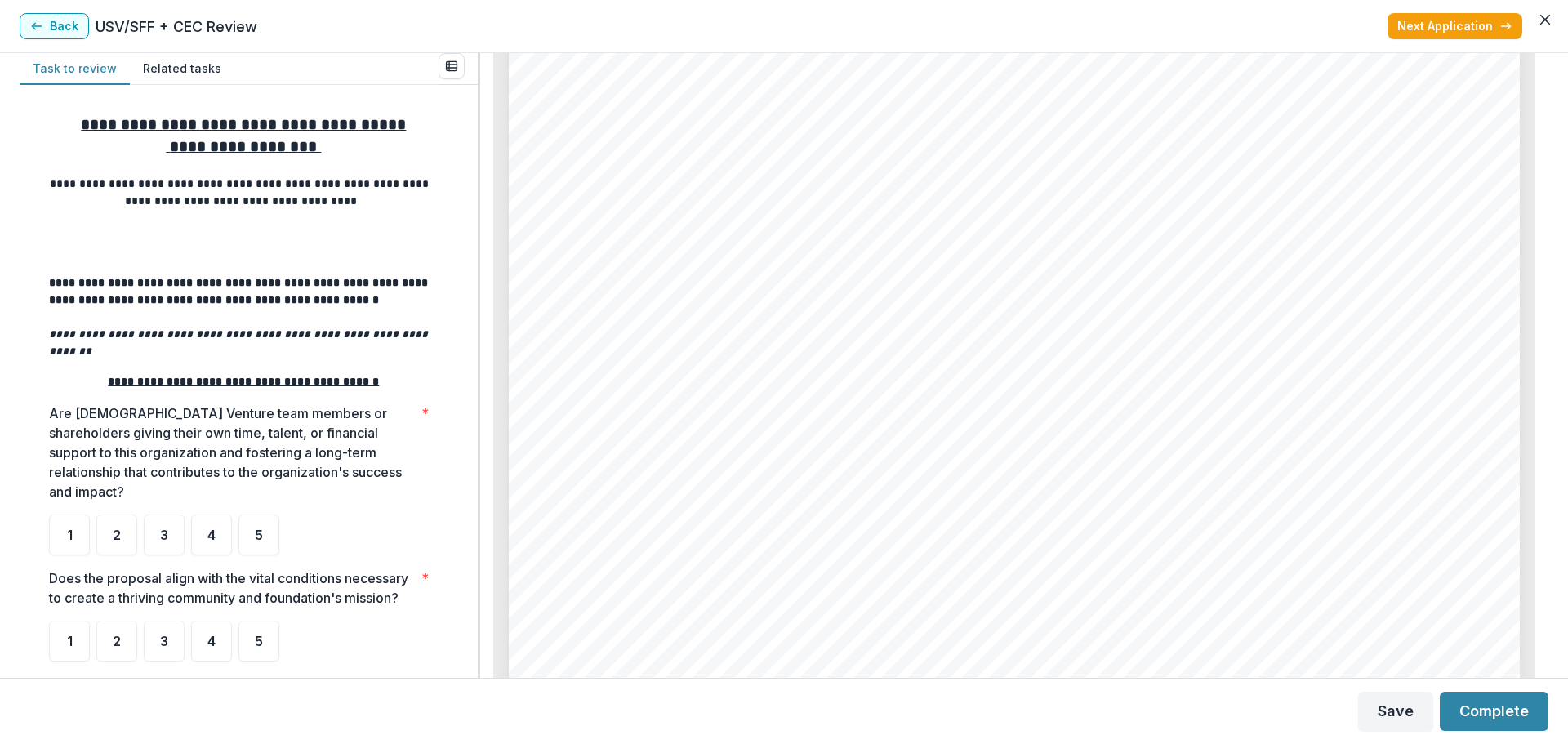
scroll to position [3319, 0]
click at [209, 528] on span "4" at bounding box center [212, 535] width 8 height 13
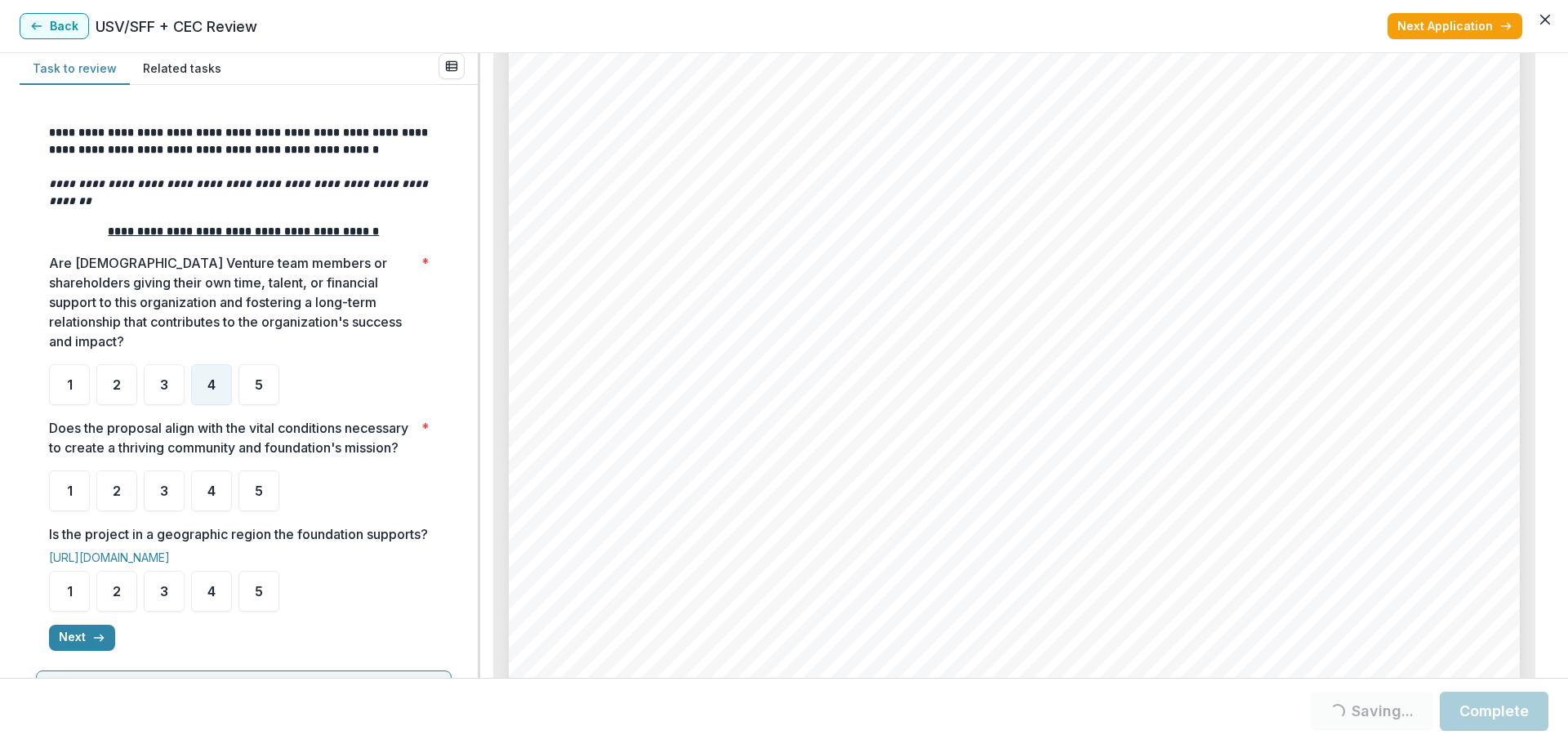
scroll to position [163, 0]
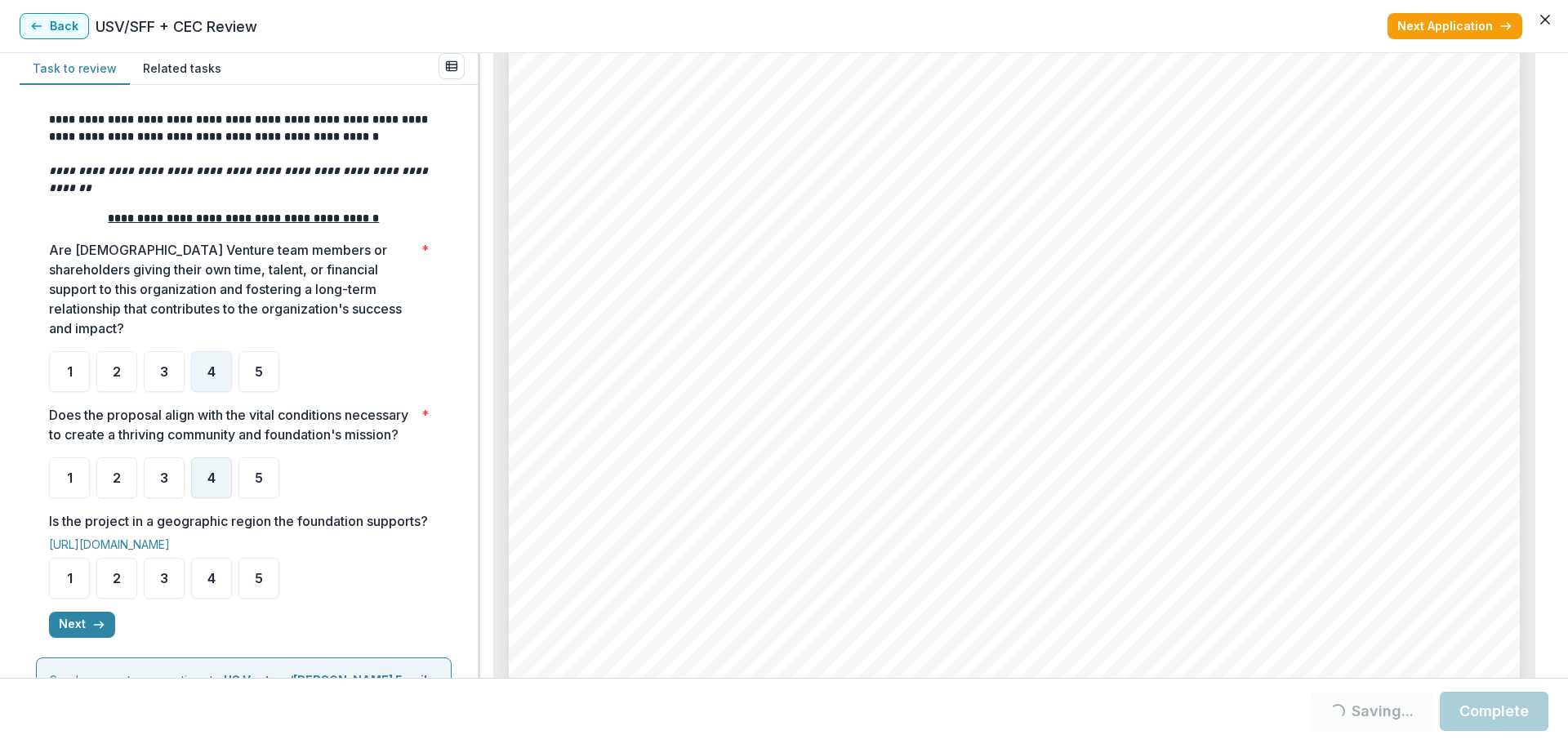
click at [203, 468] on div "4" at bounding box center [211, 477] width 41 height 41
click at [212, 585] on span "4" at bounding box center [212, 578] width 8 height 13
click at [218, 481] on div "4" at bounding box center [211, 477] width 41 height 41
click at [214, 585] on span "4" at bounding box center [212, 578] width 8 height 13
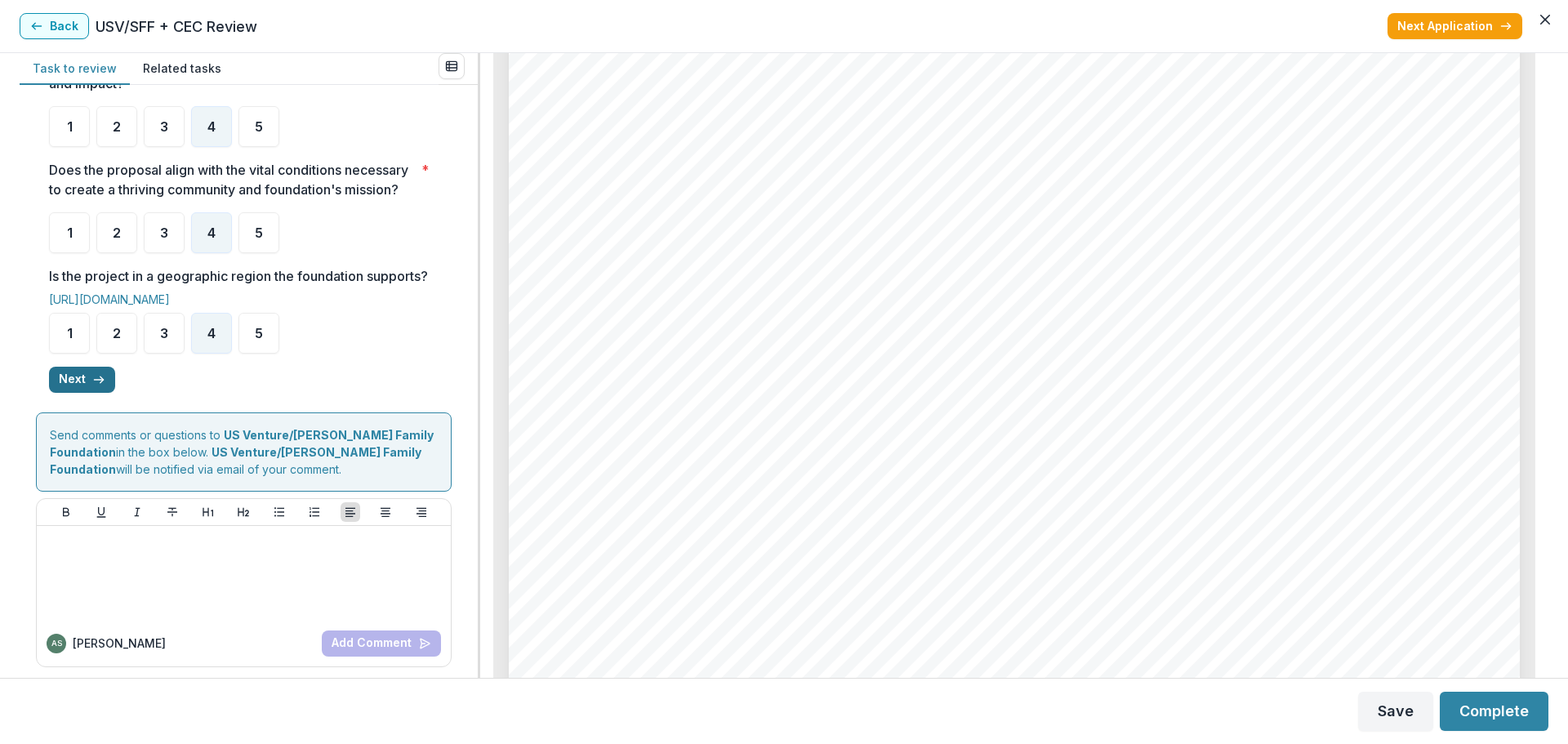
click at [65, 393] on button "Next" at bounding box center [82, 379] width 66 height 26
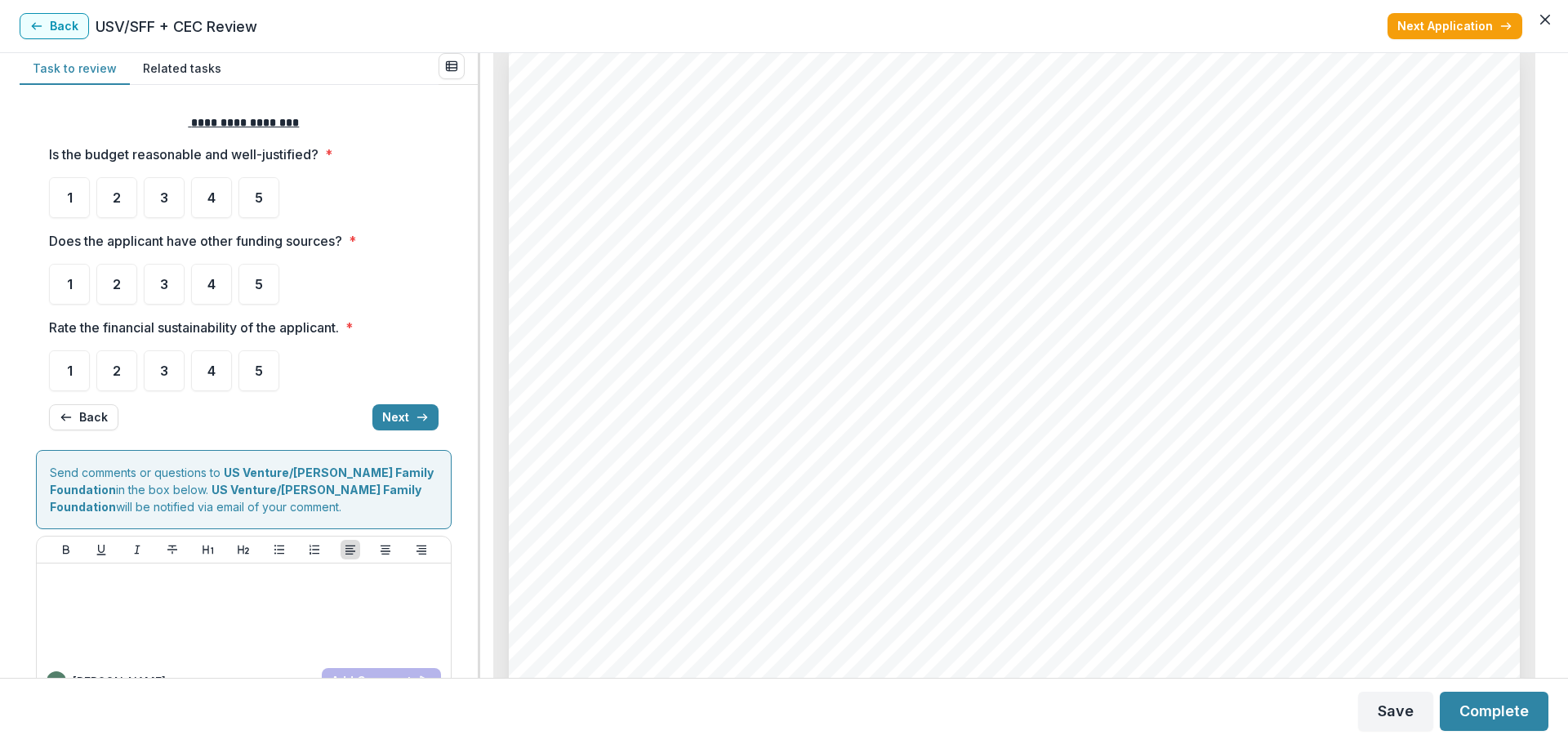
scroll to position [0, 0]
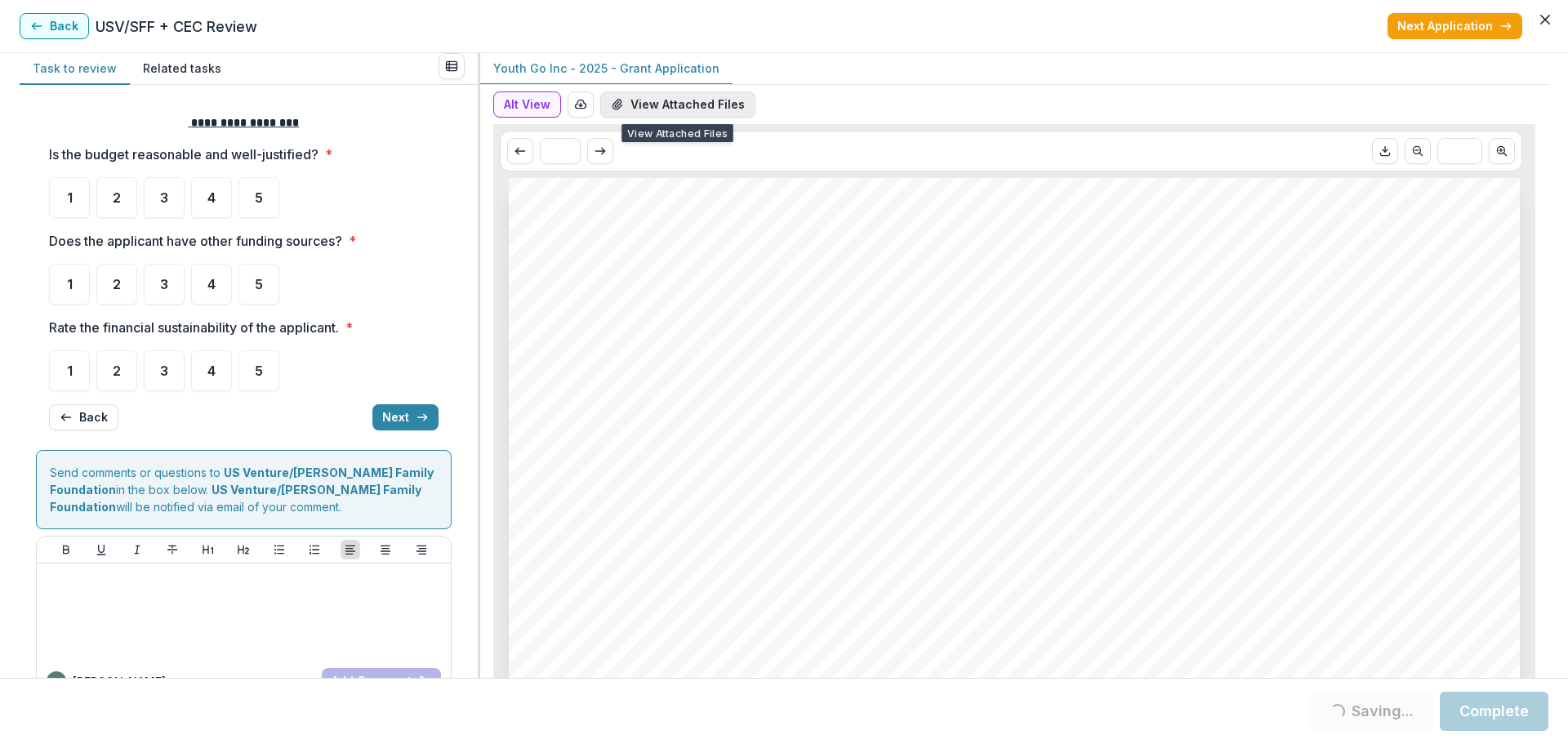
click at [712, 101] on button "View Attached Files" at bounding box center [677, 104] width 155 height 26
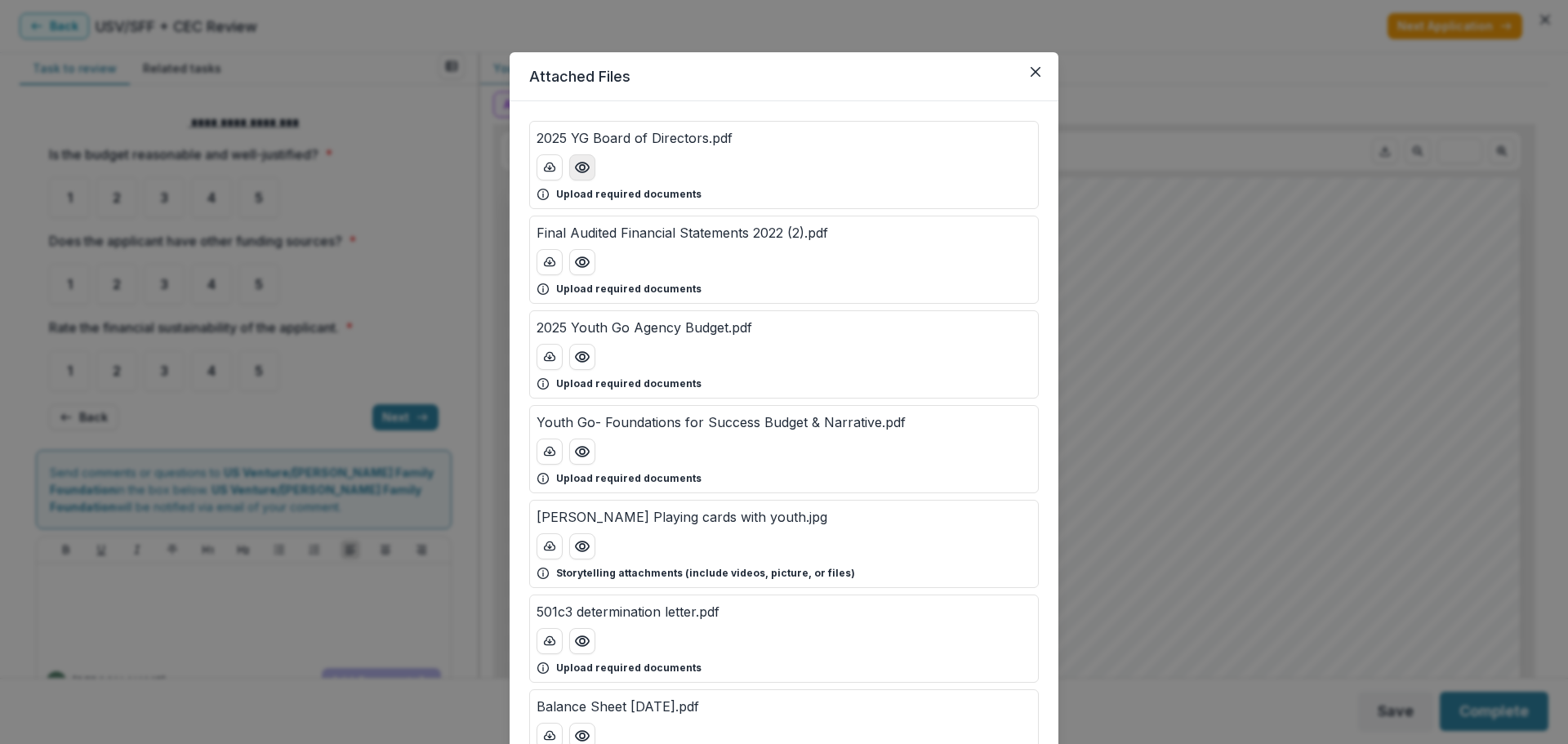
click at [585, 162] on icon "Preview 2025 YG Board of Directors.pdf" at bounding box center [582, 167] width 17 height 17
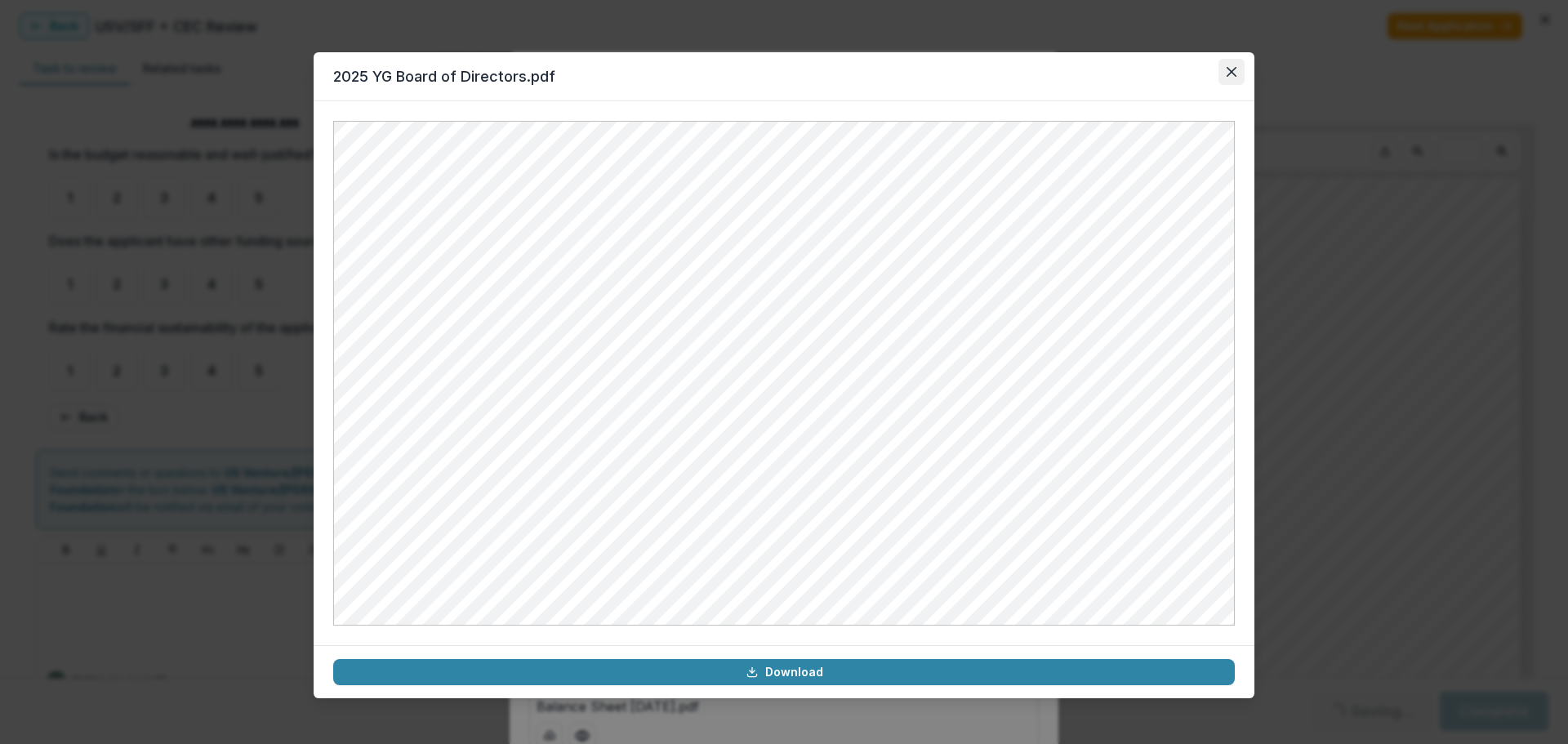
click at [1212, 69] on icon "Close" at bounding box center [1232, 72] width 10 height 10
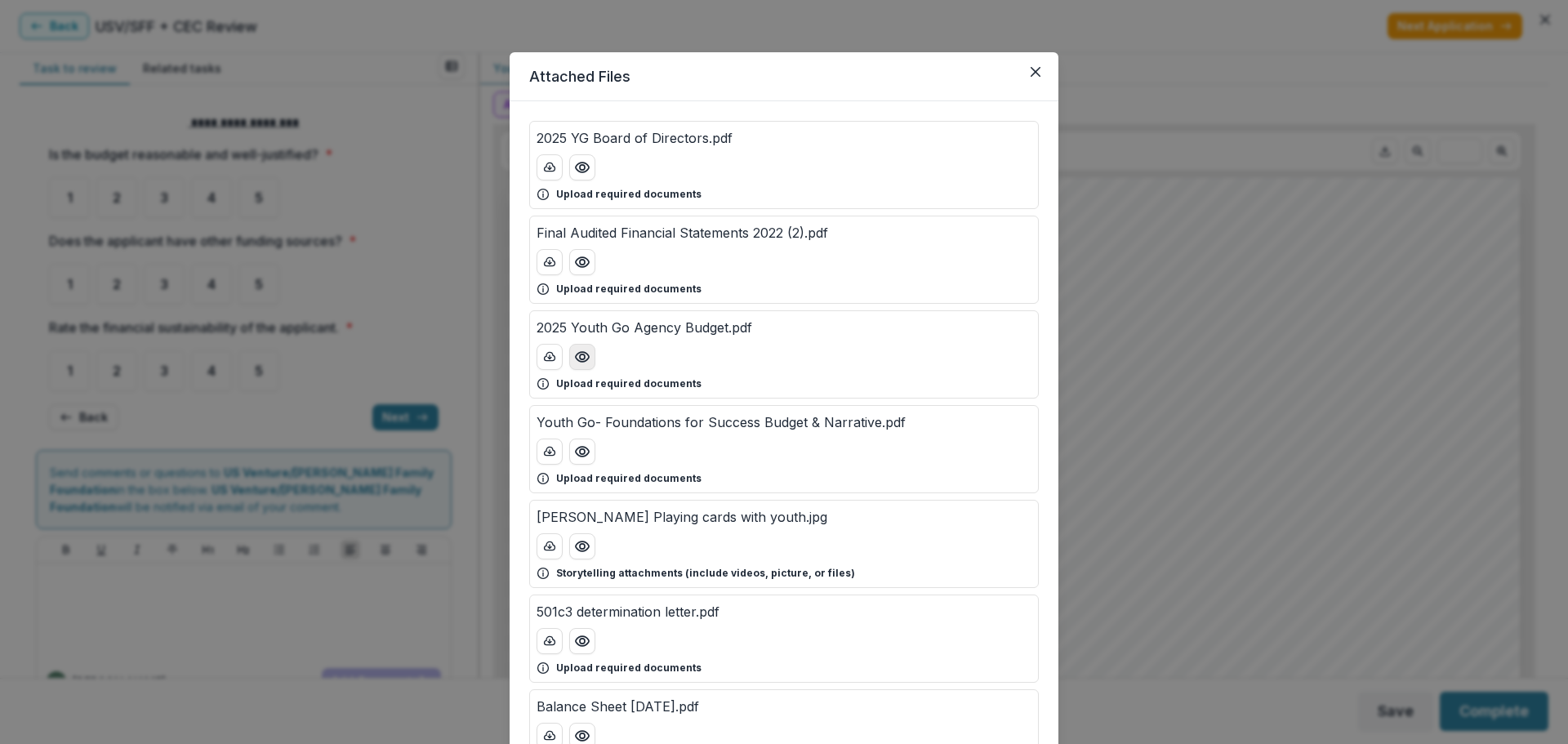
click at [583, 354] on icon "Preview 2025 Youth Go Agency Budget.pdf" at bounding box center [582, 357] width 13 height 10
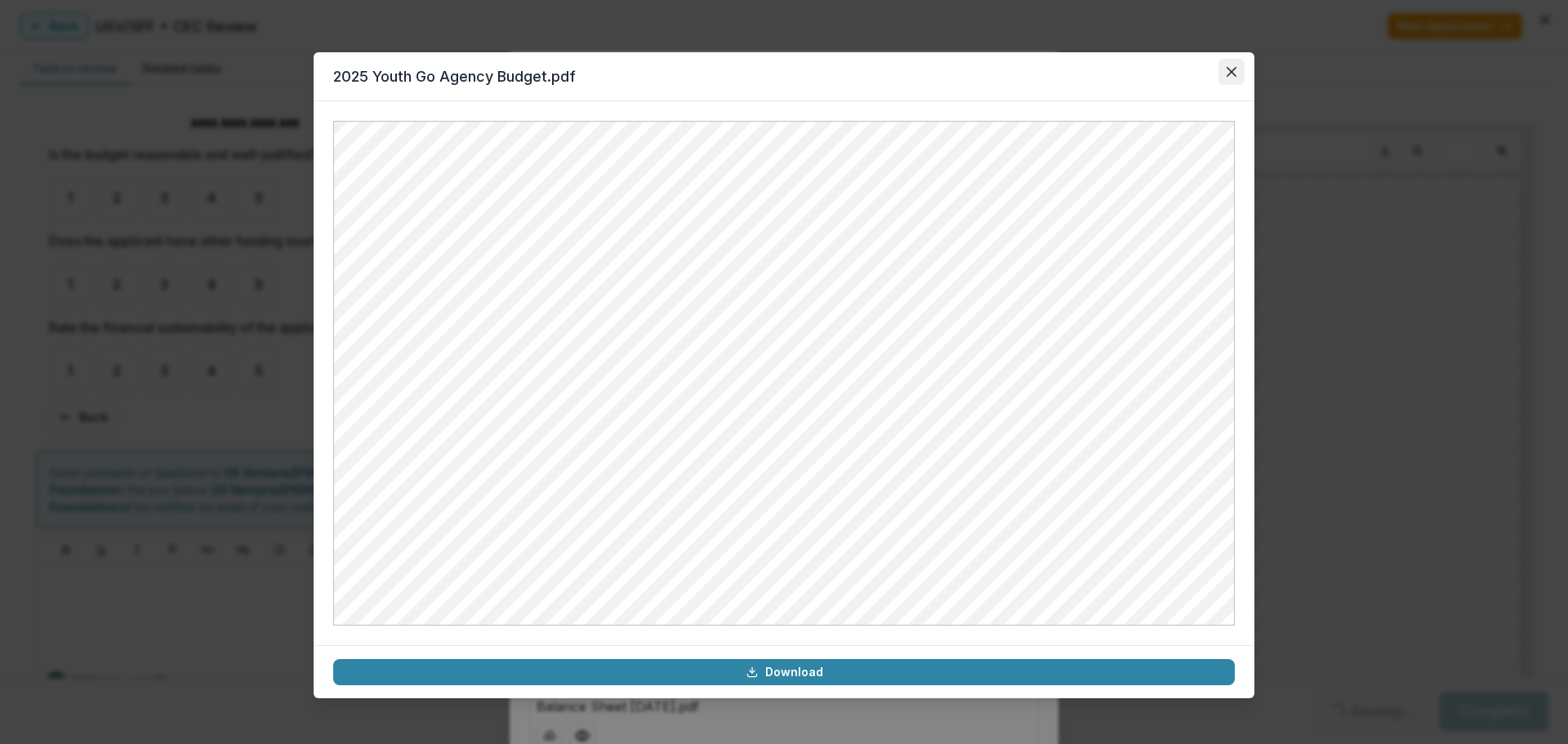
click at [1212, 70] on button "Close" at bounding box center [1231, 71] width 26 height 26
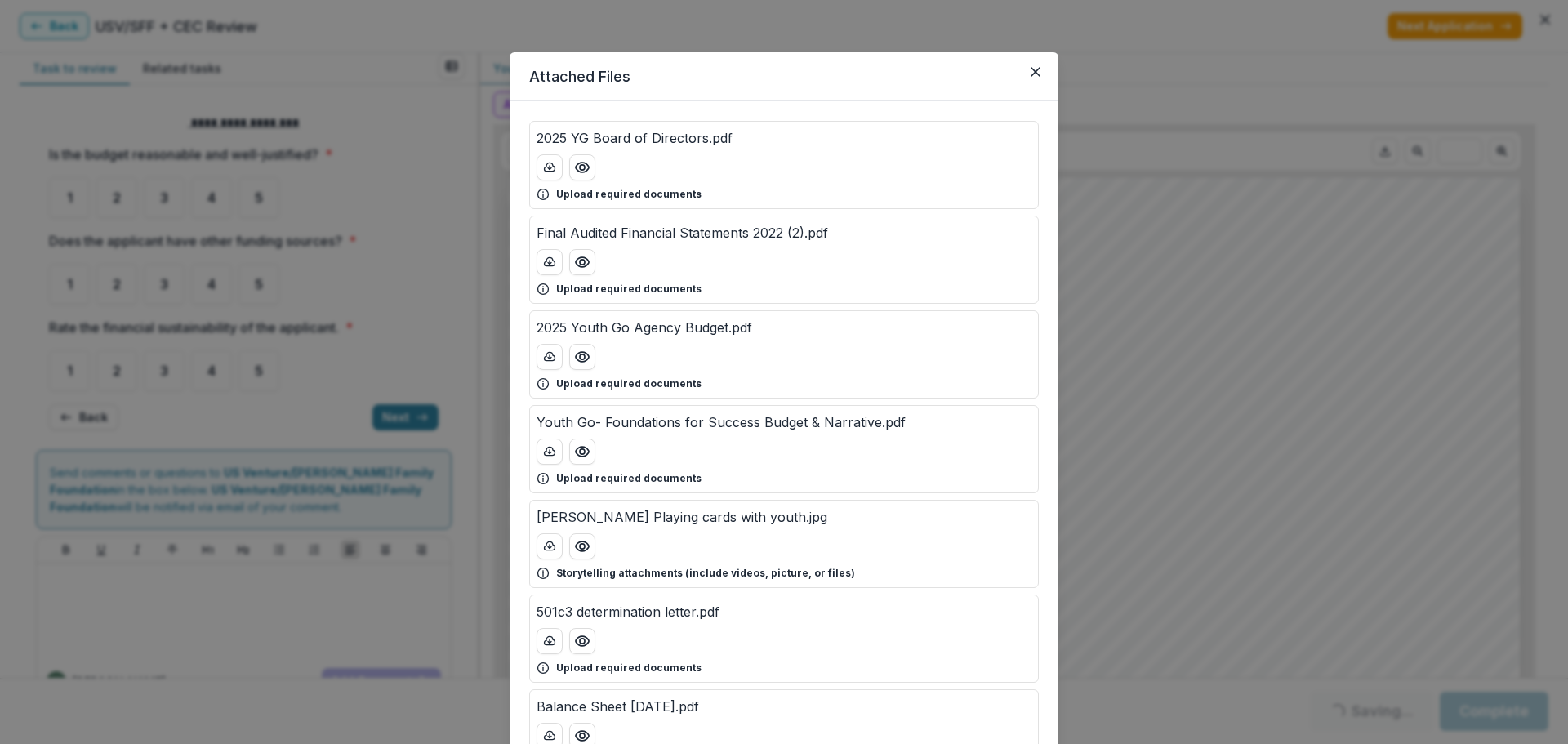
scroll to position [408, 0]
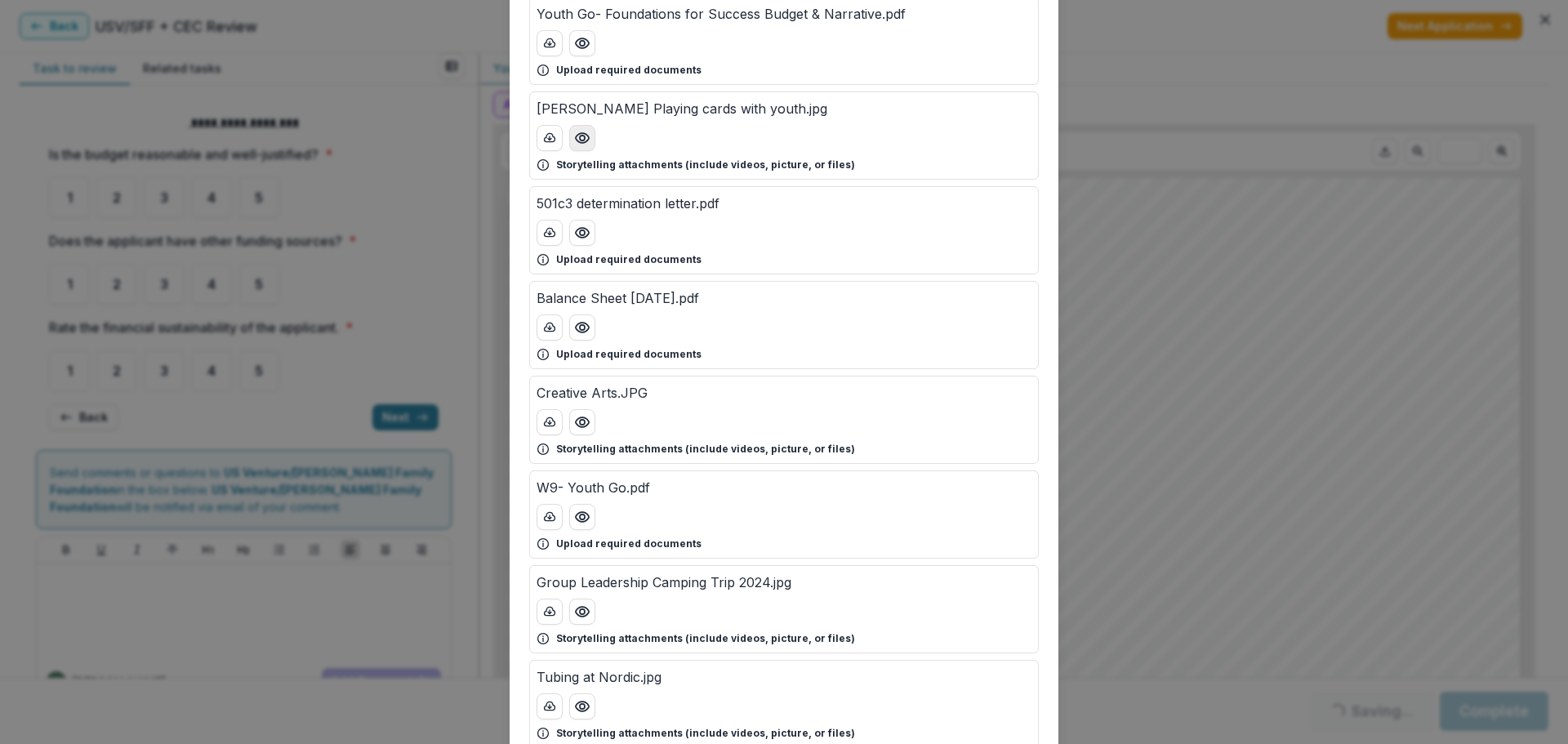
click at [580, 129] on button "Preview Charlie Playing cards with youth.jpg" at bounding box center [582, 137] width 26 height 26
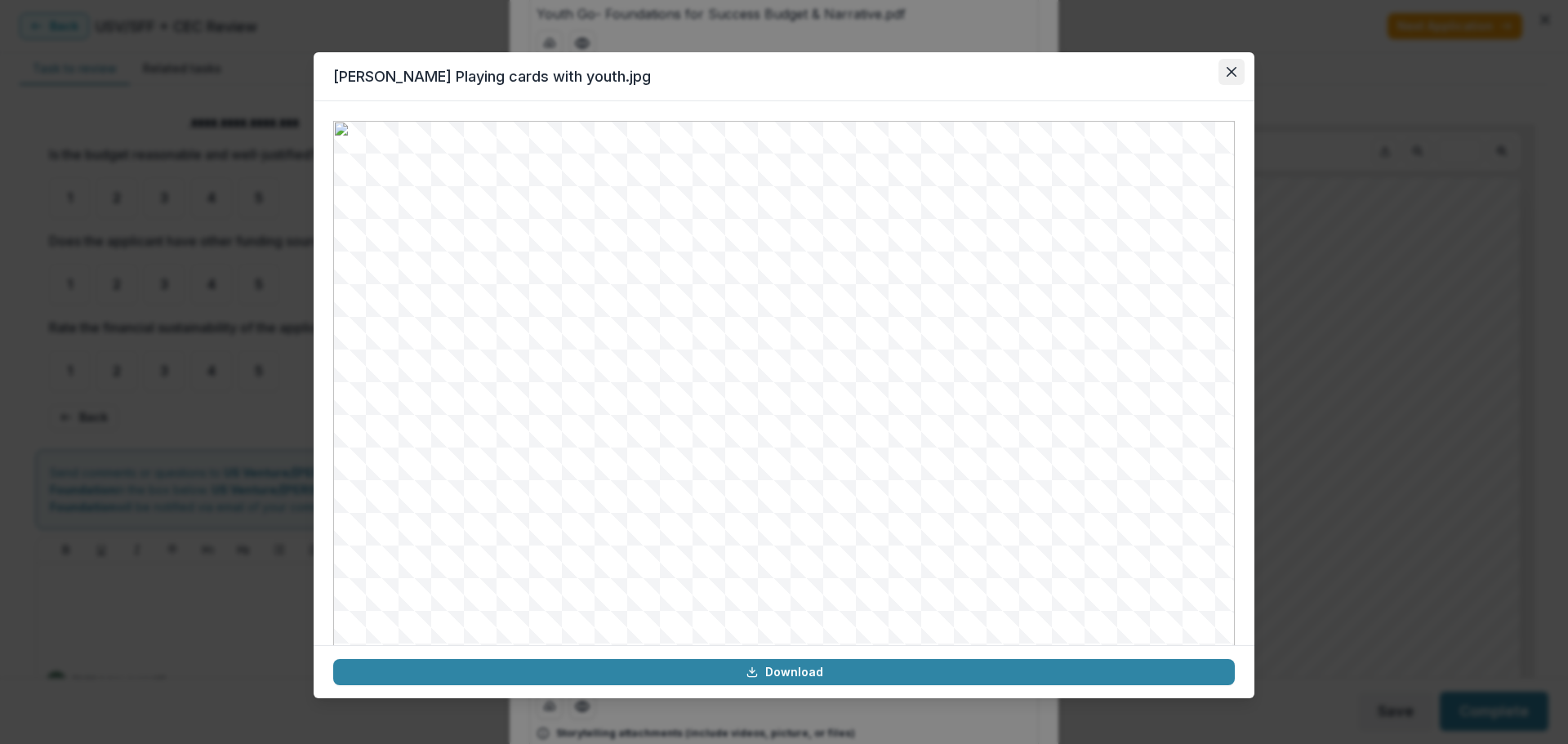
click at [1212, 73] on icon "Close" at bounding box center [1232, 72] width 10 height 10
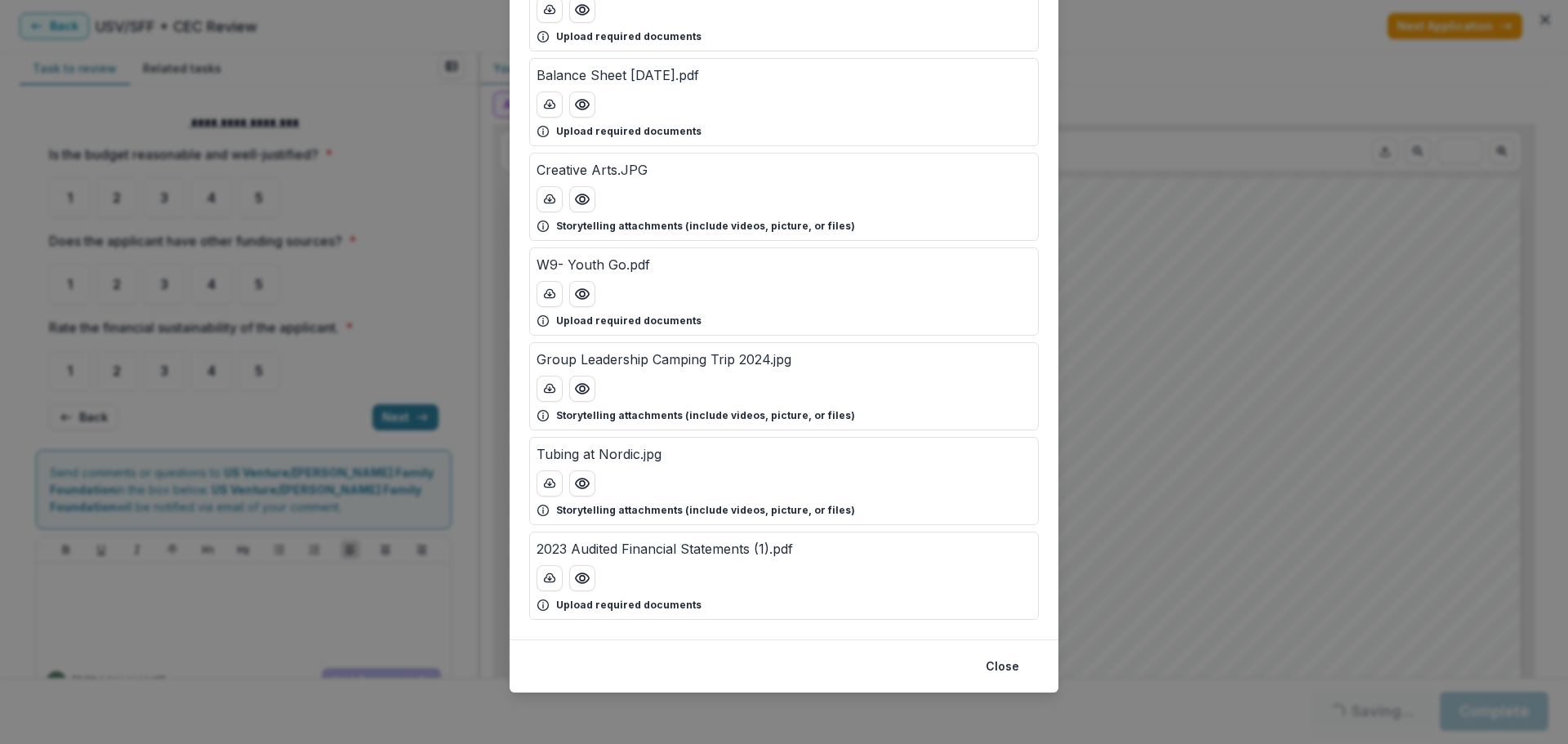
scroll to position [632, 0]
click at [582, 382] on icon "Preview Group Leadership Camping Trip 2024.jpg" at bounding box center [582, 388] width 17 height 17
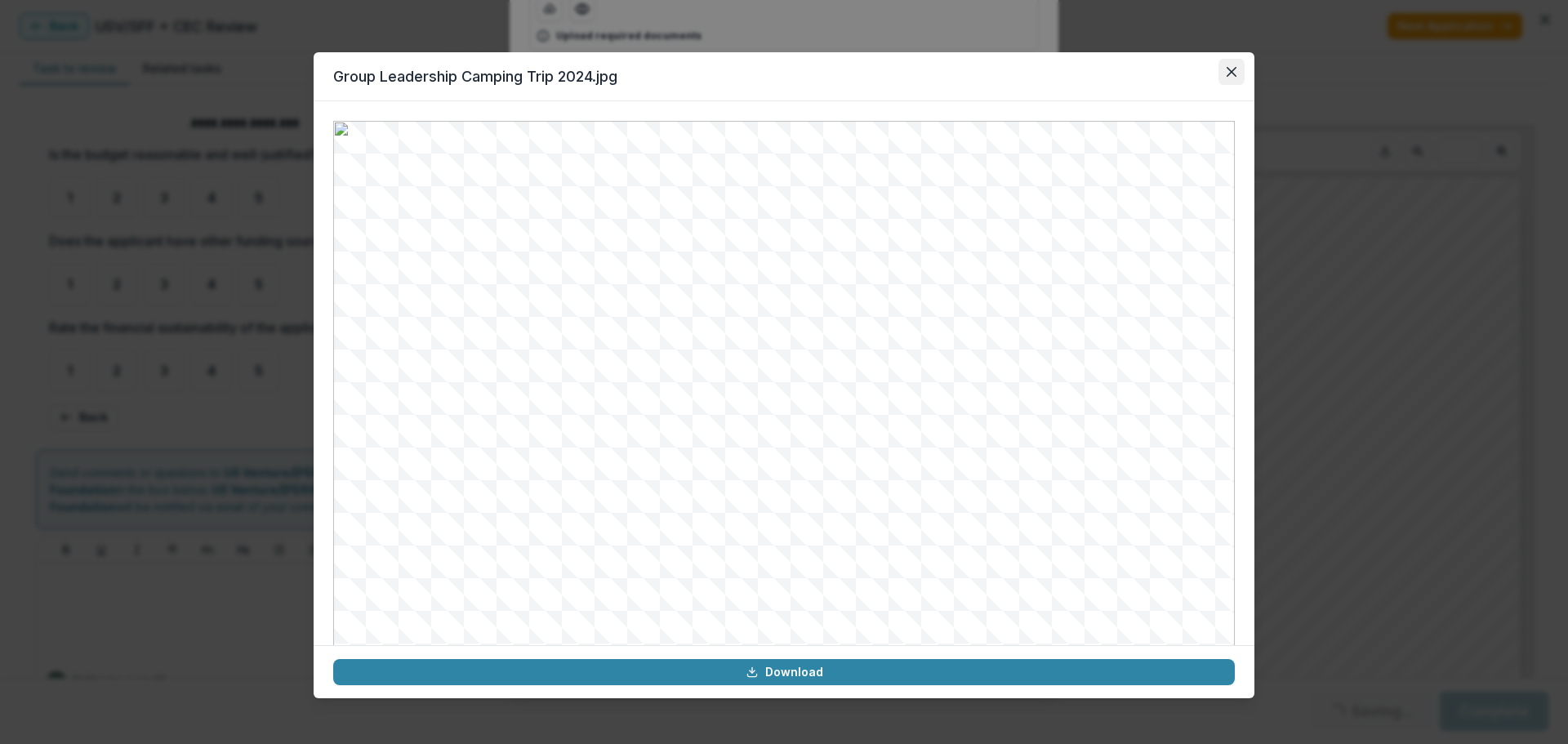
click at [1212, 66] on button "Close" at bounding box center [1231, 71] width 26 height 26
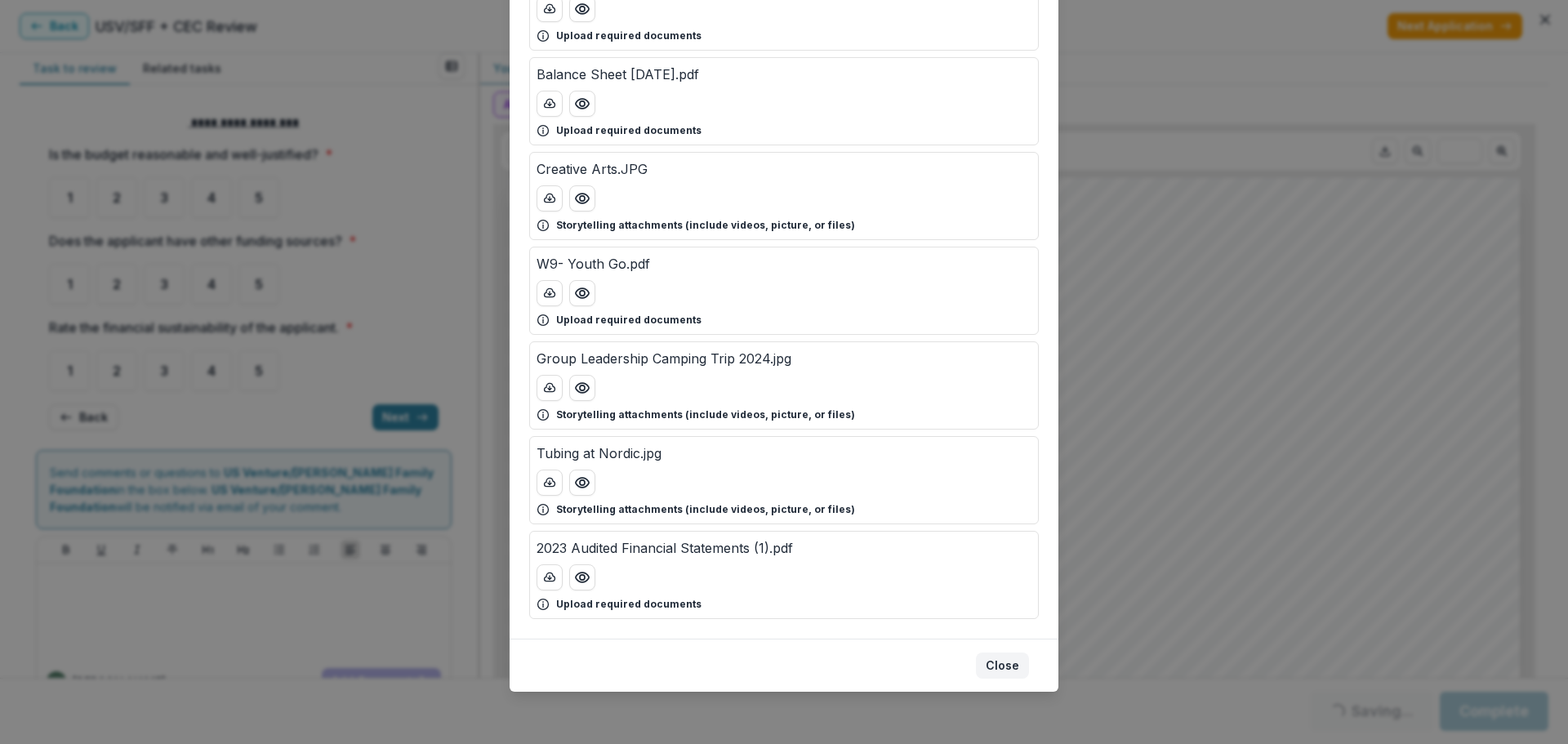
click at [999, 668] on button "Close" at bounding box center [1002, 665] width 53 height 26
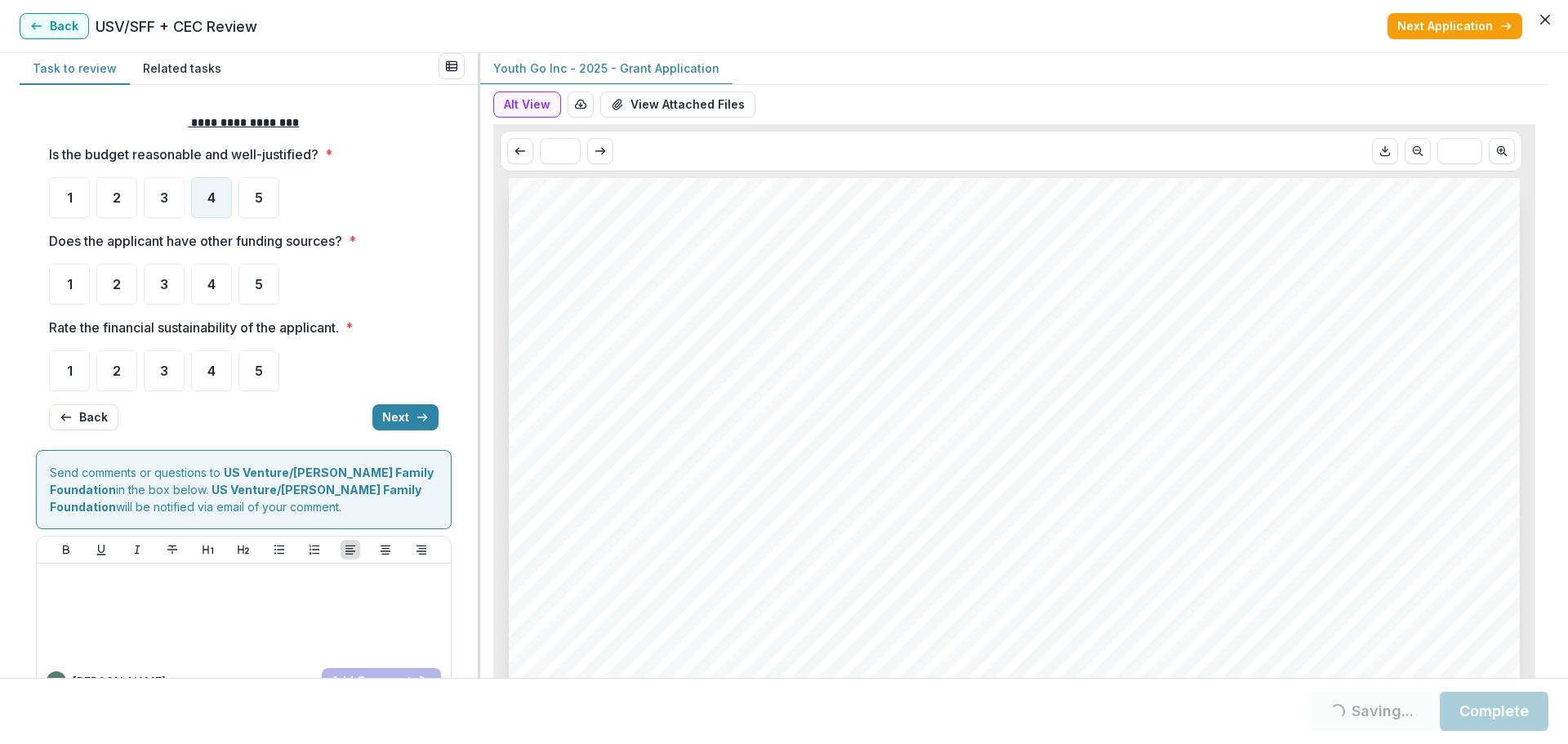
click at [209, 196] on span "4" at bounding box center [212, 198] width 8 height 13
click at [212, 285] on span "4" at bounding box center [212, 285] width 8 height 13
click at [213, 370] on span "4" at bounding box center [212, 371] width 8 height 13
click at [392, 413] on button "Next" at bounding box center [405, 417] width 66 height 26
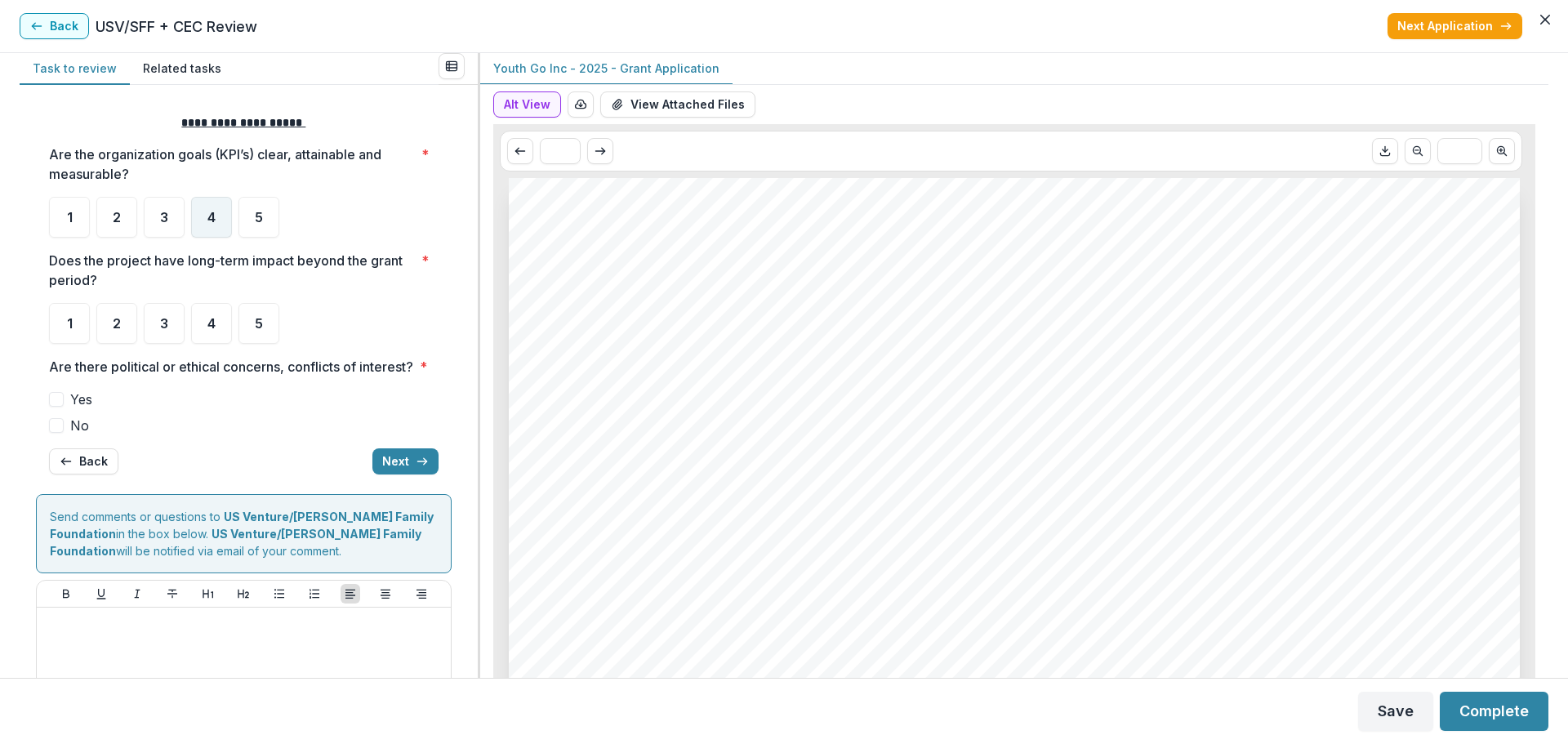
click at [215, 211] on span "4" at bounding box center [212, 218] width 8 height 13
click at [215, 327] on span "4" at bounding box center [212, 324] width 8 height 13
click at [59, 433] on span at bounding box center [57, 426] width 15 height 15
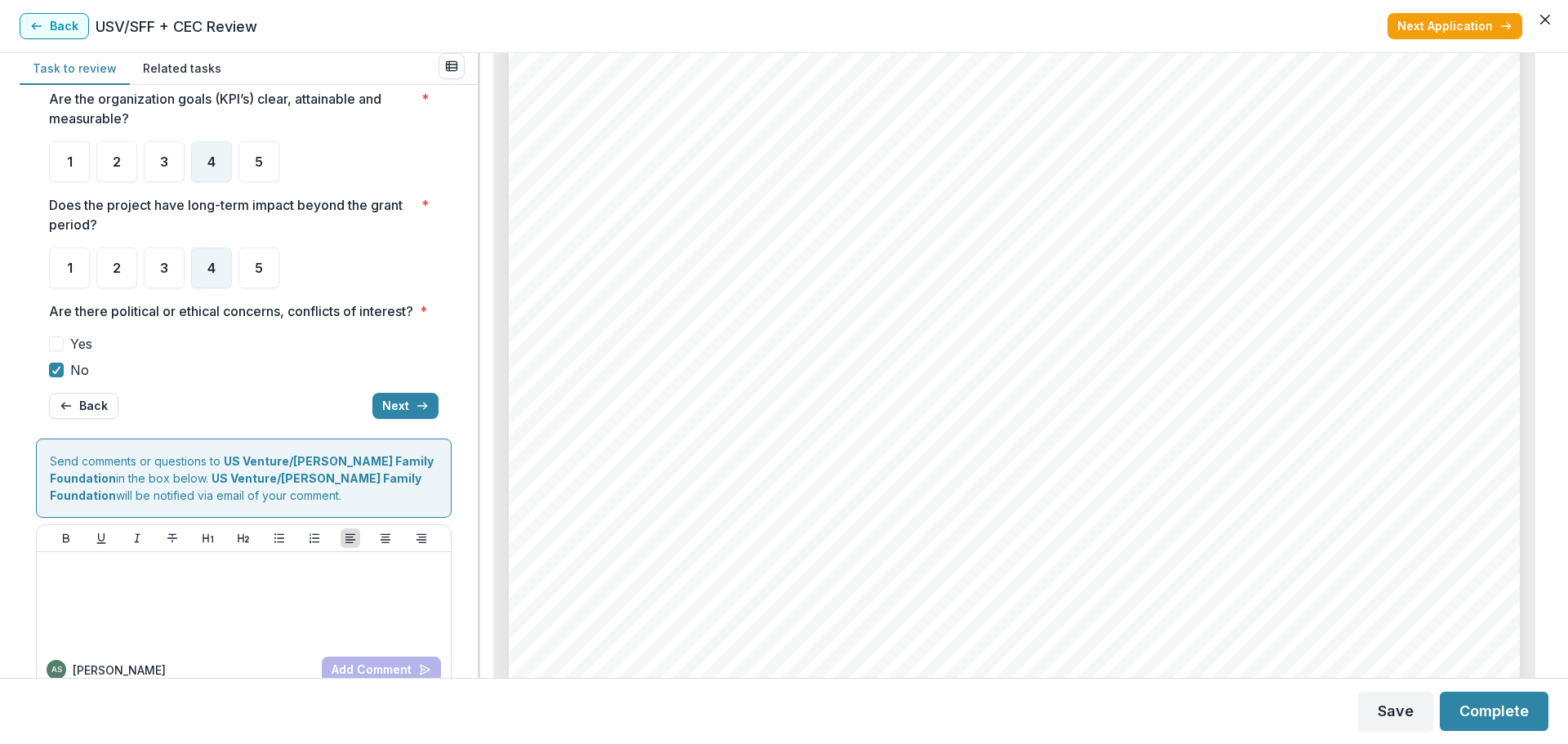
scroll to position [0, 0]
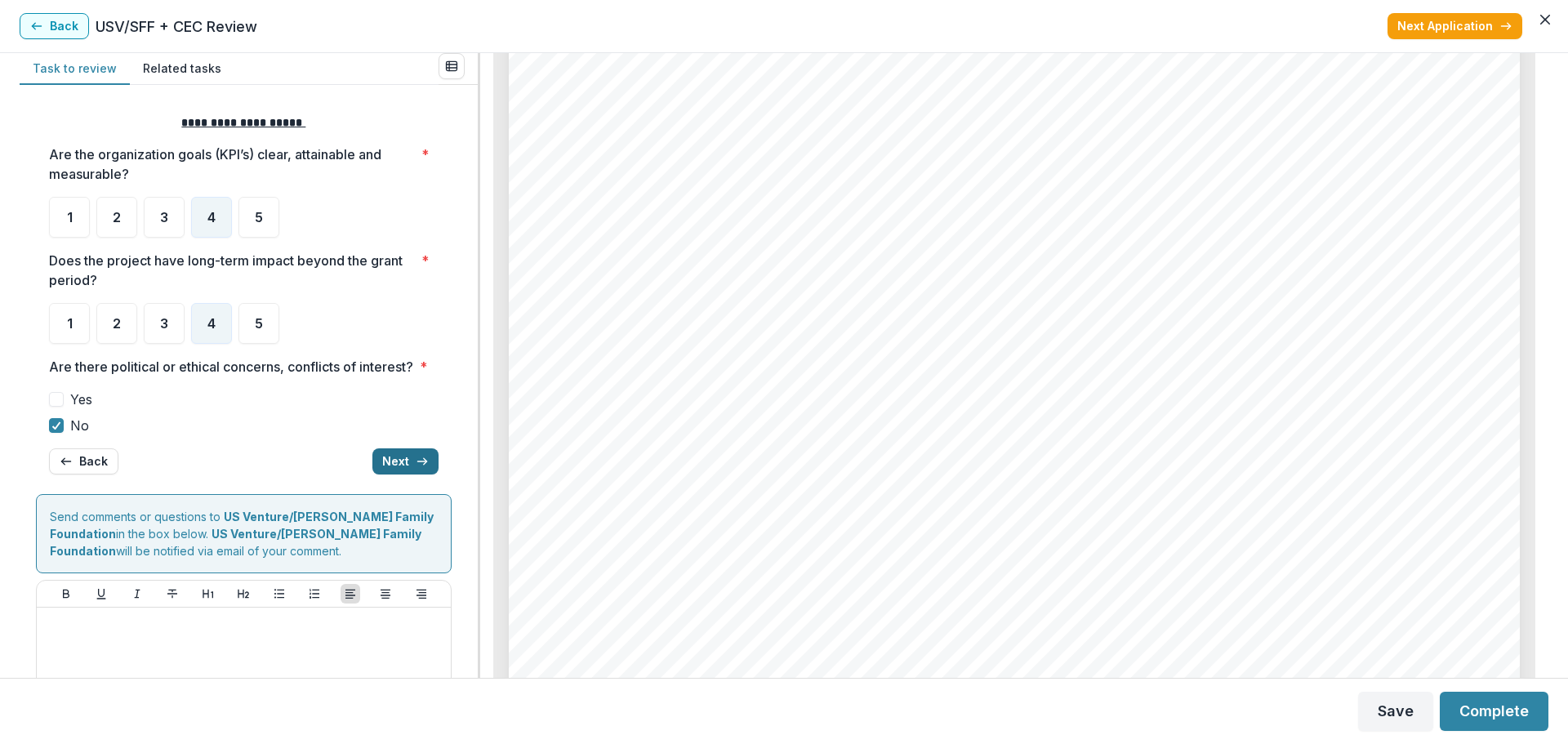
click at [389, 475] on button "Next" at bounding box center [405, 461] width 66 height 26
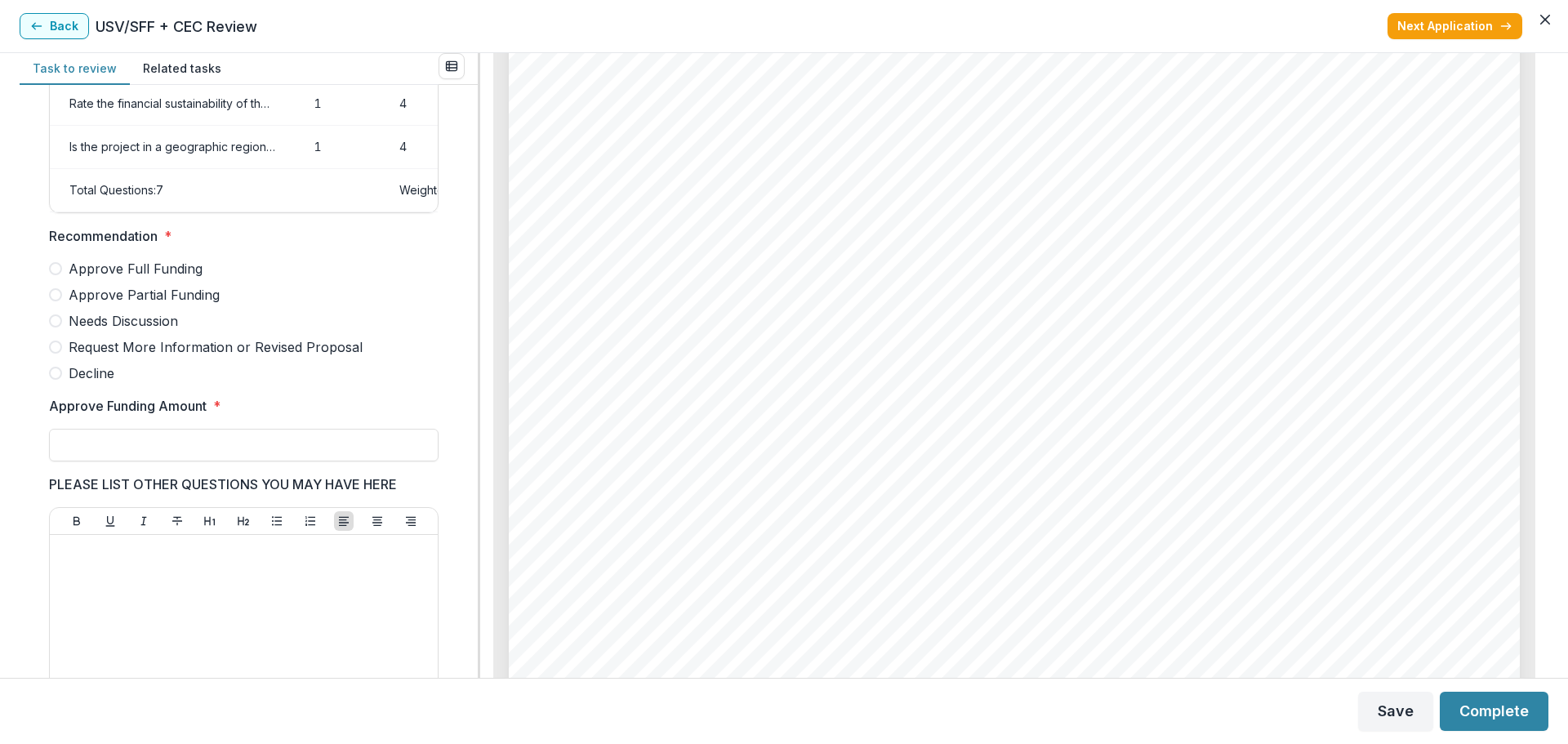
scroll to position [286, 0]
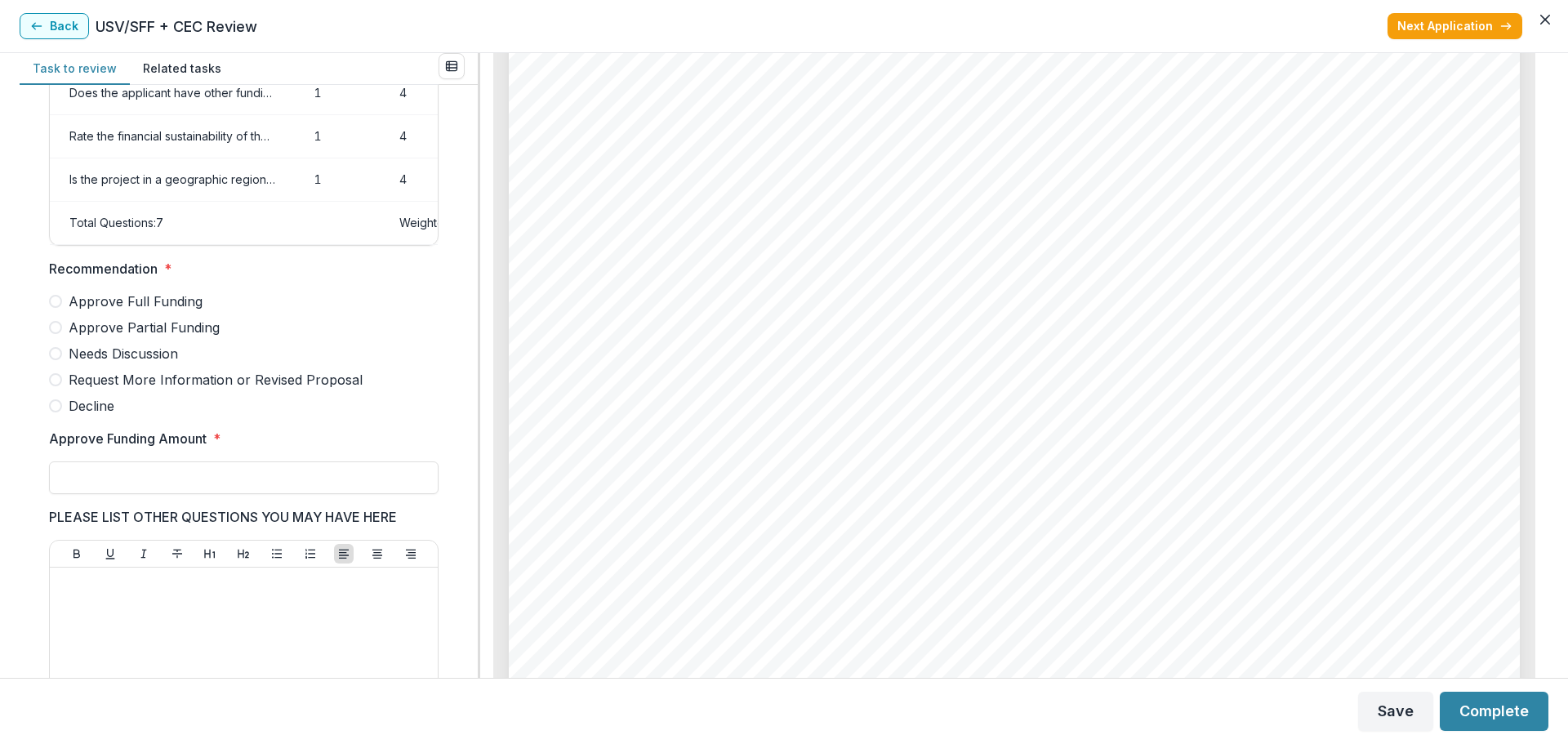
click at [143, 337] on span "Approve Partial Funding" at bounding box center [144, 327] width 151 height 19
drag, startPoint x: 174, startPoint y: 494, endPoint x: 191, endPoint y: 490, distance: 17.5
click at [174, 494] on input "Approve Funding Amount *" at bounding box center [243, 477] width 389 height 33
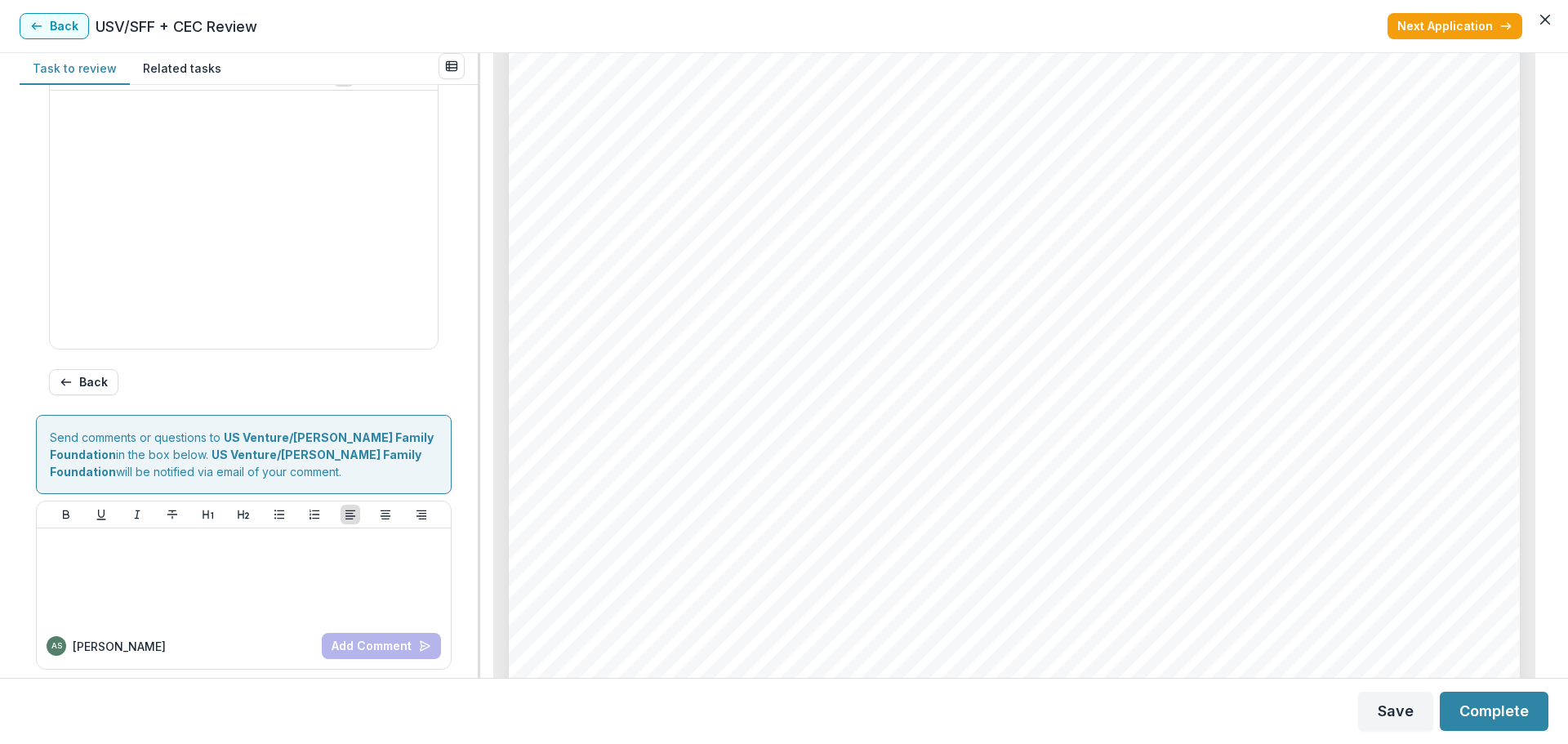
scroll to position [783, 0]
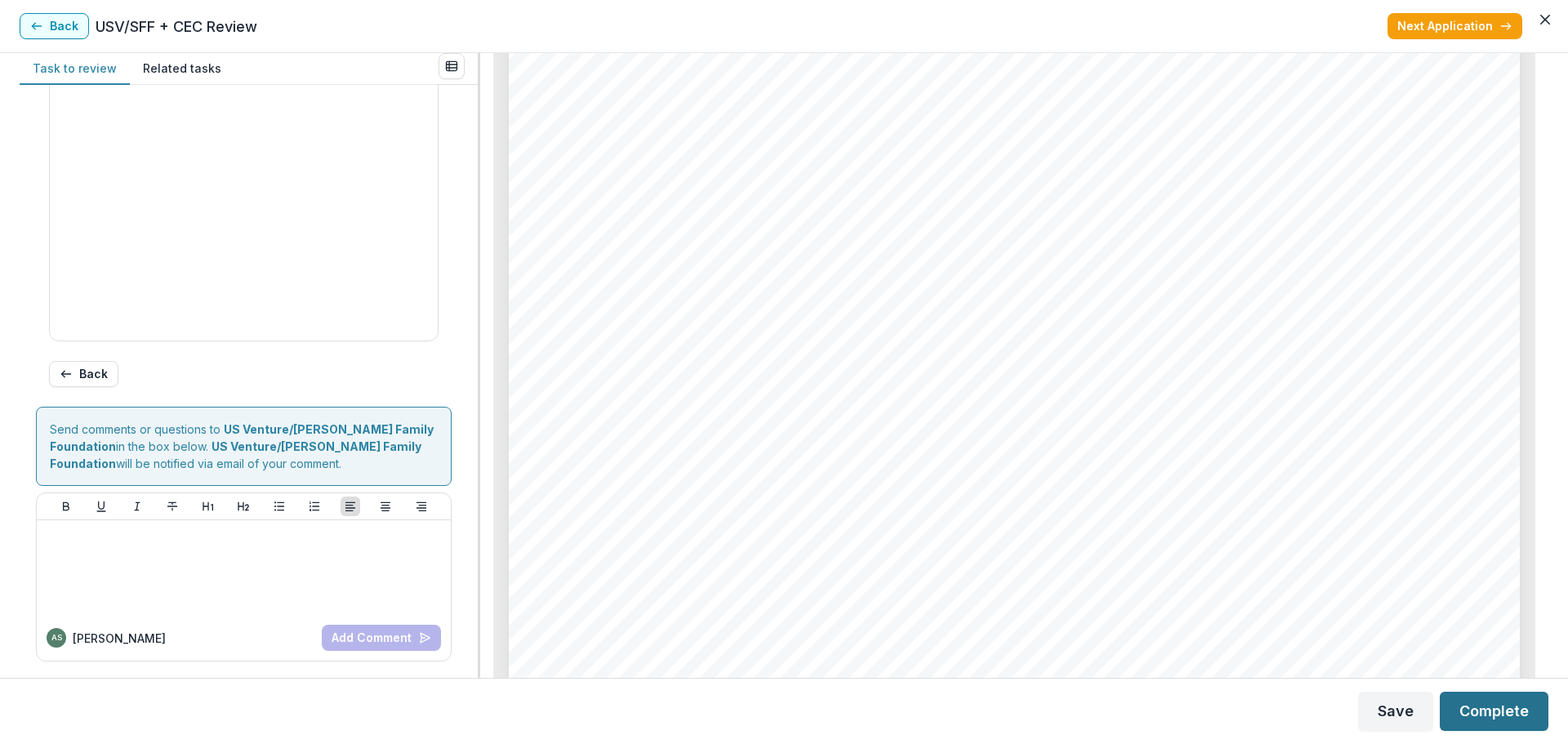
type input "*******"
click at [1212, 683] on button "Complete" at bounding box center [1494, 711] width 109 height 39
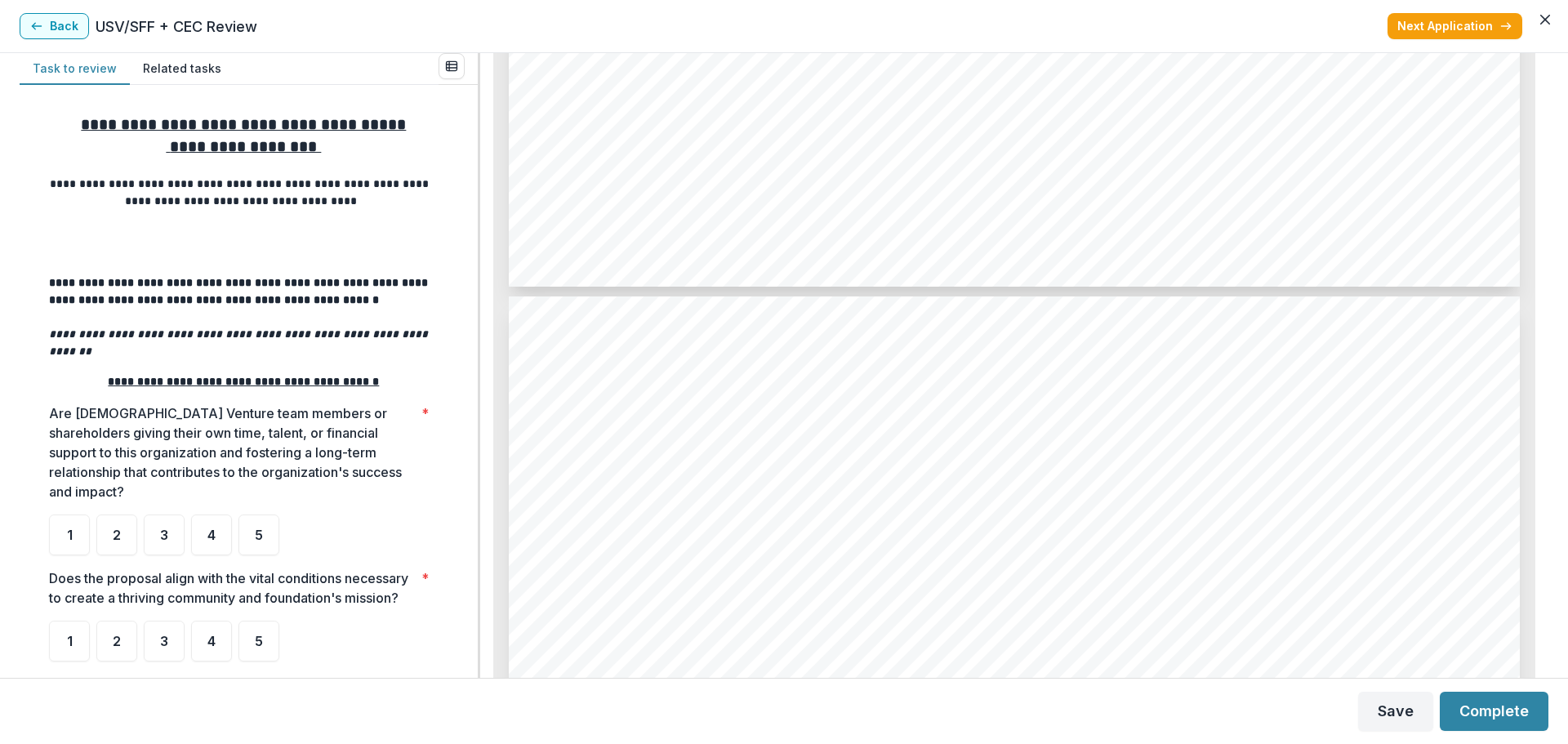
scroll to position [2893, 0]
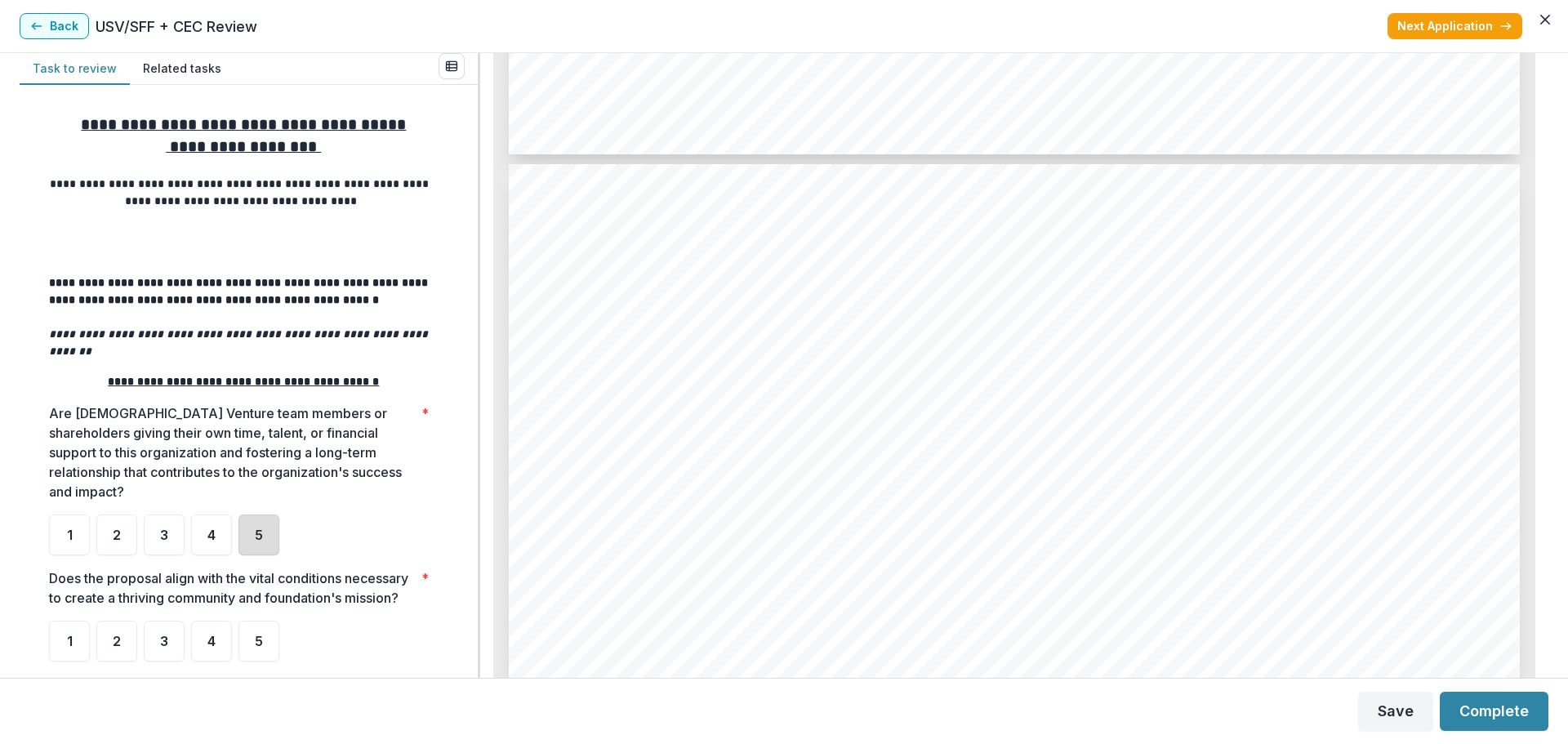
click at [276, 516] on div "5" at bounding box center [259, 535] width 41 height 41
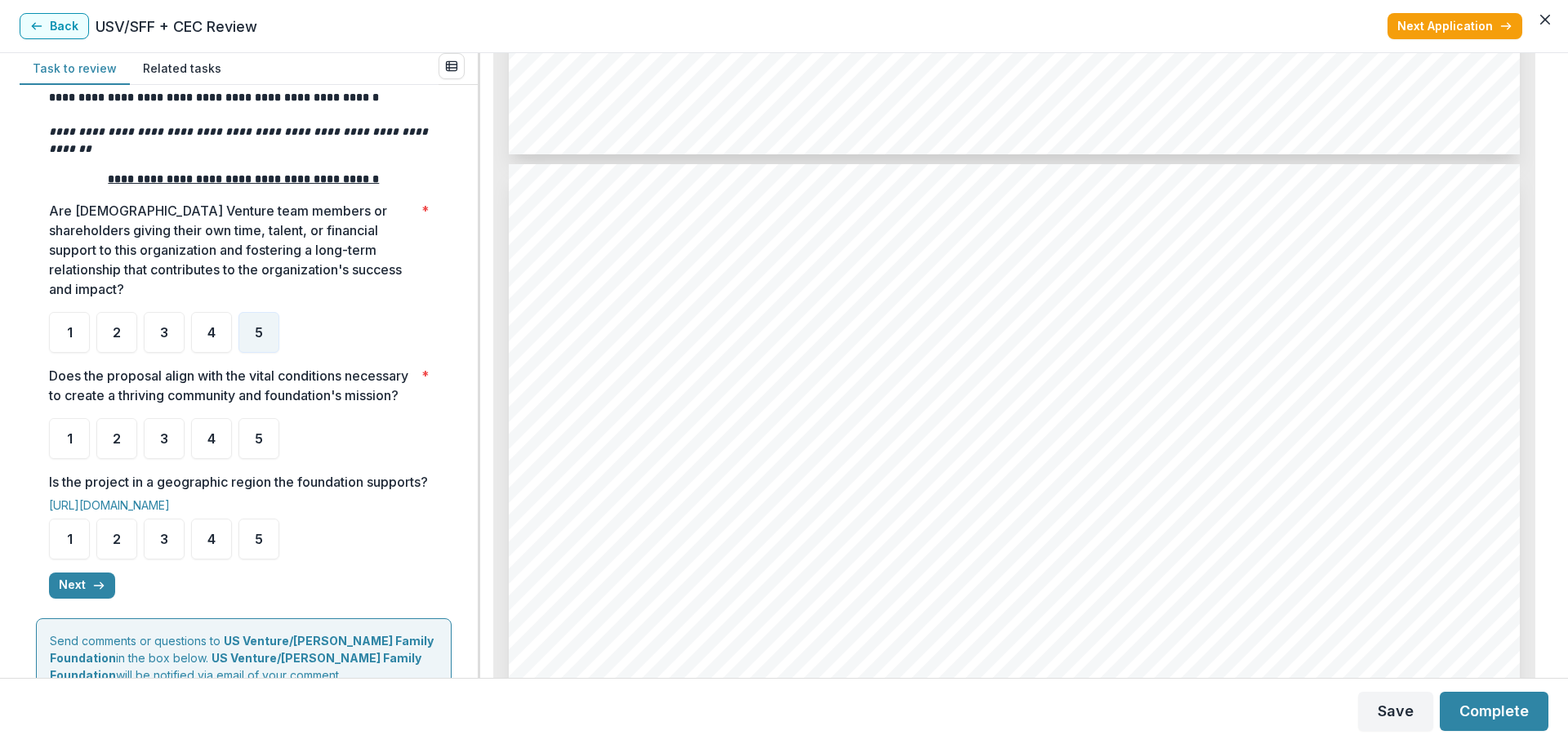
scroll to position [245, 0]
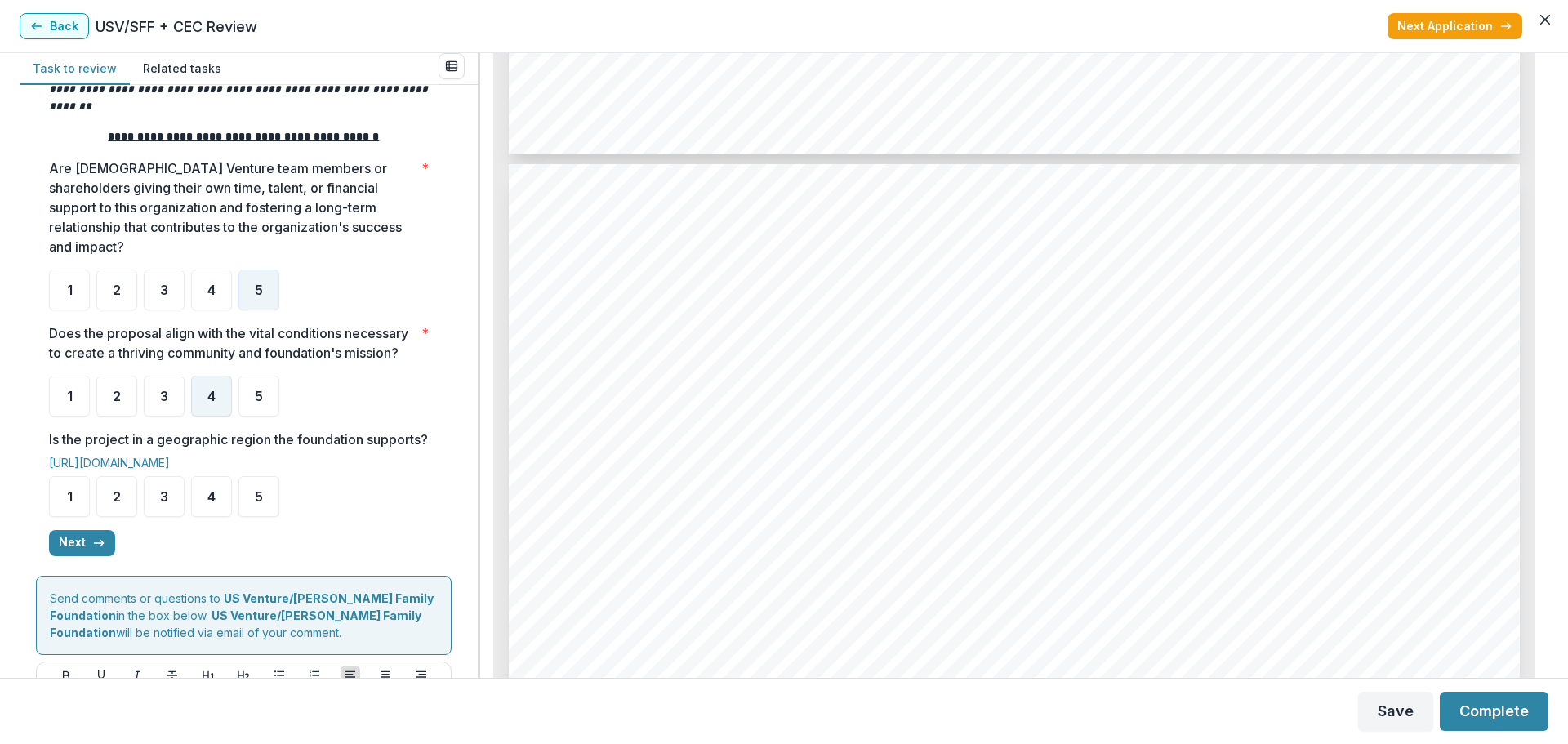
click at [208, 393] on span "4" at bounding box center [212, 396] width 8 height 13
click at [213, 503] on span "4" at bounding box center [212, 497] width 8 height 13
click at [213, 390] on span "4" at bounding box center [212, 396] width 8 height 13
click at [219, 391] on div "4" at bounding box center [211, 396] width 41 height 41
click at [220, 399] on div "4" at bounding box center [211, 396] width 41 height 41
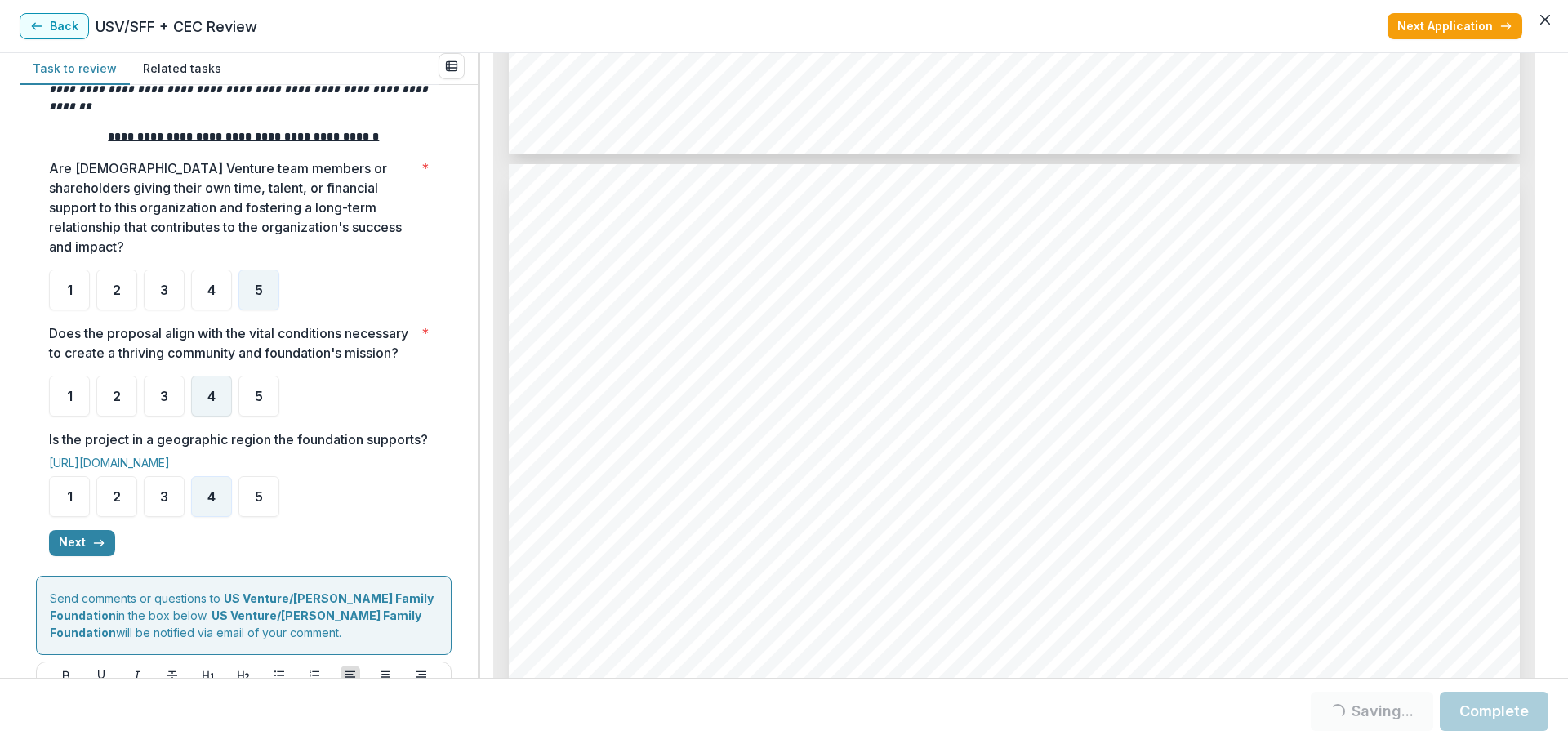
drag, startPoint x: 214, startPoint y: 393, endPoint x: 218, endPoint y: 417, distance: 24.3
click at [214, 393] on span "4" at bounding box center [212, 396] width 8 height 13
click at [69, 557] on button "Next" at bounding box center [82, 542] width 66 height 26
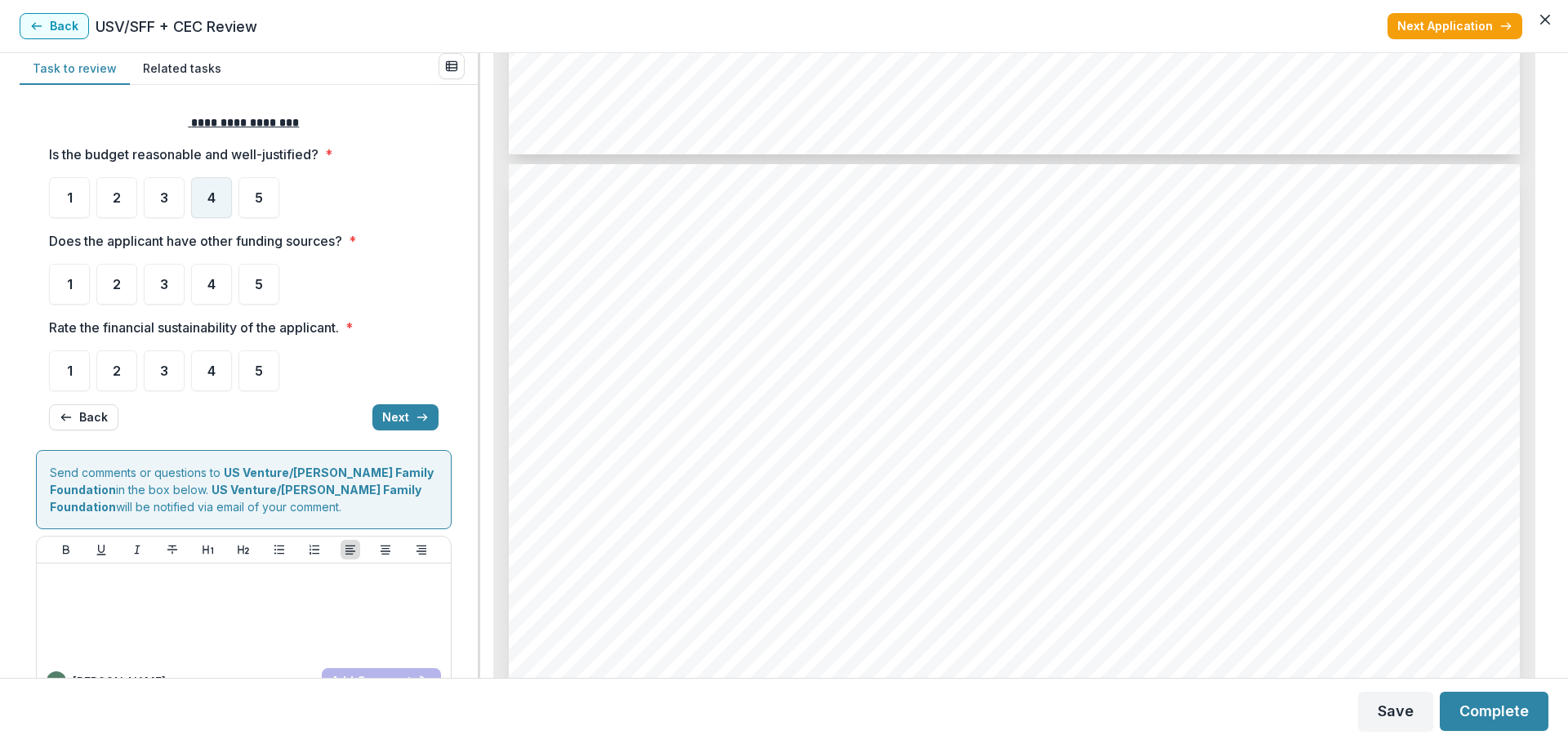
click at [219, 193] on div "4" at bounding box center [211, 198] width 41 height 41
click at [265, 280] on div "5" at bounding box center [259, 284] width 41 height 41
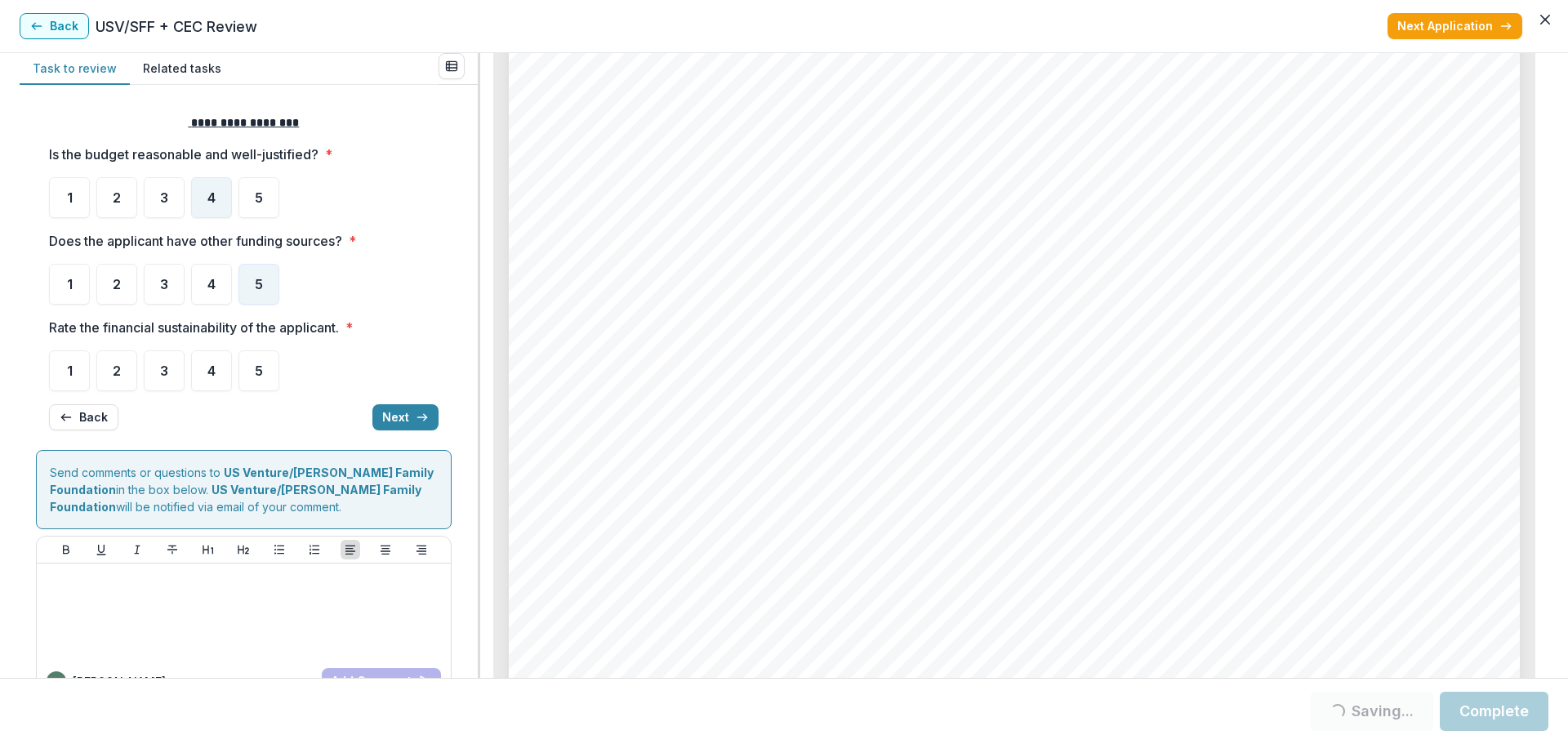
scroll to position [8124, 0]
click at [208, 377] on span "4" at bounding box center [212, 371] width 8 height 13
click at [212, 351] on div "4" at bounding box center [211, 371] width 41 height 41
click at [395, 418] on button "Next" at bounding box center [405, 417] width 66 height 26
